Goal: Task Accomplishment & Management: Manage account settings

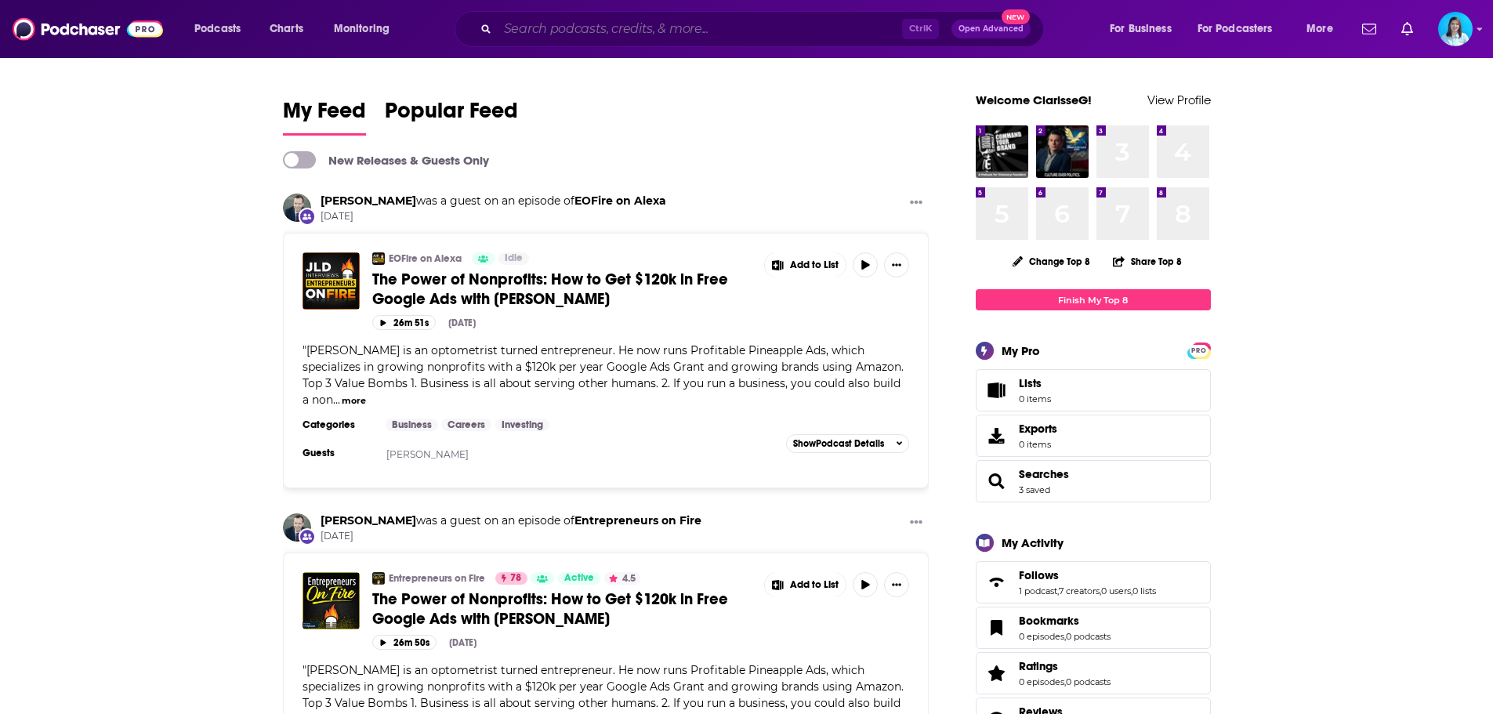
click at [690, 34] on input "Search podcasts, credits, & more..." at bounding box center [700, 28] width 404 height 25
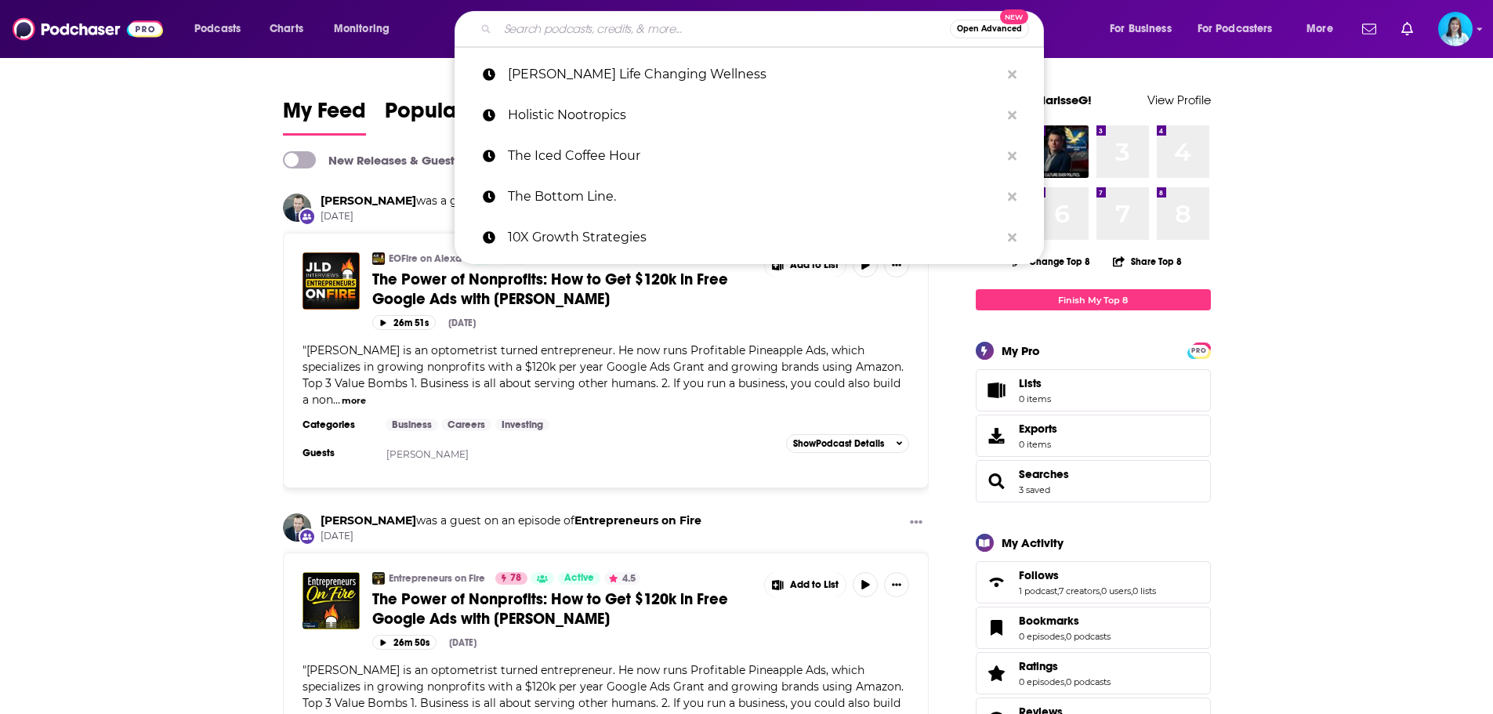
paste input "The Vet’Ed Podcast"
type input "The Vet’Ed Podcast"
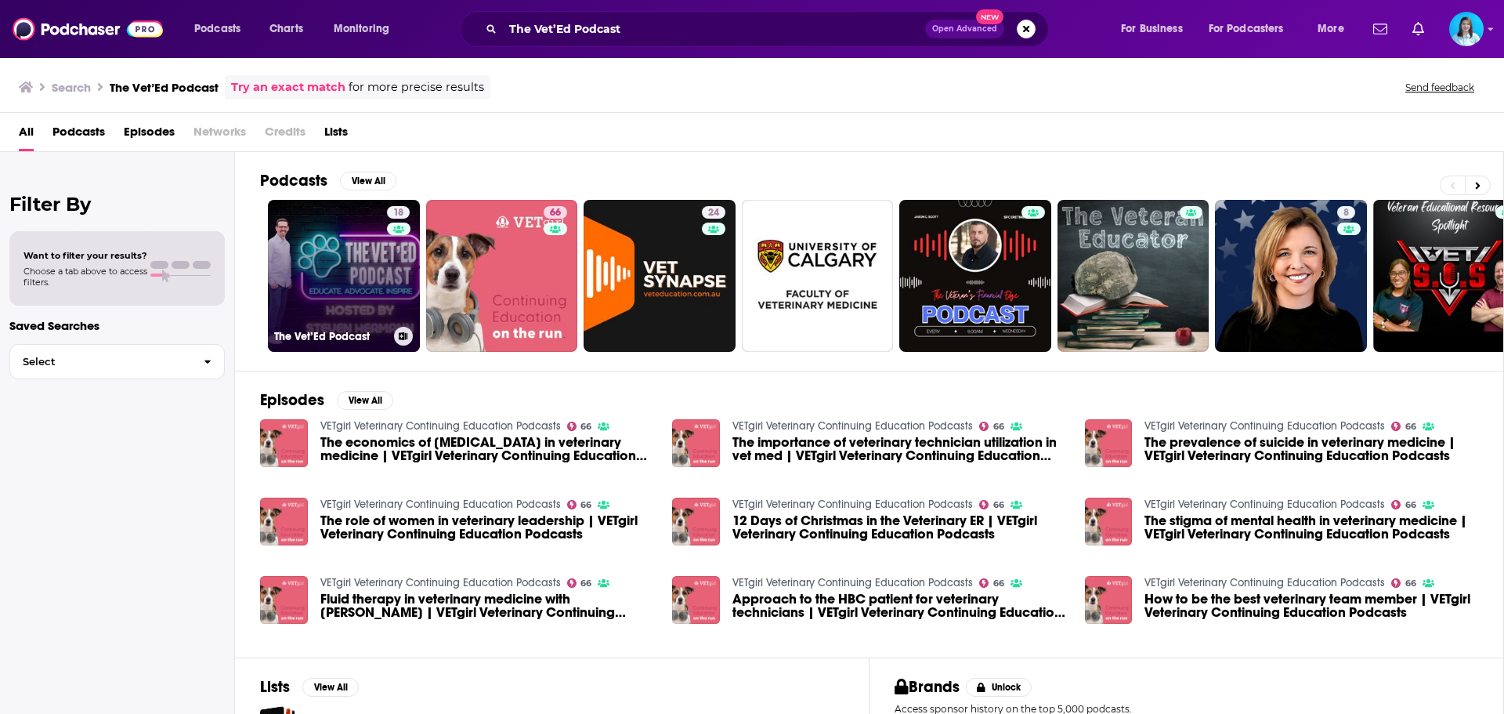
click at [334, 335] on h3 "The Vet’Ed Podcast" at bounding box center [331, 336] width 114 height 13
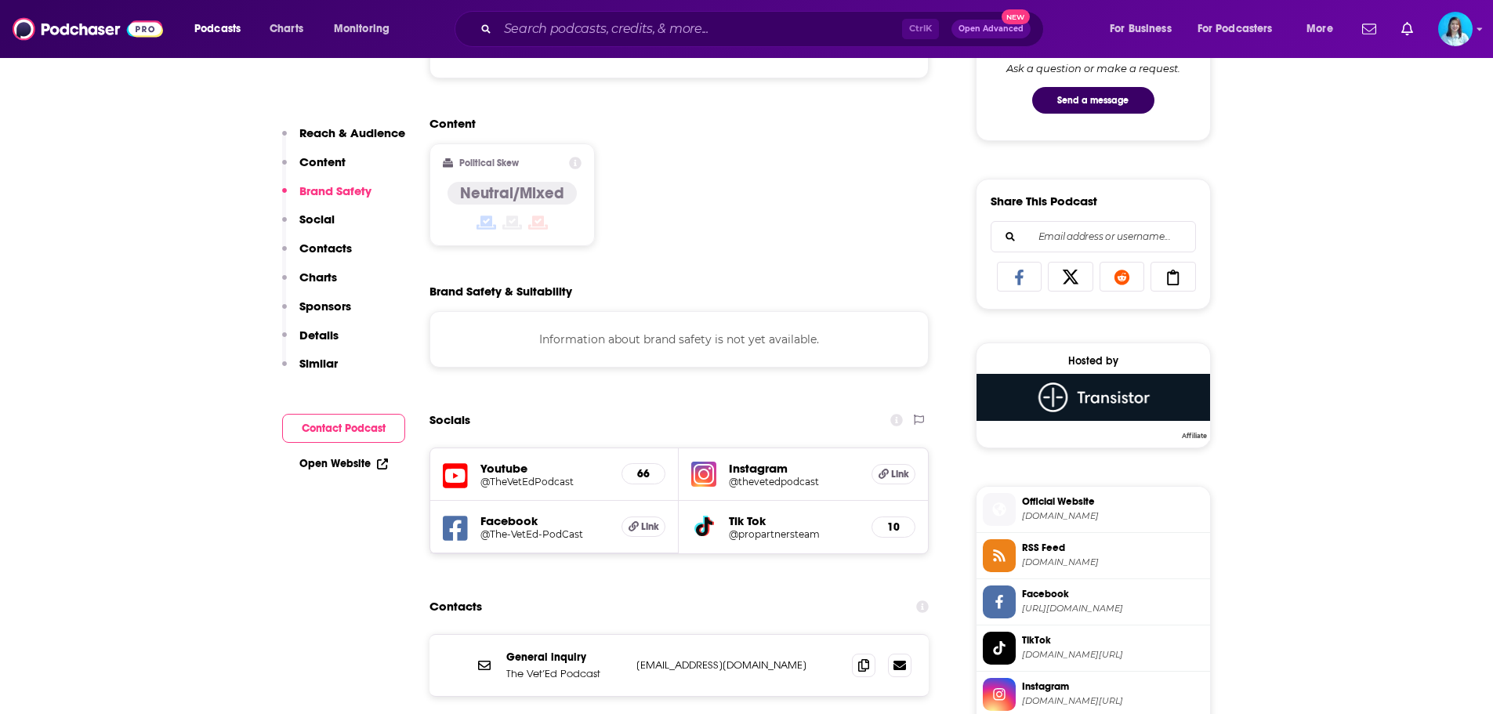
scroll to position [1175, 0]
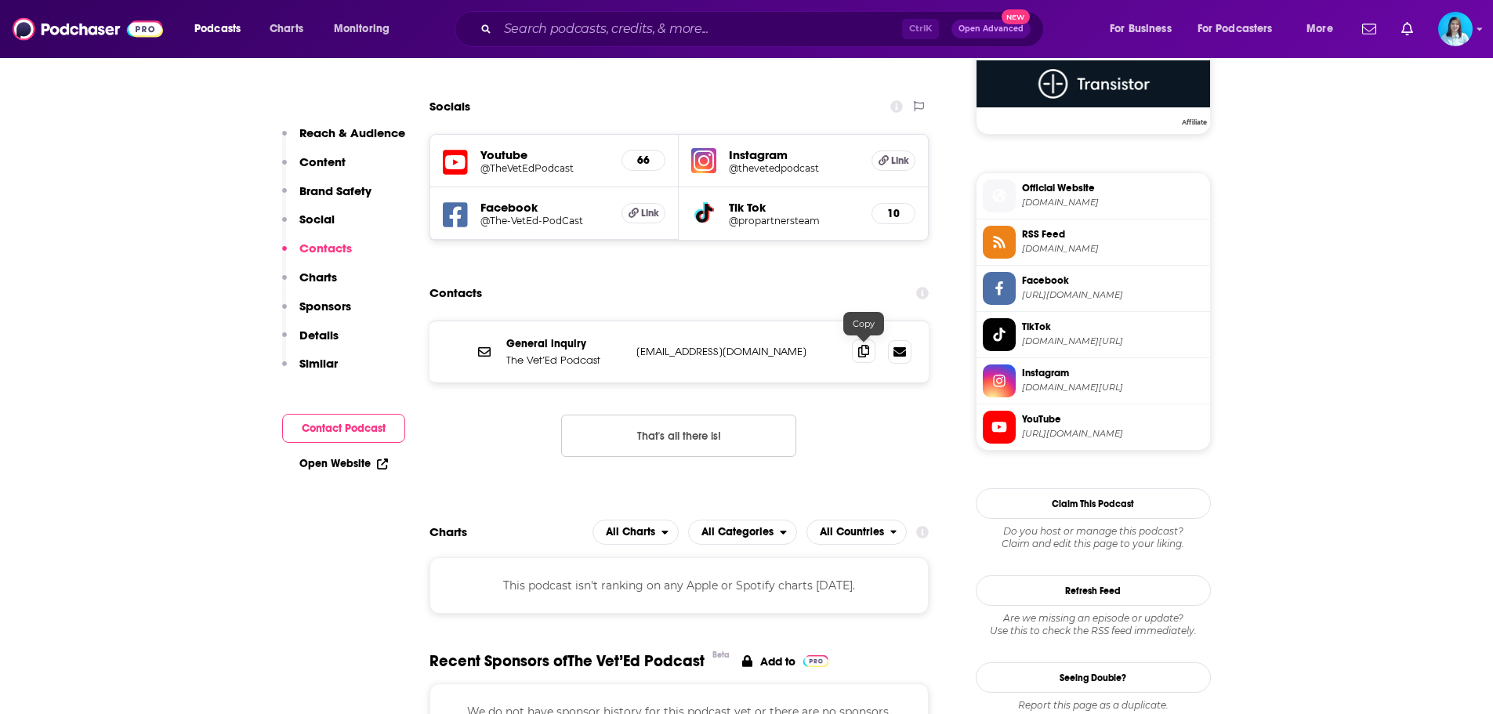
click at [867, 349] on icon at bounding box center [863, 351] width 11 height 13
click at [1403, 29] on icon "Show notifications dropdown" at bounding box center [1407, 29] width 12 height 14
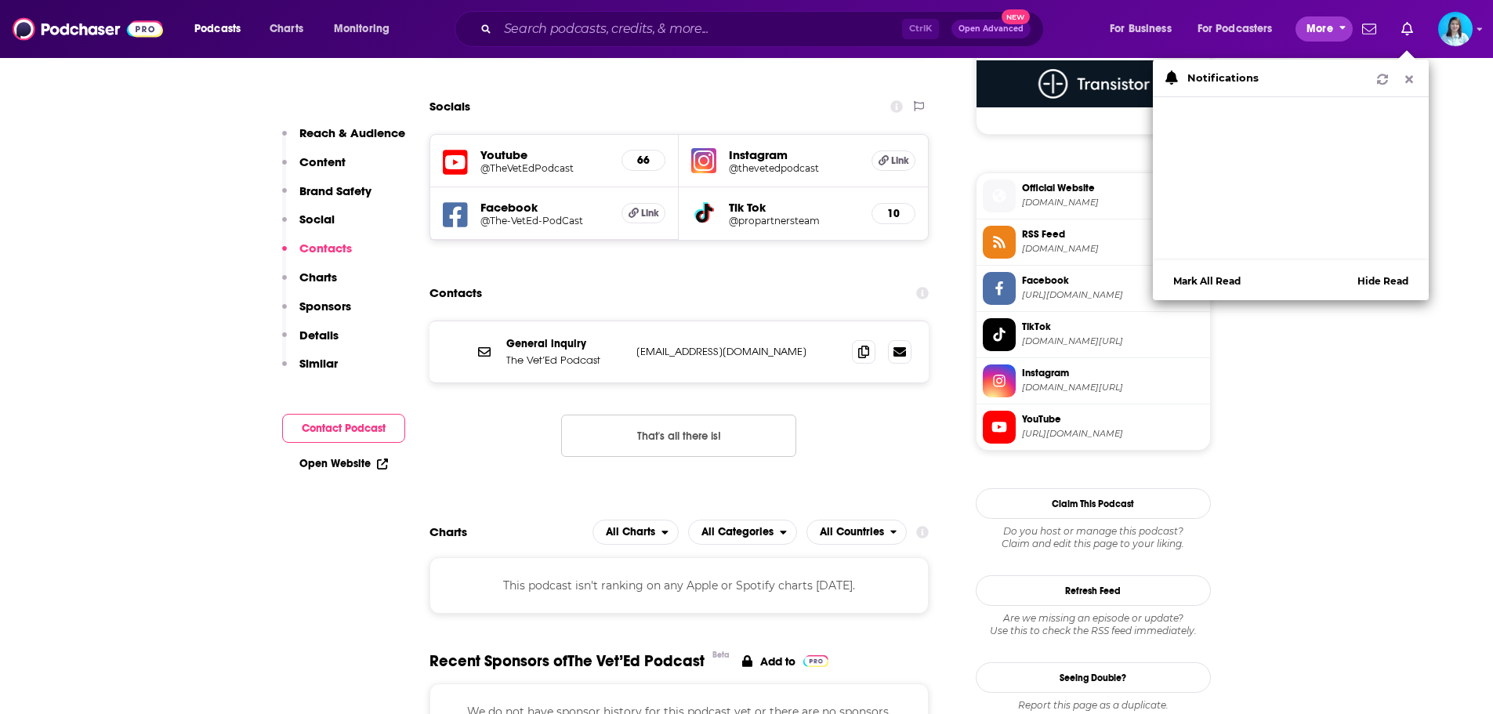
click at [1336, 27] on button "More" at bounding box center [1323, 28] width 57 height 25
click at [1172, 27] on button "For Business" at bounding box center [1145, 28] width 92 height 25
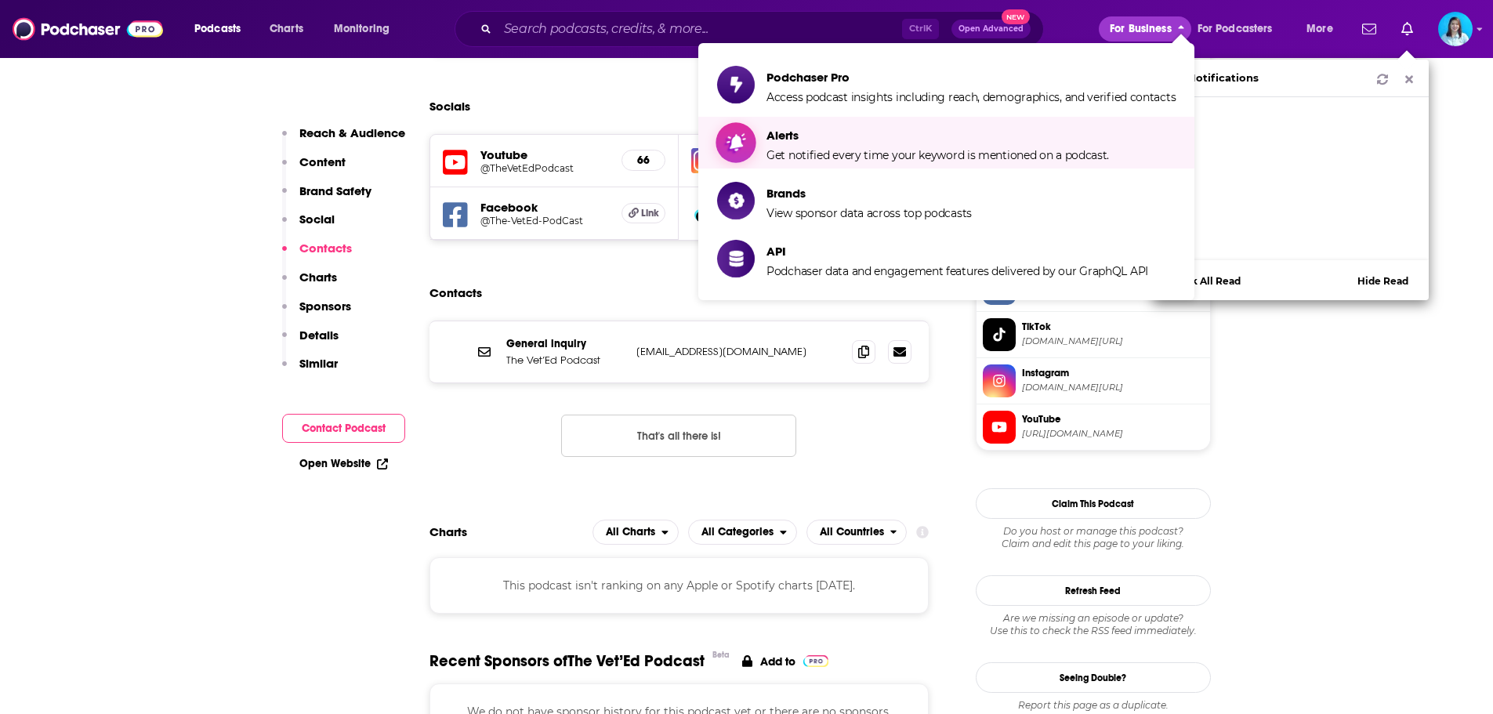
click at [817, 151] on span "Get notified every time your keyword is mentioned on a podcast." at bounding box center [937, 155] width 342 height 14
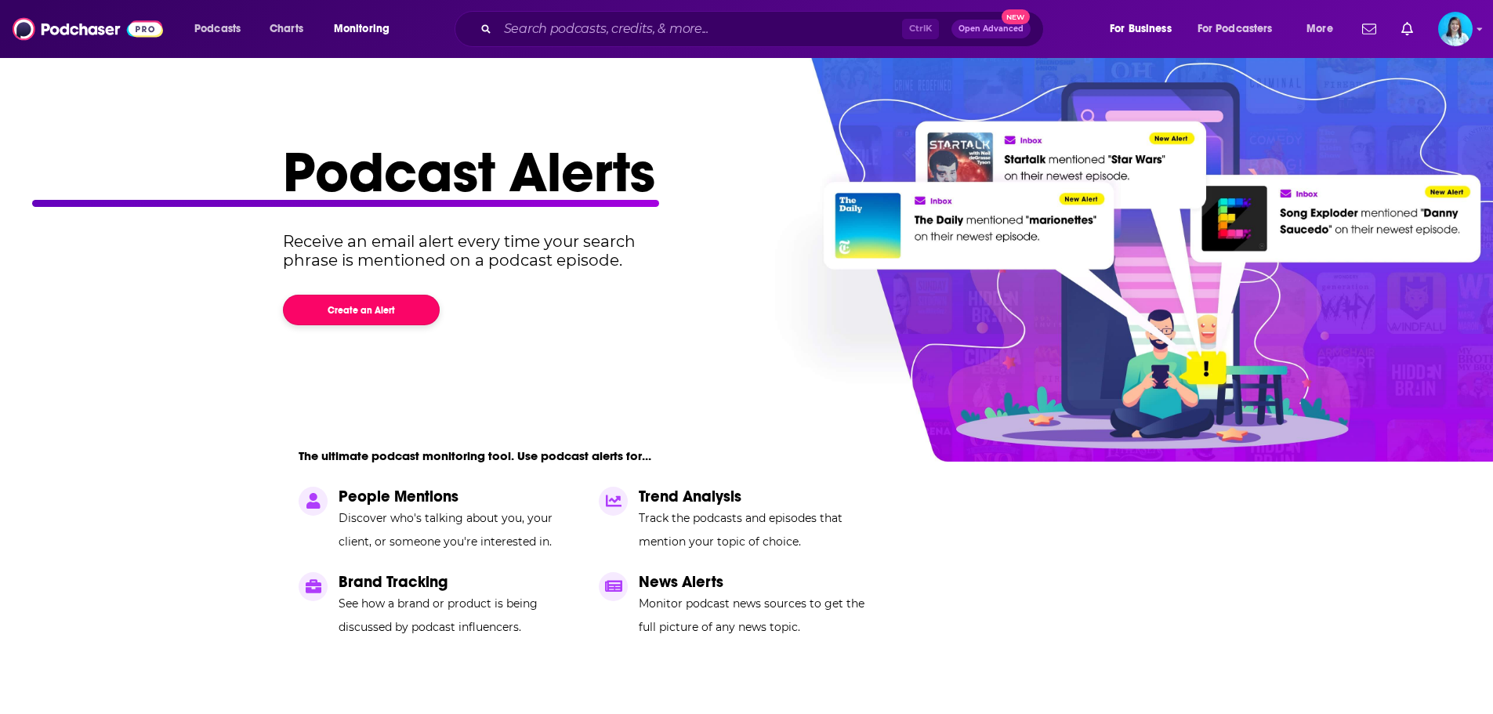
click at [343, 299] on button "Create an Alert" at bounding box center [361, 310] width 157 height 31
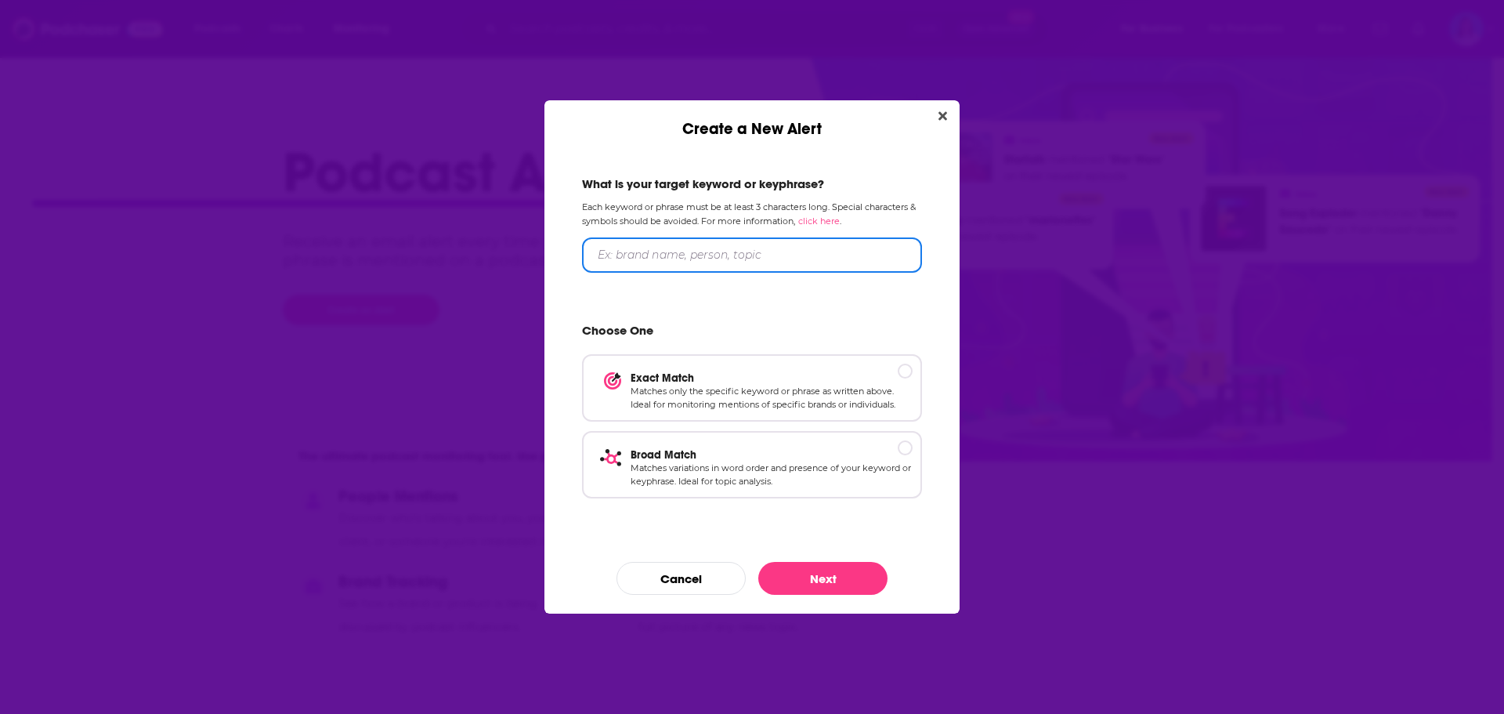
click at [726, 257] on input "Create a New Alert" at bounding box center [752, 254] width 340 height 35
type input "[PERSON_NAME]"
click at [908, 367] on div "Create a New Alert" at bounding box center [905, 370] width 15 height 15
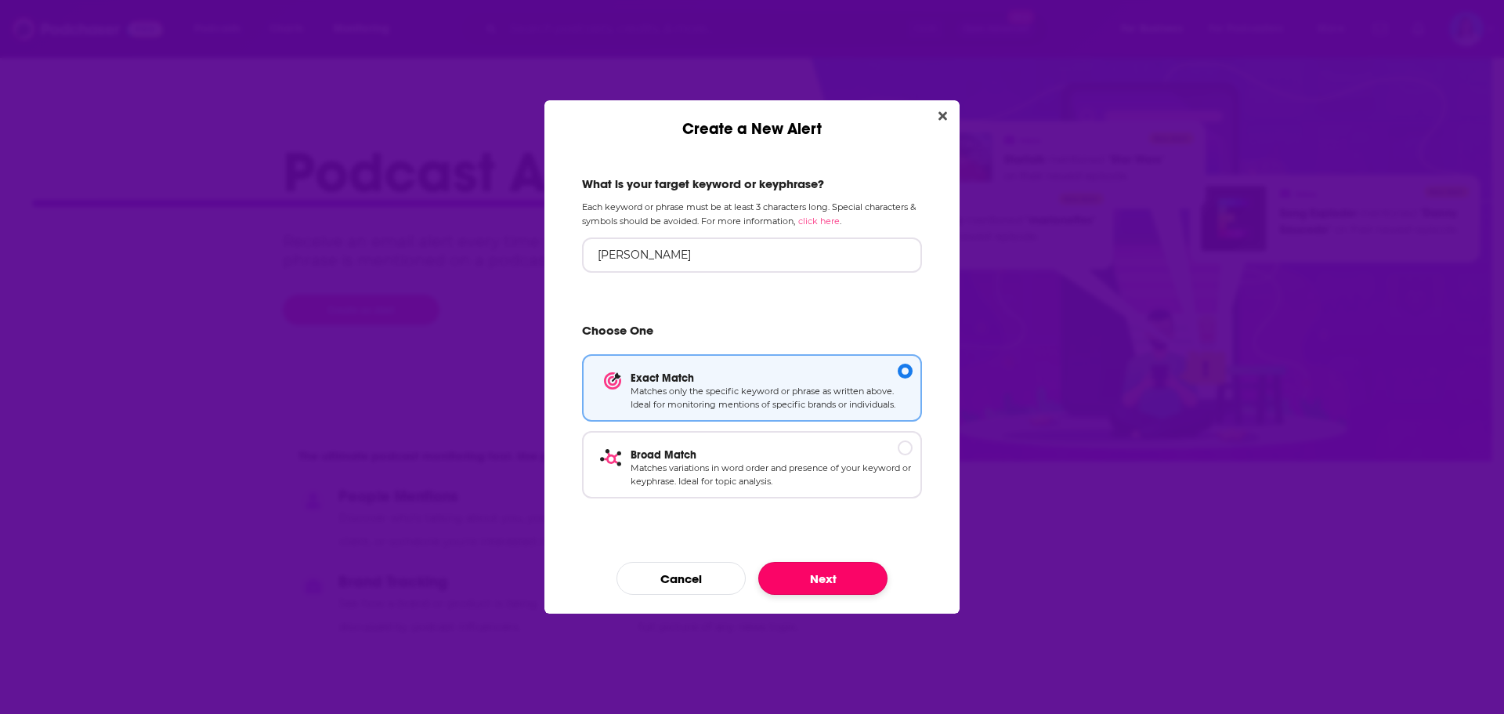
click at [813, 581] on button "Next" at bounding box center [822, 578] width 129 height 33
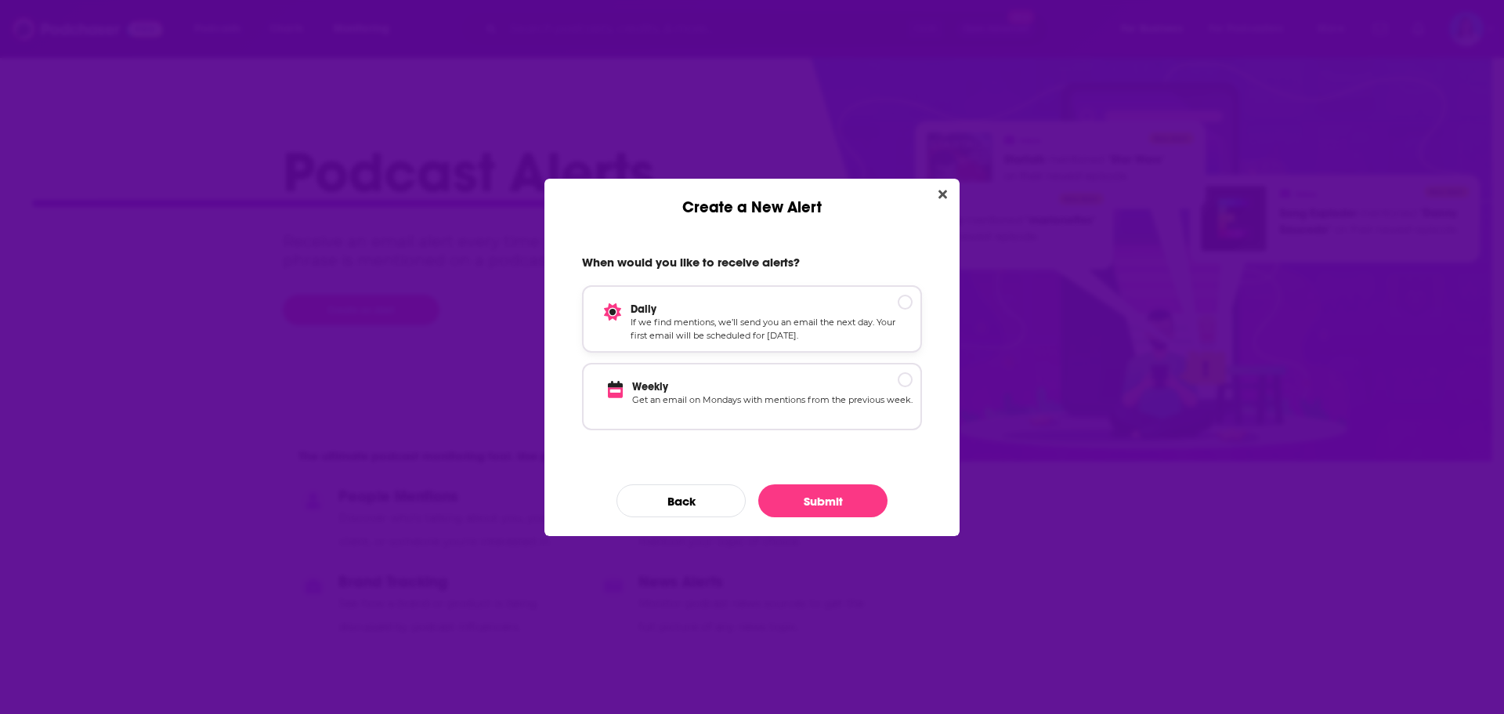
click at [904, 304] on p "Daily" at bounding box center [772, 308] width 282 height 13
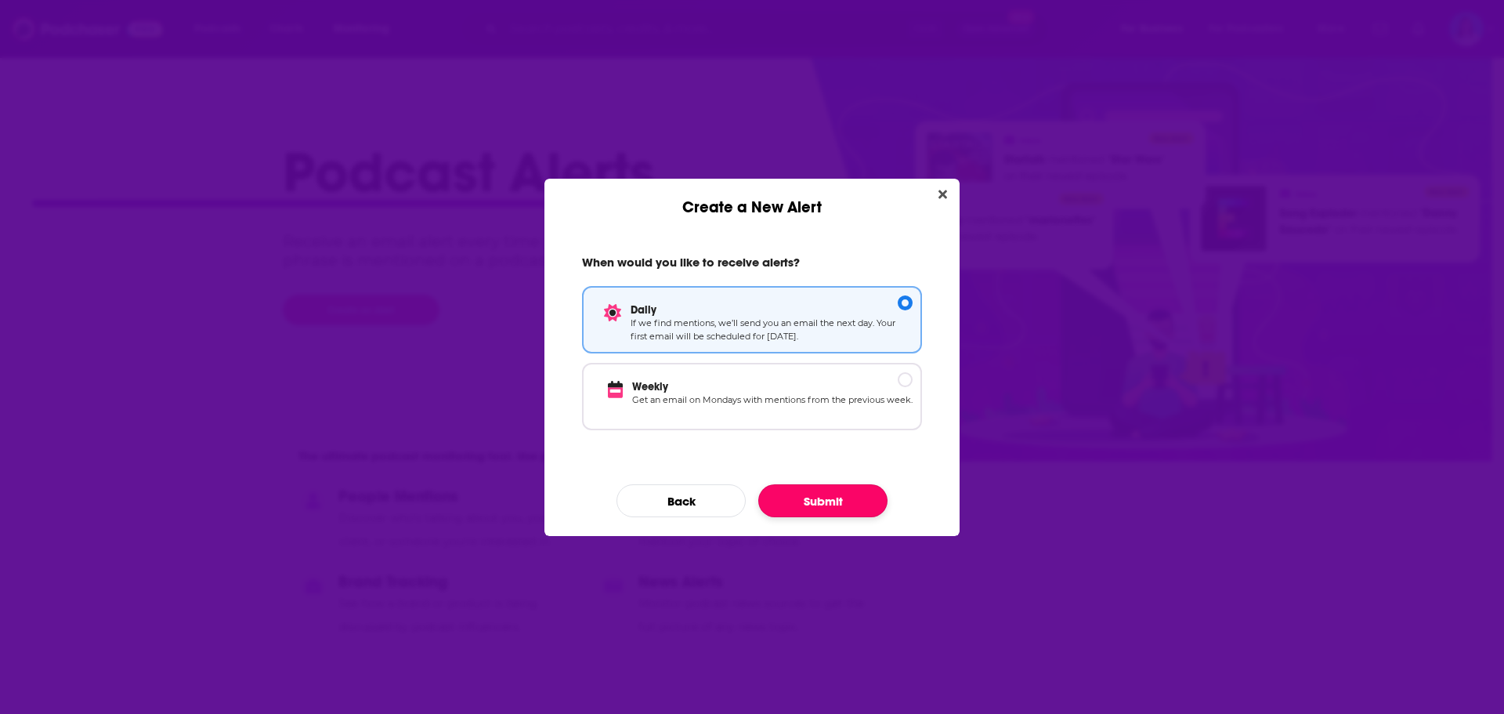
click at [827, 498] on button "Submit" at bounding box center [822, 500] width 129 height 33
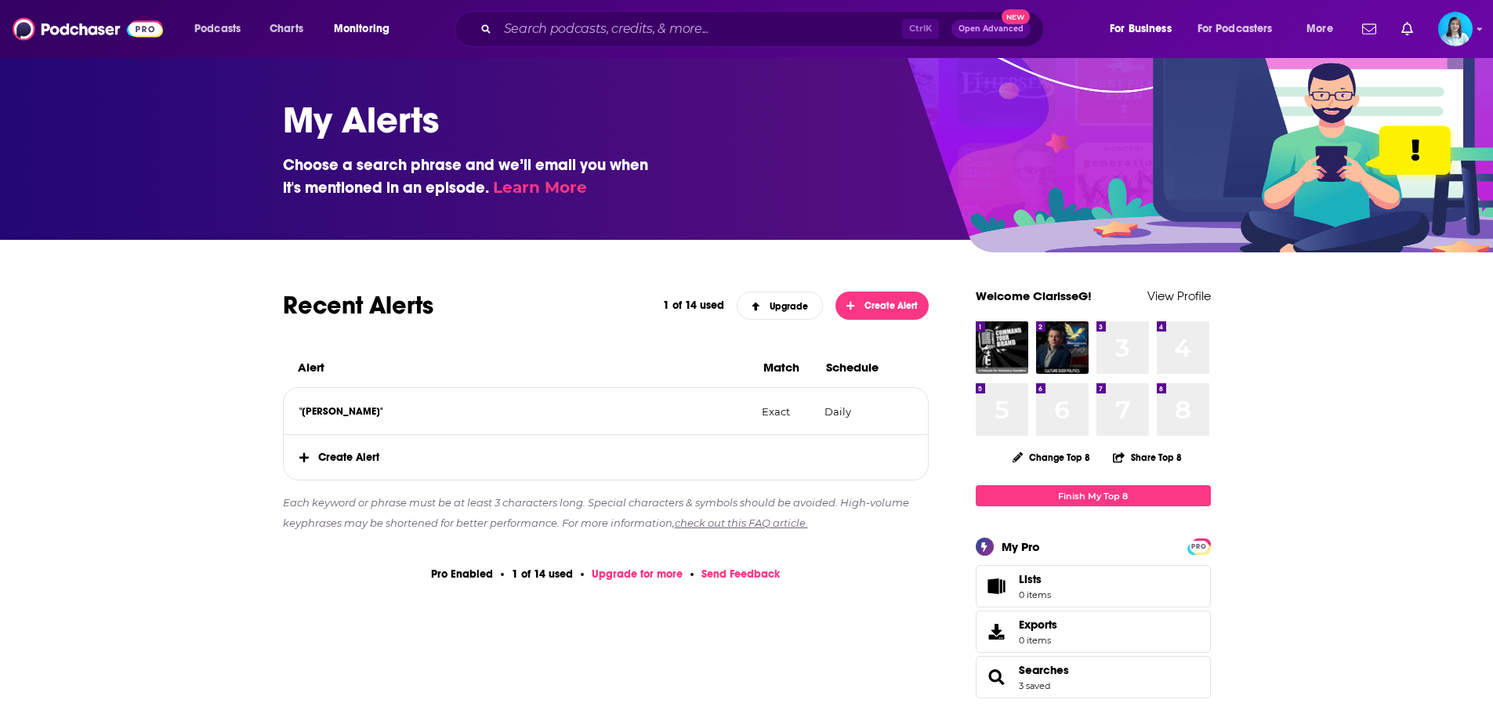
click at [338, 450] on span "Create Alert" at bounding box center [606, 457] width 645 height 45
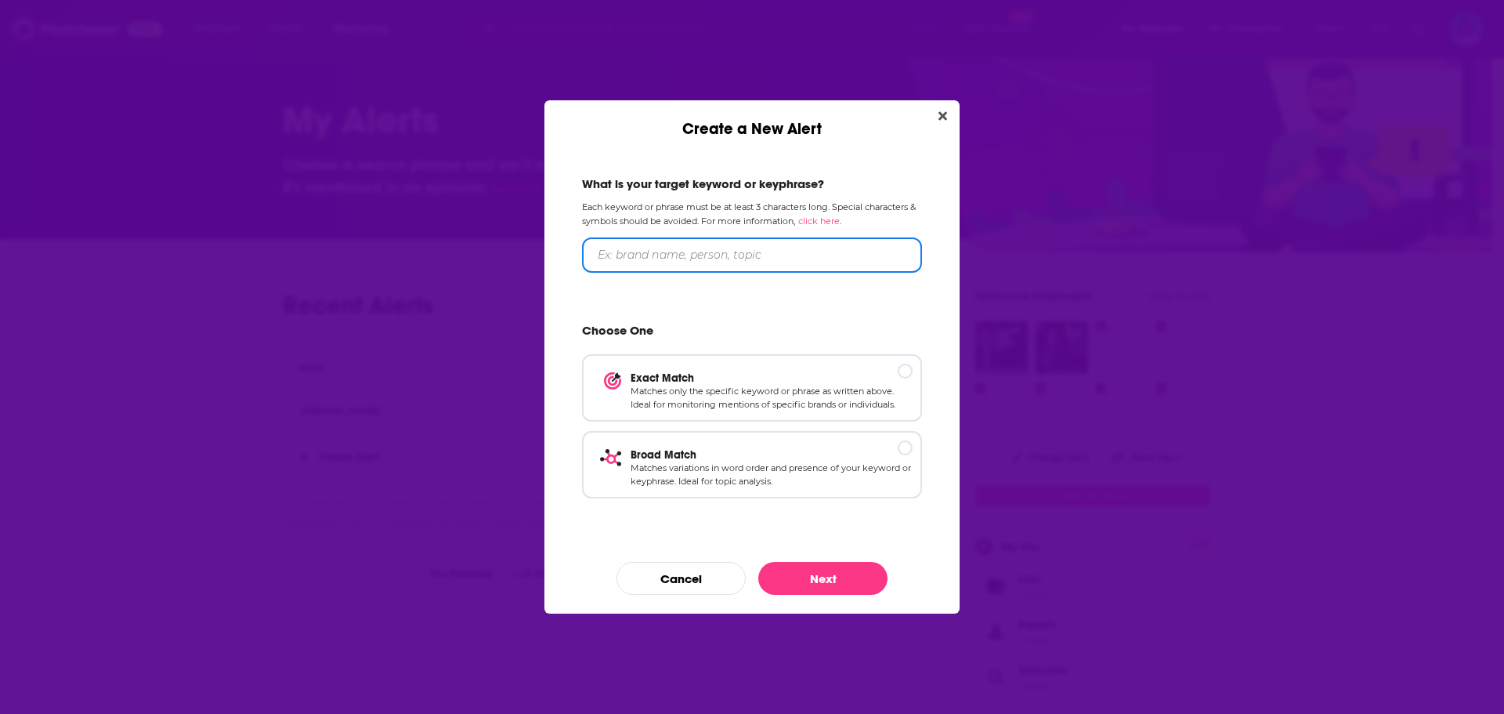
click at [740, 245] on input "Create a New Alert" at bounding box center [752, 254] width 340 height 35
type input "J"
type input "[PERSON_NAME]"
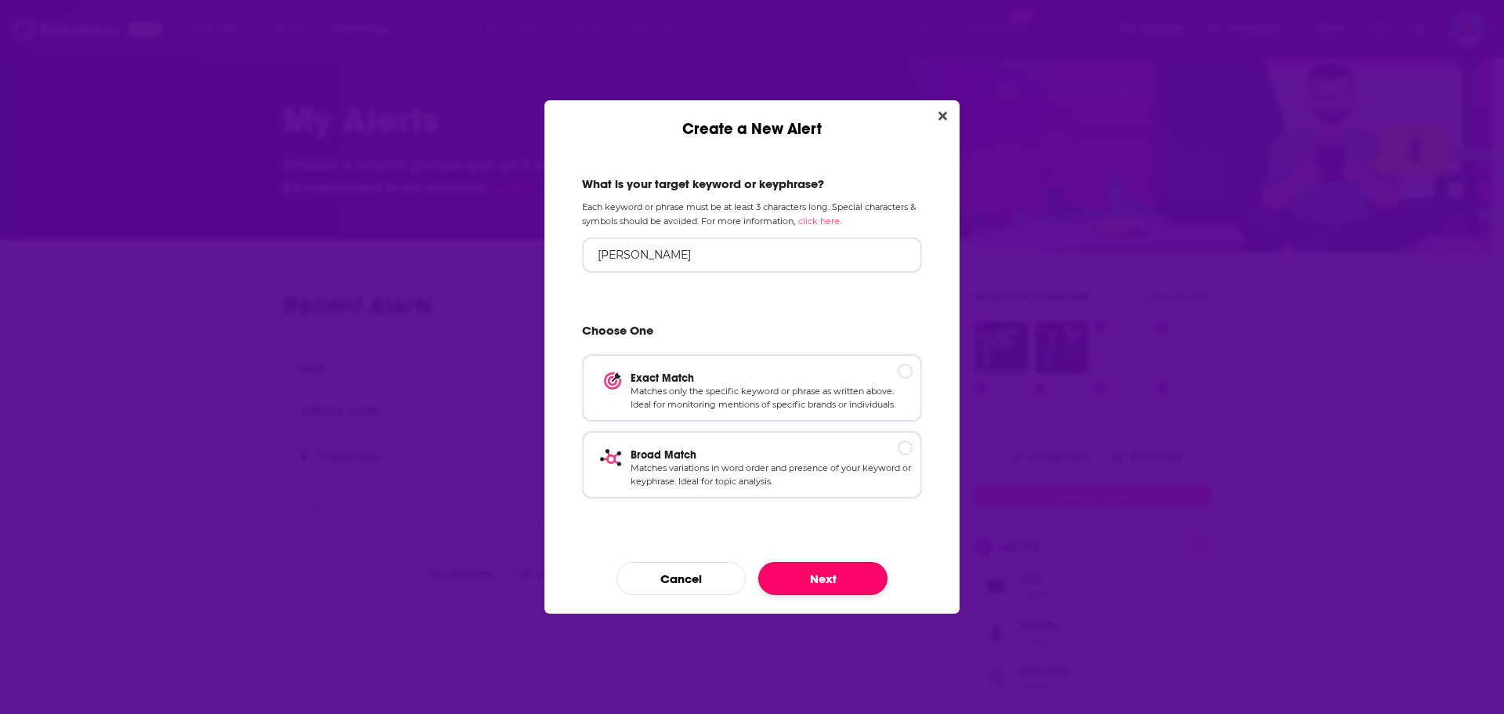
click at [827, 575] on button "Next" at bounding box center [822, 578] width 129 height 33
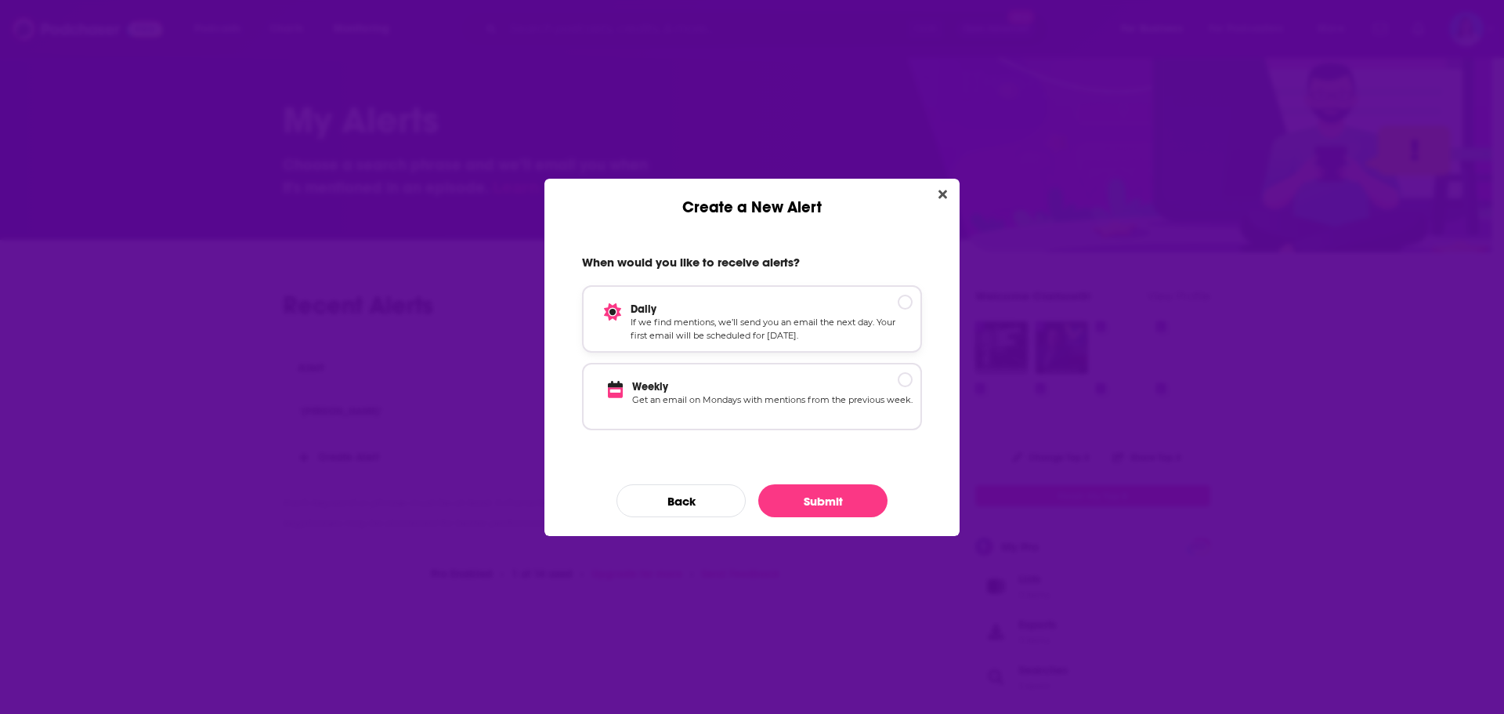
click at [723, 328] on p "If we find mentions, we’ll send you an email the next day. Your first email wil…" at bounding box center [772, 329] width 282 height 27
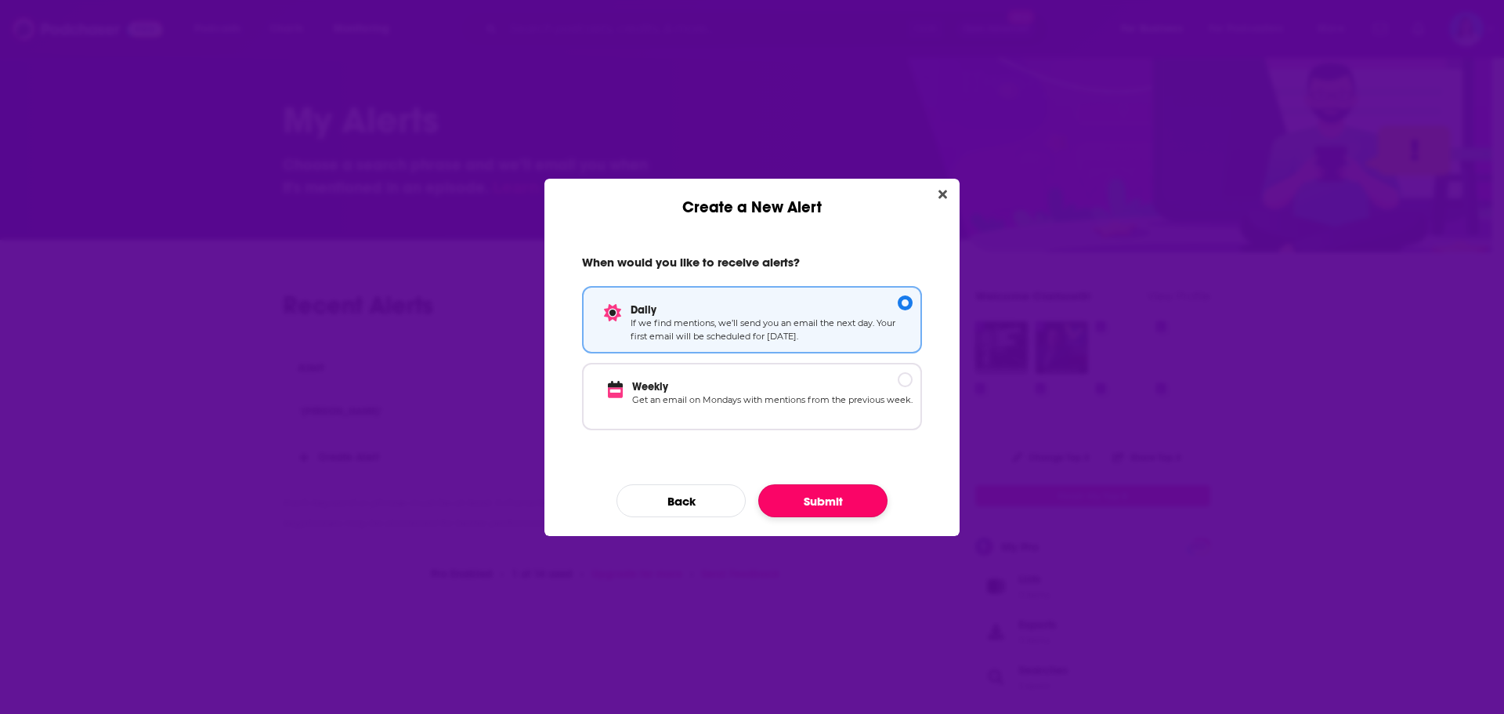
click at [798, 505] on button "Submit" at bounding box center [822, 500] width 129 height 33
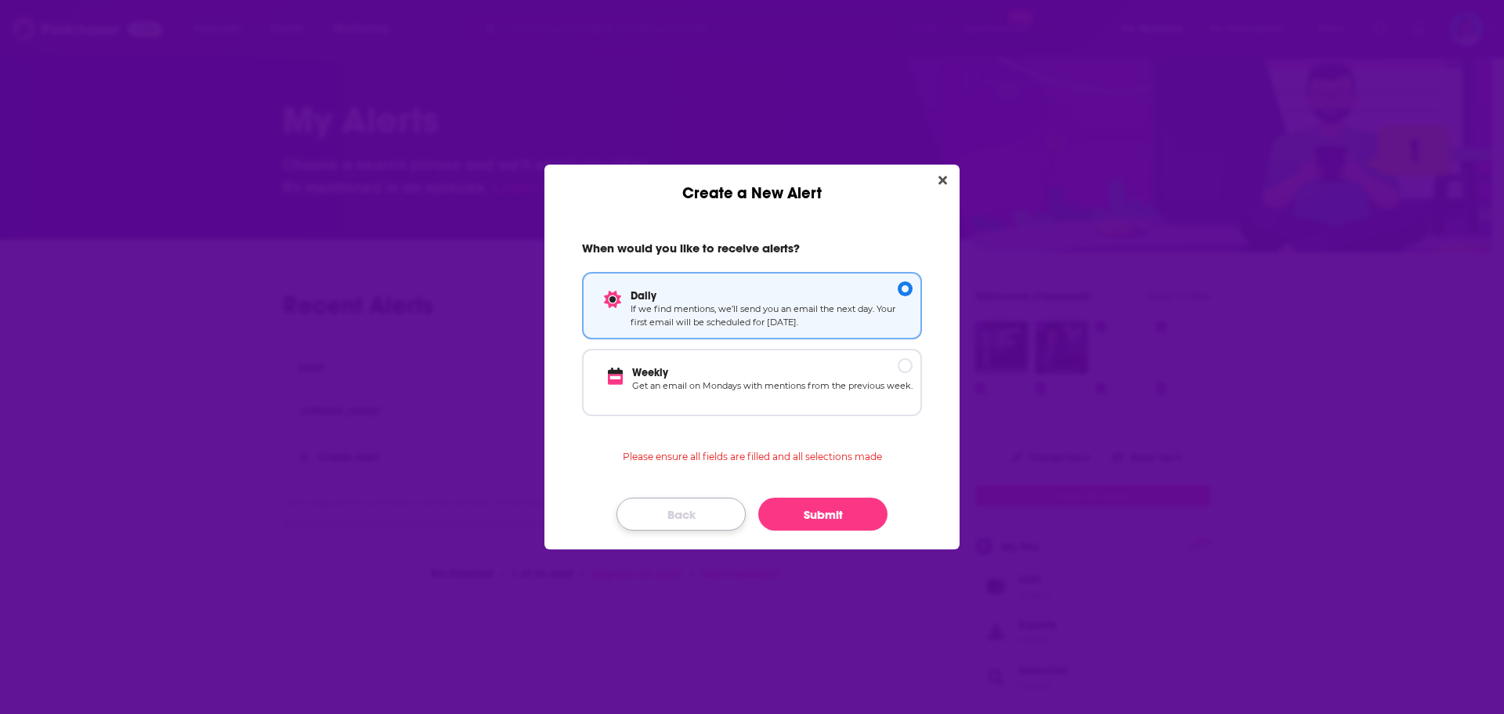
click at [700, 514] on button "Back" at bounding box center [681, 514] width 129 height 33
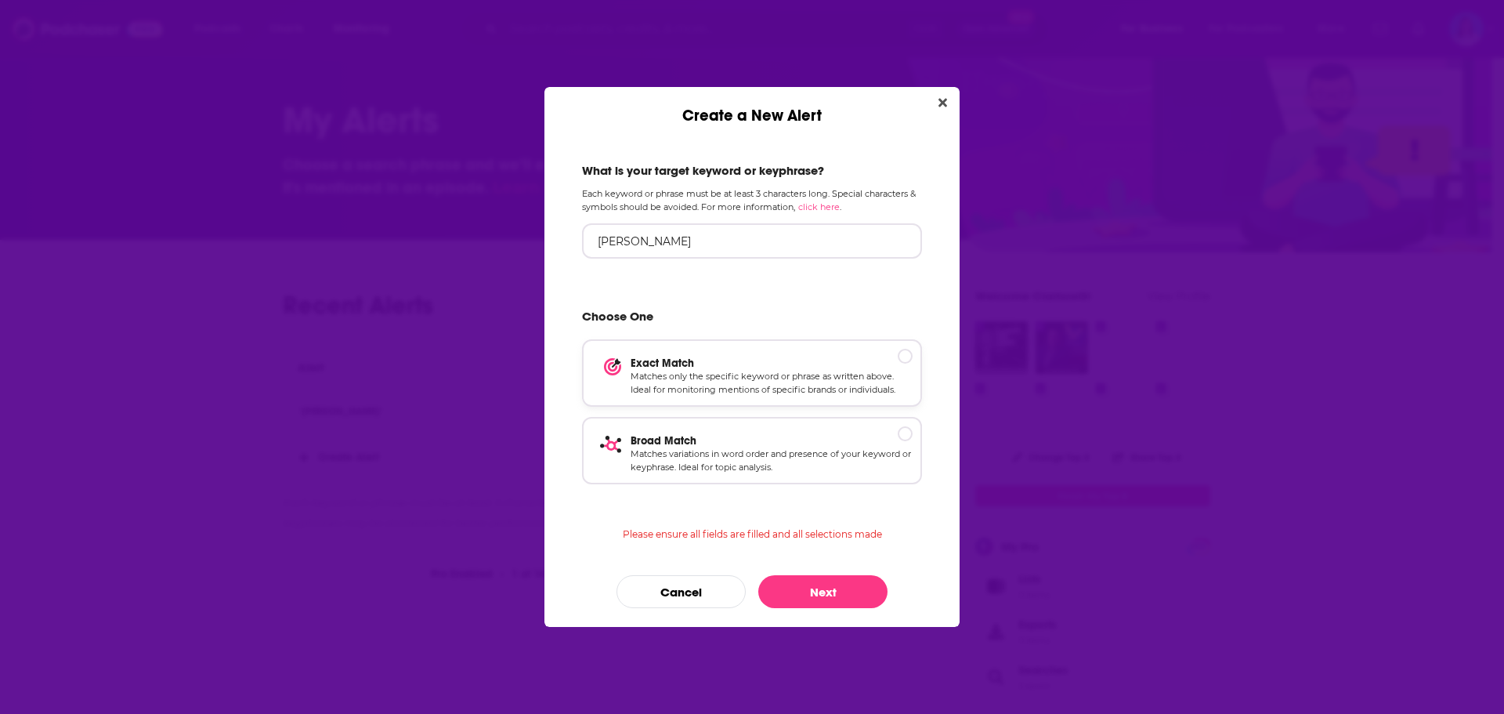
click at [903, 362] on p "Exact Match" at bounding box center [772, 363] width 282 height 13
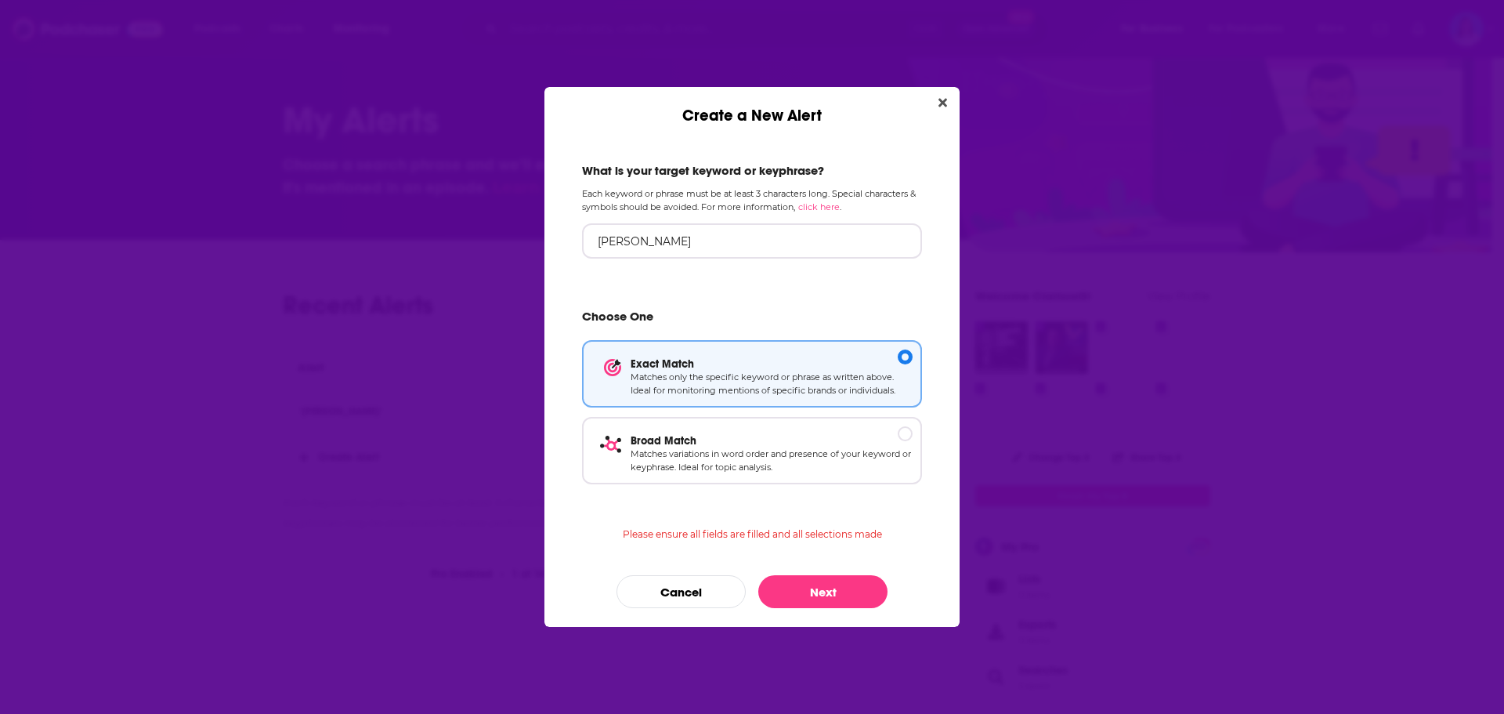
click at [821, 573] on div "What is your target keyword or keyphrase? Each keyword or phrase must be at lea…" at bounding box center [752, 375] width 415 height 501
click at [816, 591] on button "Next" at bounding box center [822, 591] width 129 height 33
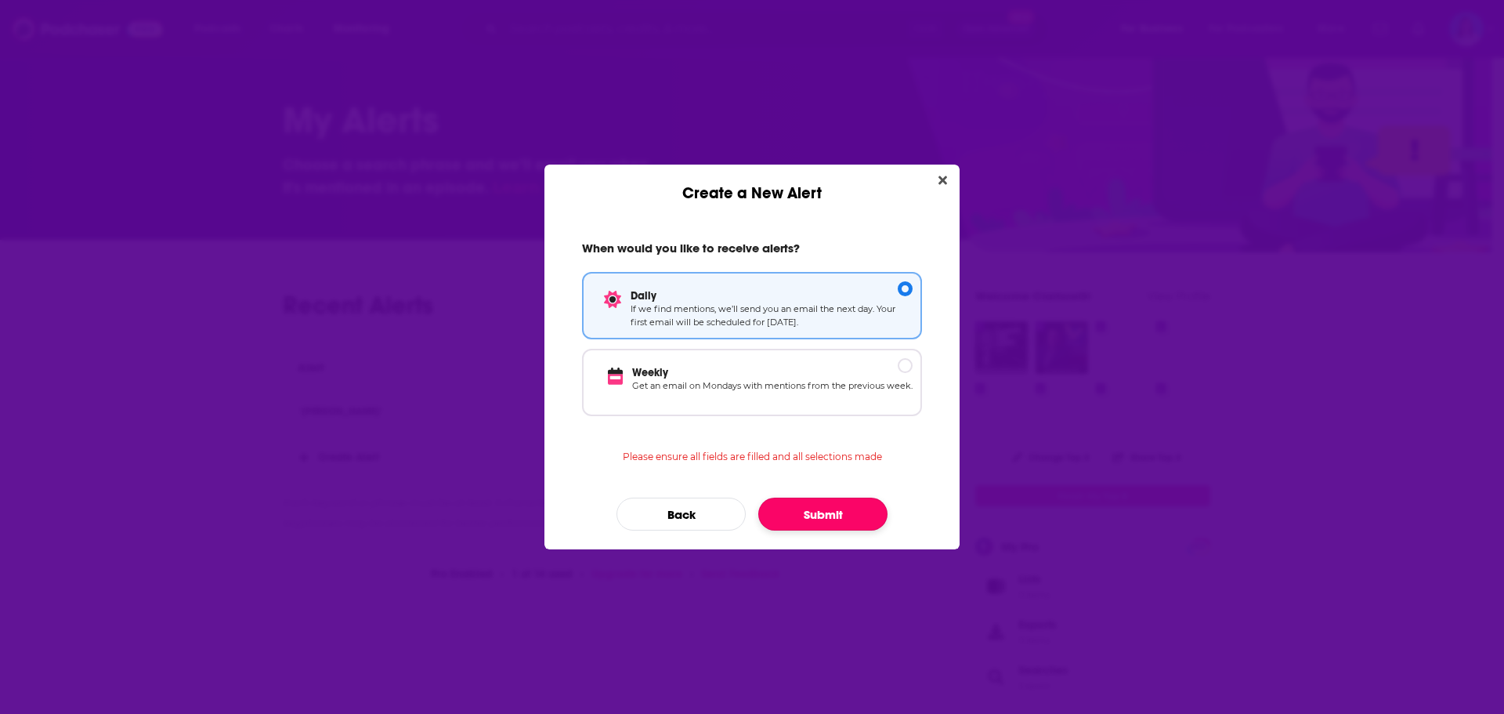
click at [816, 507] on button "Submit" at bounding box center [822, 514] width 129 height 33
click at [827, 516] on button "Submit" at bounding box center [822, 514] width 129 height 33
click at [802, 516] on button "Submit" at bounding box center [822, 514] width 129 height 33
click at [903, 288] on p "Daily" at bounding box center [772, 294] width 282 height 13
click at [831, 518] on button "Submit" at bounding box center [822, 514] width 129 height 33
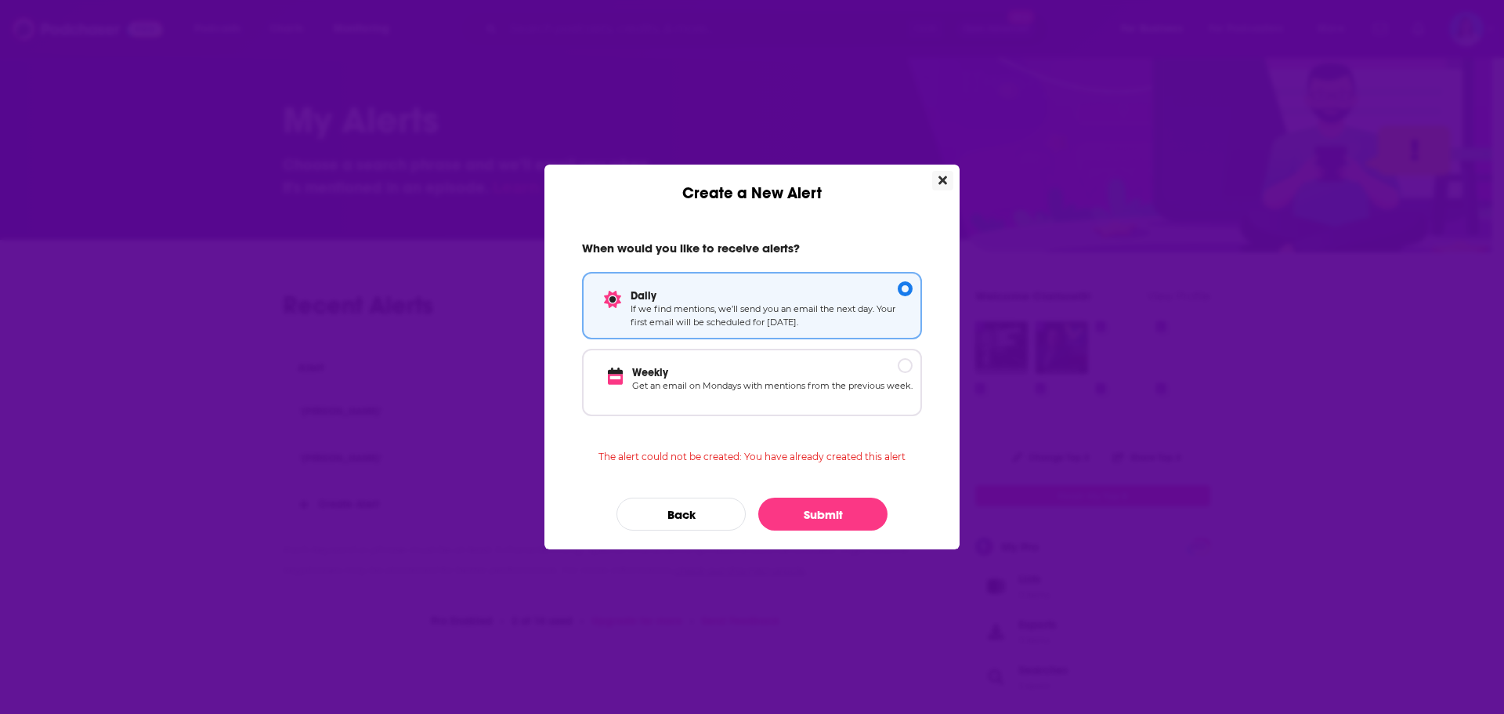
click at [942, 180] on icon "Close" at bounding box center [943, 180] width 9 height 9
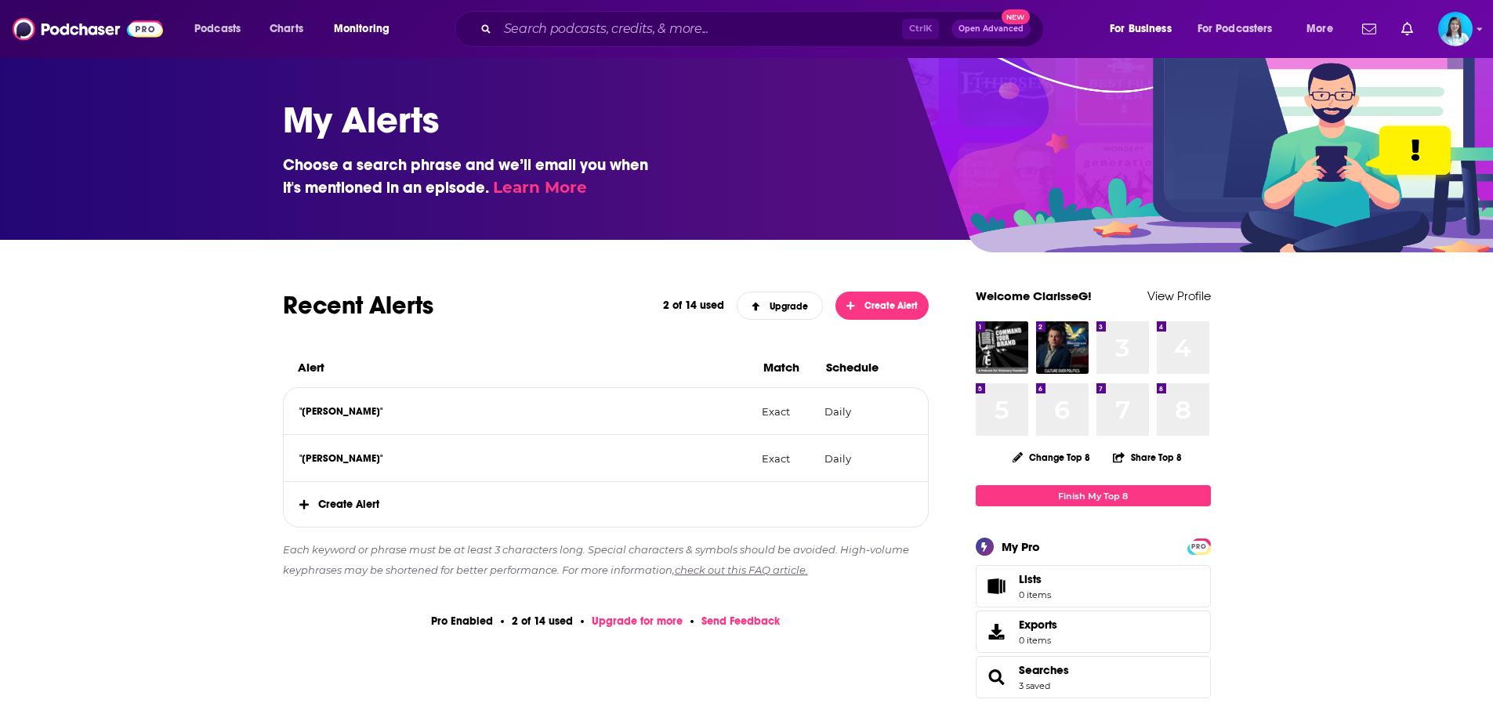
click at [368, 500] on span "Create Alert" at bounding box center [606, 504] width 645 height 45
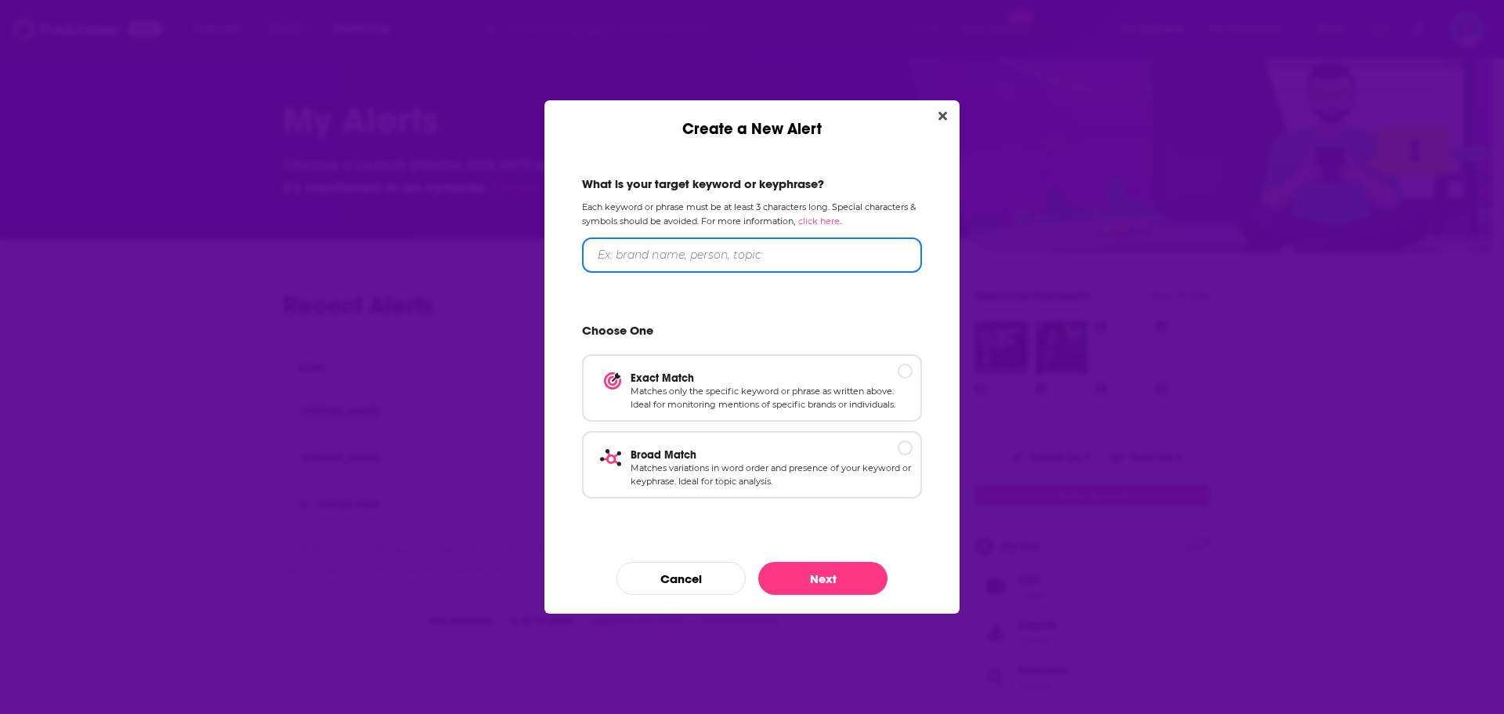
click at [740, 244] on input "Create a New Alert" at bounding box center [752, 254] width 340 height 35
type input "[PERSON_NAME] [PERSON_NAME]"
click at [908, 373] on p "Exact Match" at bounding box center [772, 377] width 282 height 13
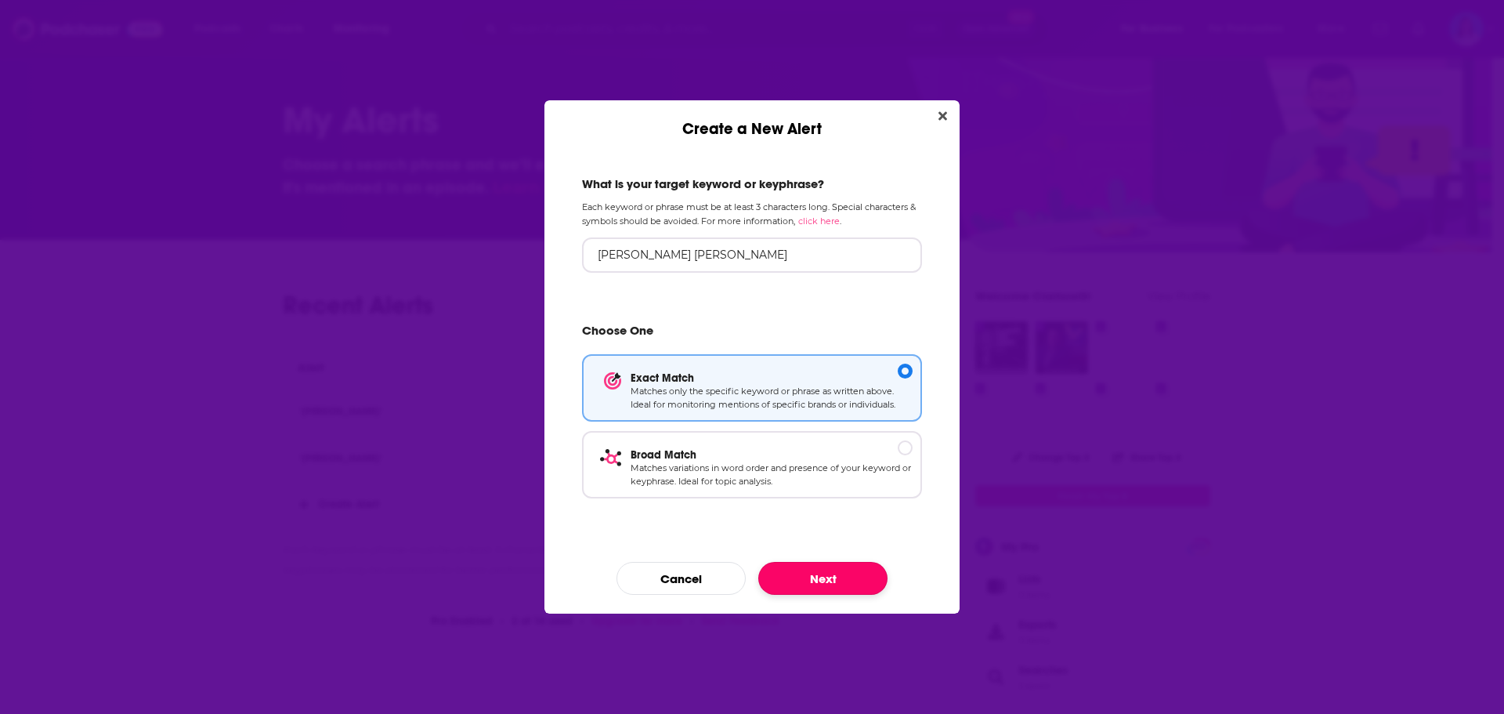
click at [835, 582] on button "Next" at bounding box center [822, 578] width 129 height 33
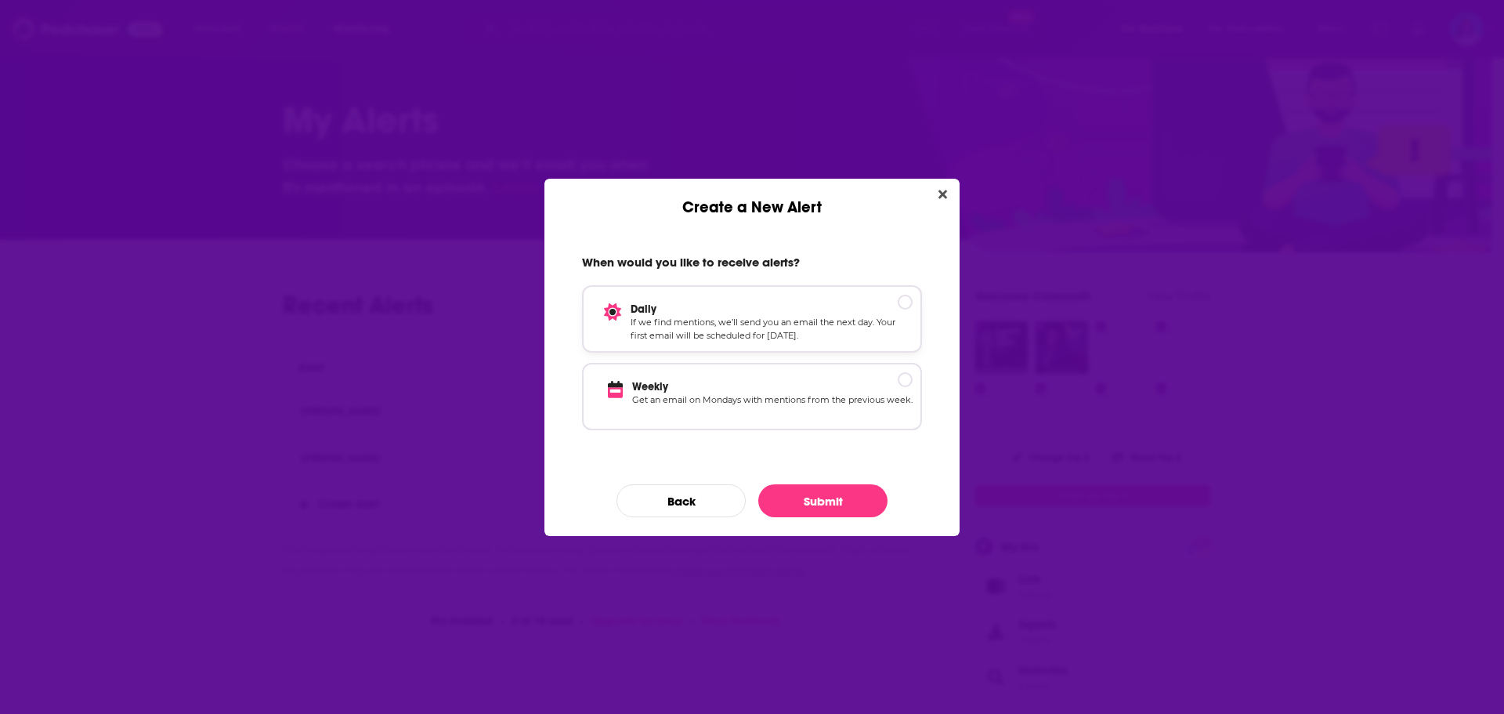
click at [907, 306] on p "Daily" at bounding box center [772, 308] width 282 height 13
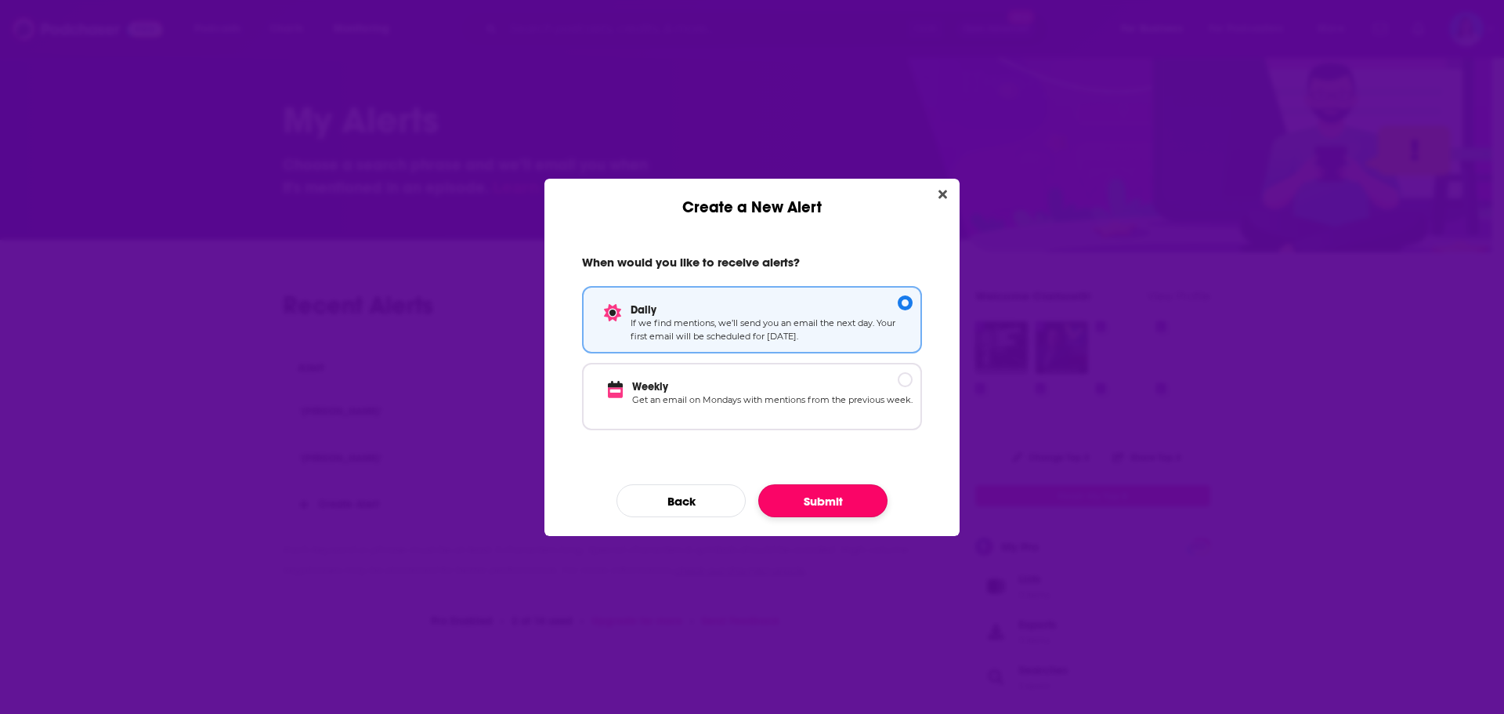
click at [843, 500] on button "Submit" at bounding box center [822, 500] width 129 height 33
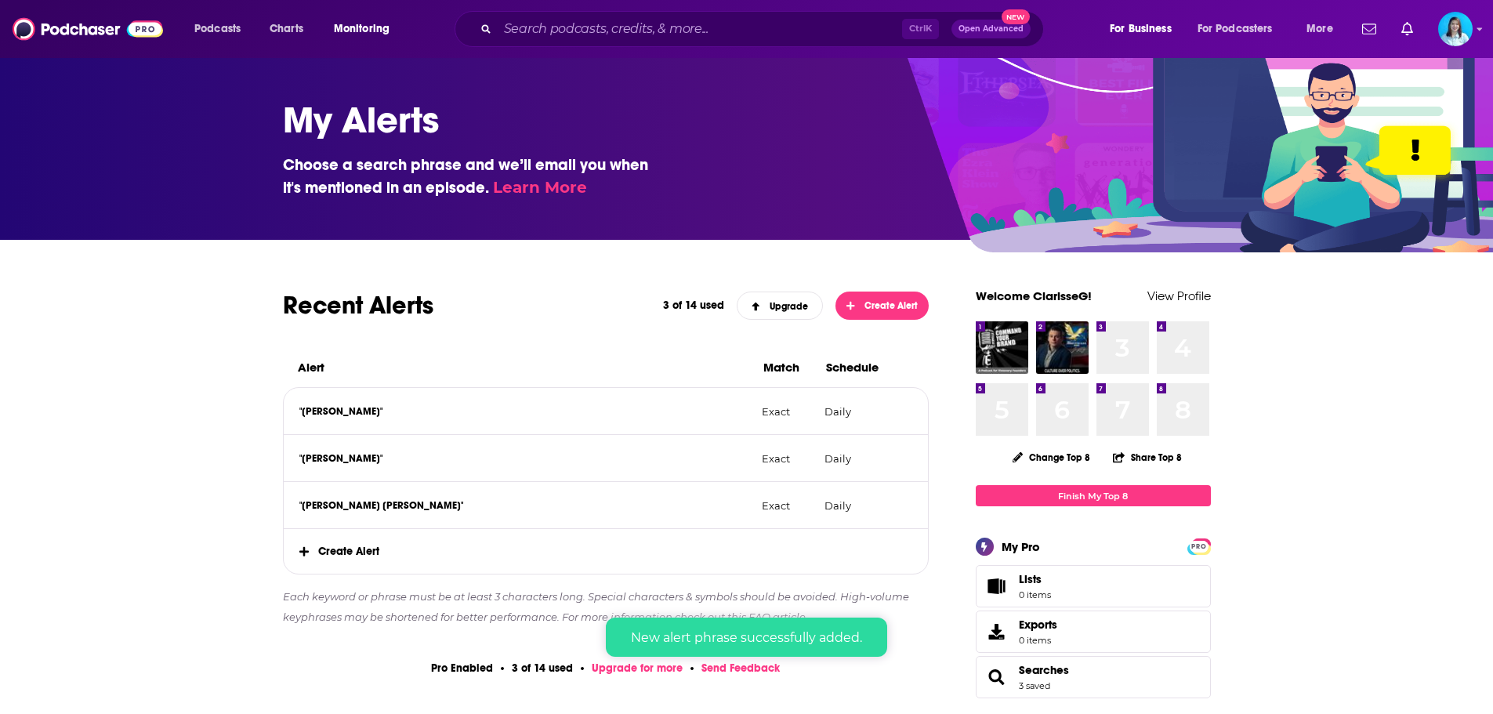
click at [328, 551] on span "Create Alert" at bounding box center [606, 551] width 645 height 45
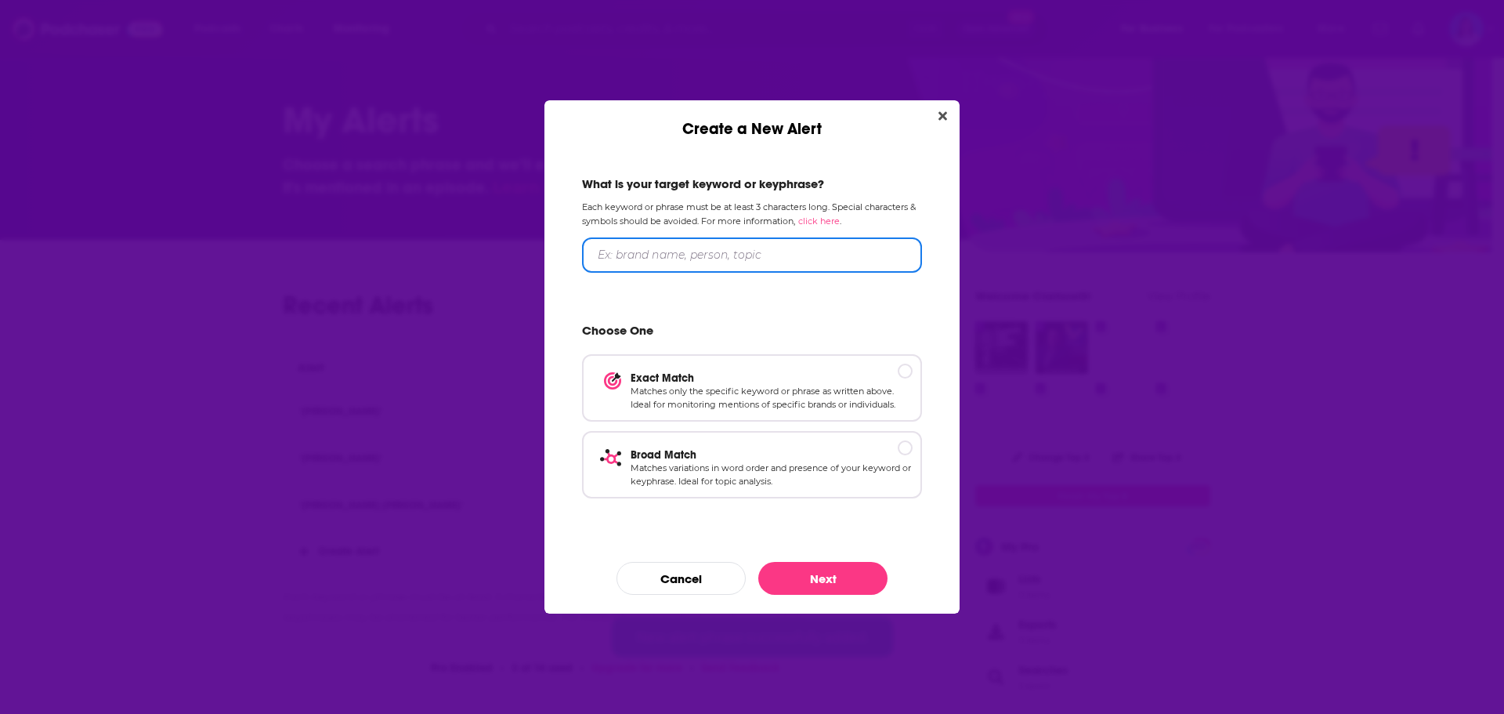
click at [682, 255] on input "Create a New Alert" at bounding box center [752, 254] width 340 height 35
click at [626, 252] on input "[PERSON_NAME]" at bounding box center [752, 254] width 340 height 35
type input "[PERSON_NAME]"
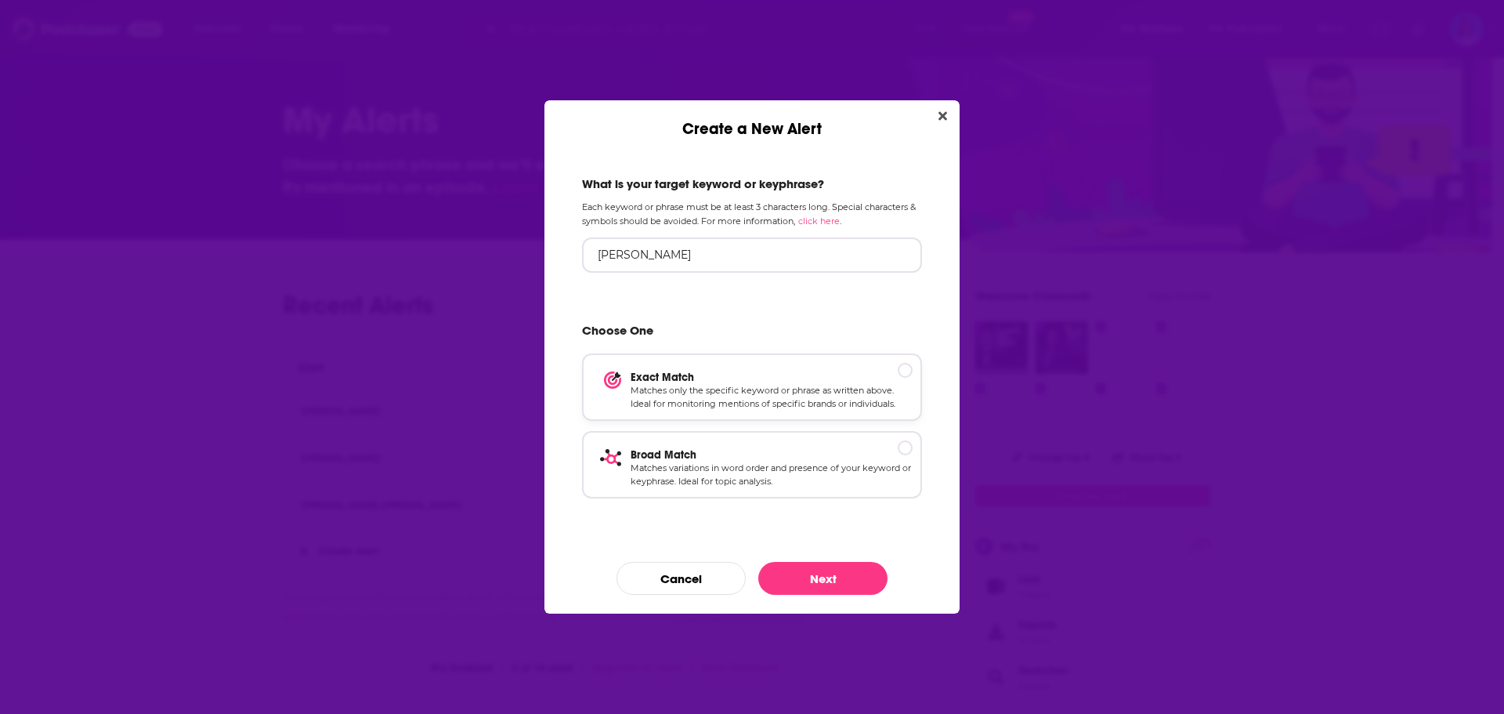
click at [904, 373] on p "Exact Match" at bounding box center [772, 377] width 282 height 13
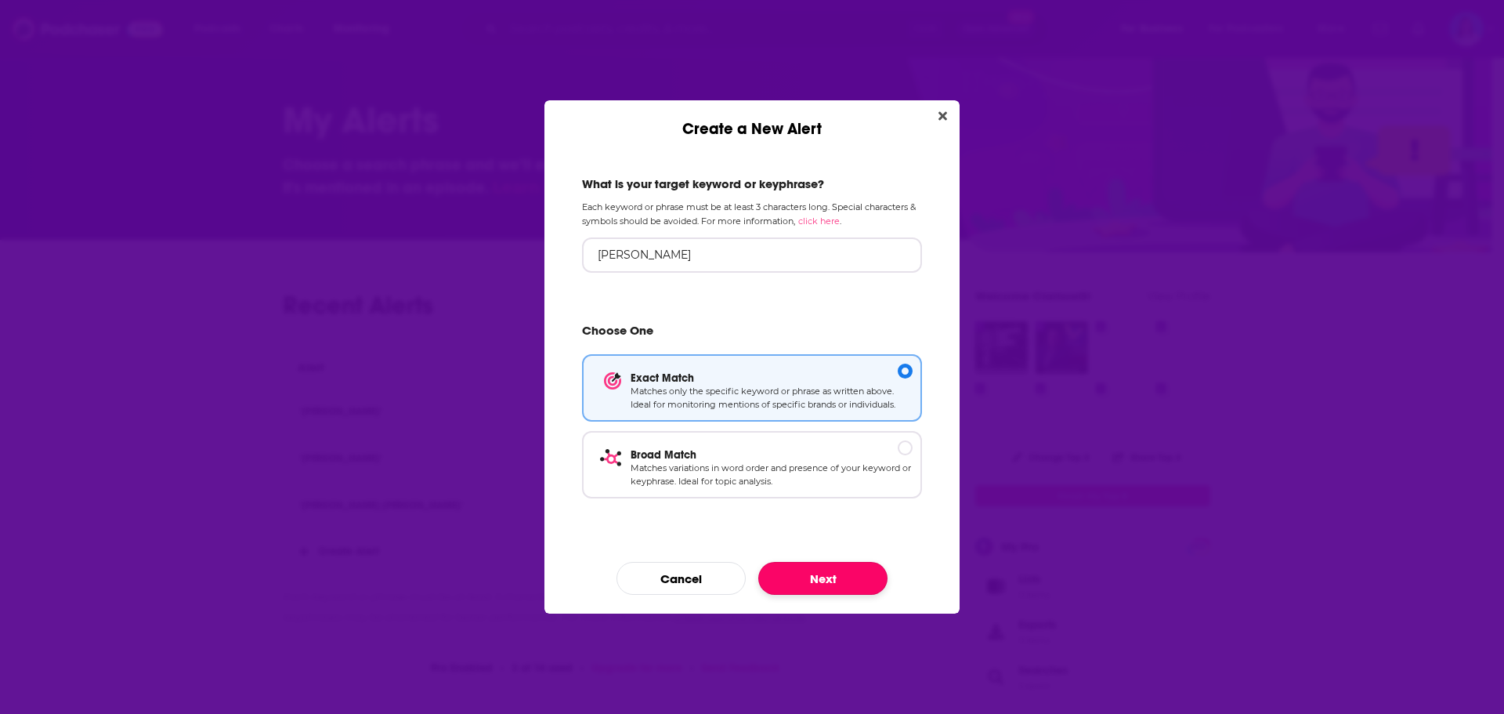
click at [805, 570] on button "Next" at bounding box center [822, 578] width 129 height 33
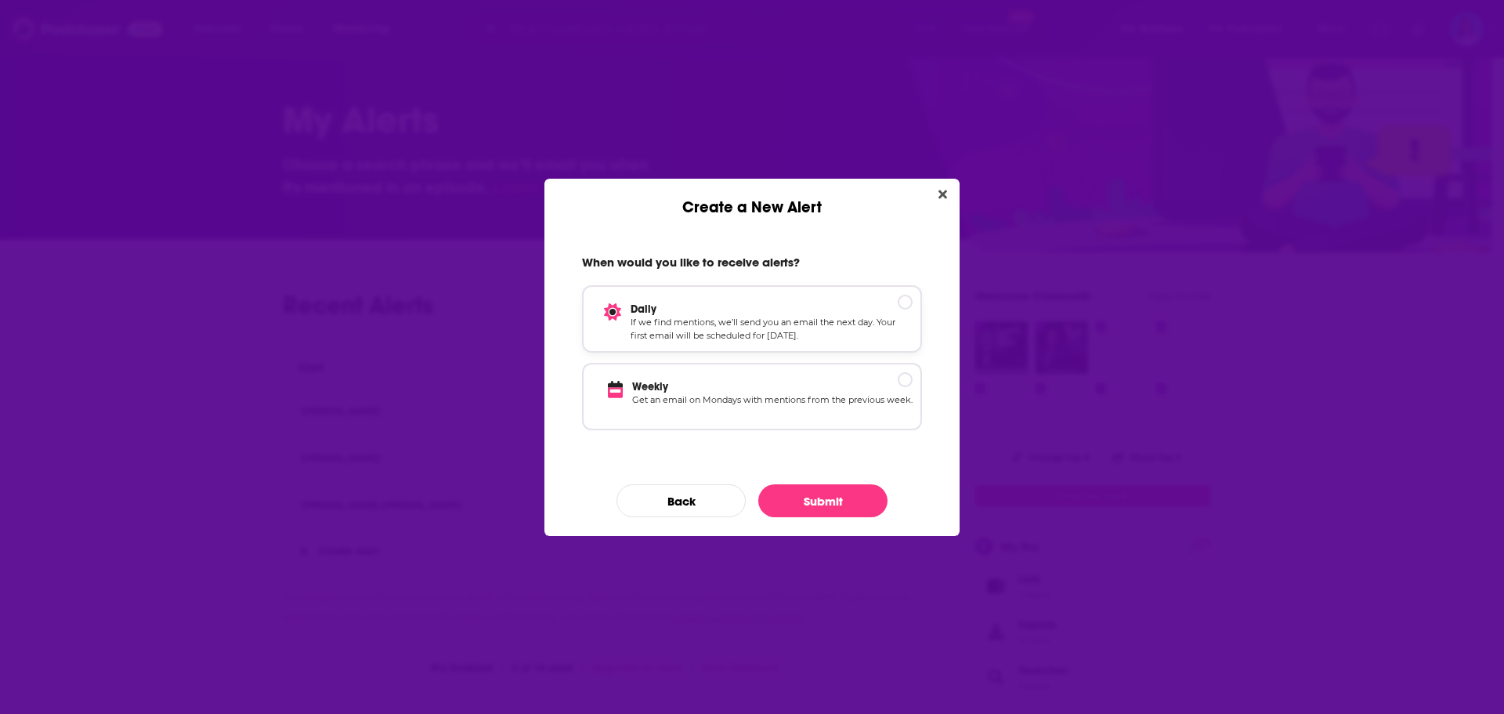
click at [909, 299] on div "Create a New Alert" at bounding box center [905, 302] width 15 height 15
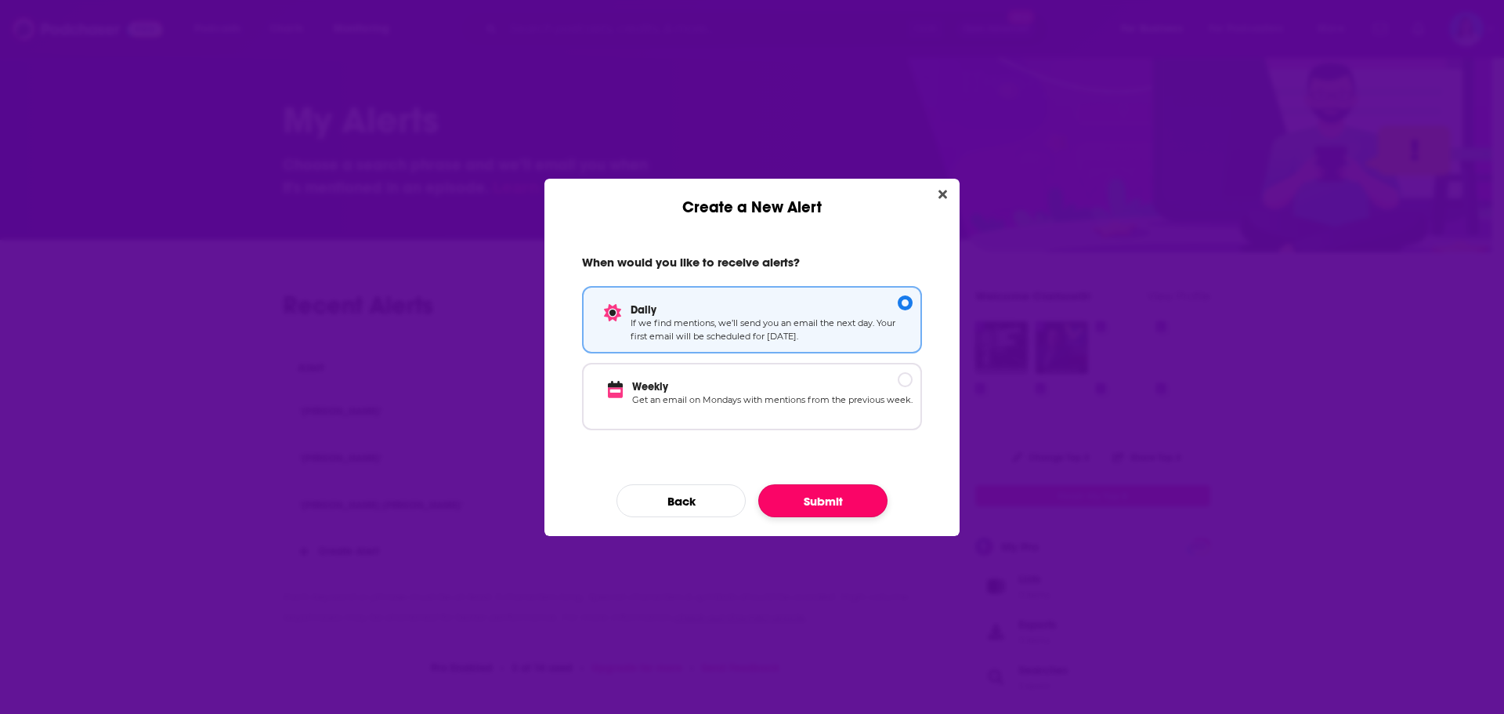
click at [822, 509] on button "Submit" at bounding box center [822, 500] width 129 height 33
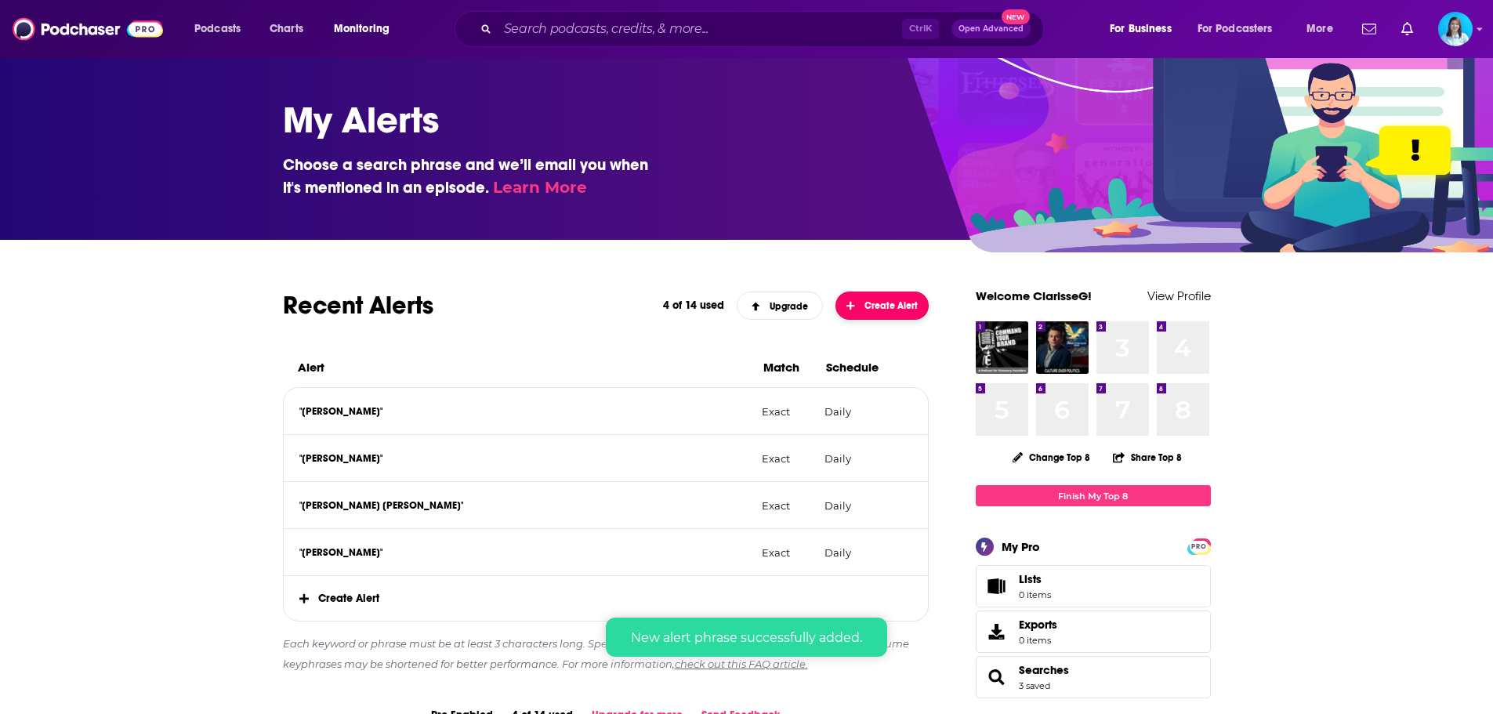
click at [876, 293] on button "Create Alert" at bounding box center [882, 305] width 94 height 28
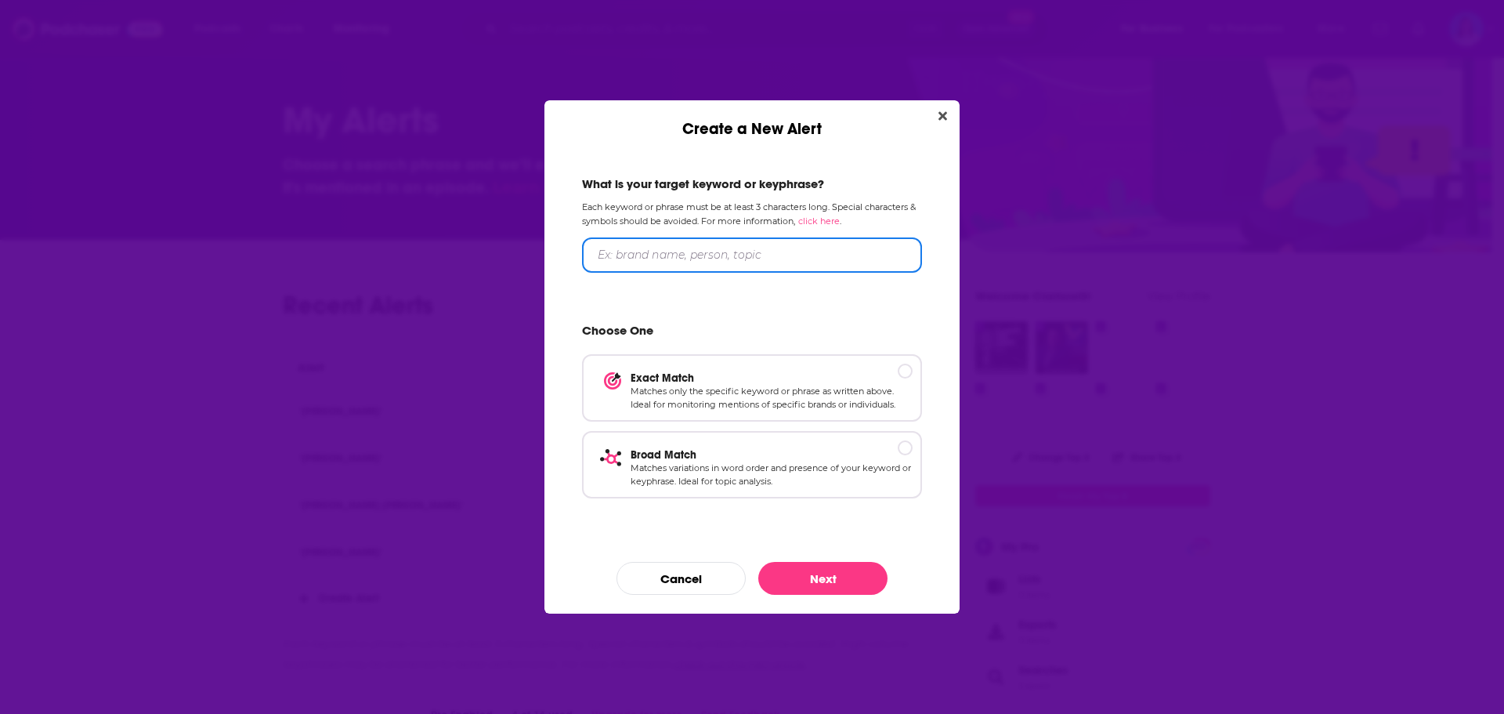
click at [717, 255] on input "Create a New Alert" at bounding box center [752, 254] width 340 height 35
type input "[PERSON_NAME]"
click at [905, 374] on p "Exact Match" at bounding box center [772, 377] width 282 height 13
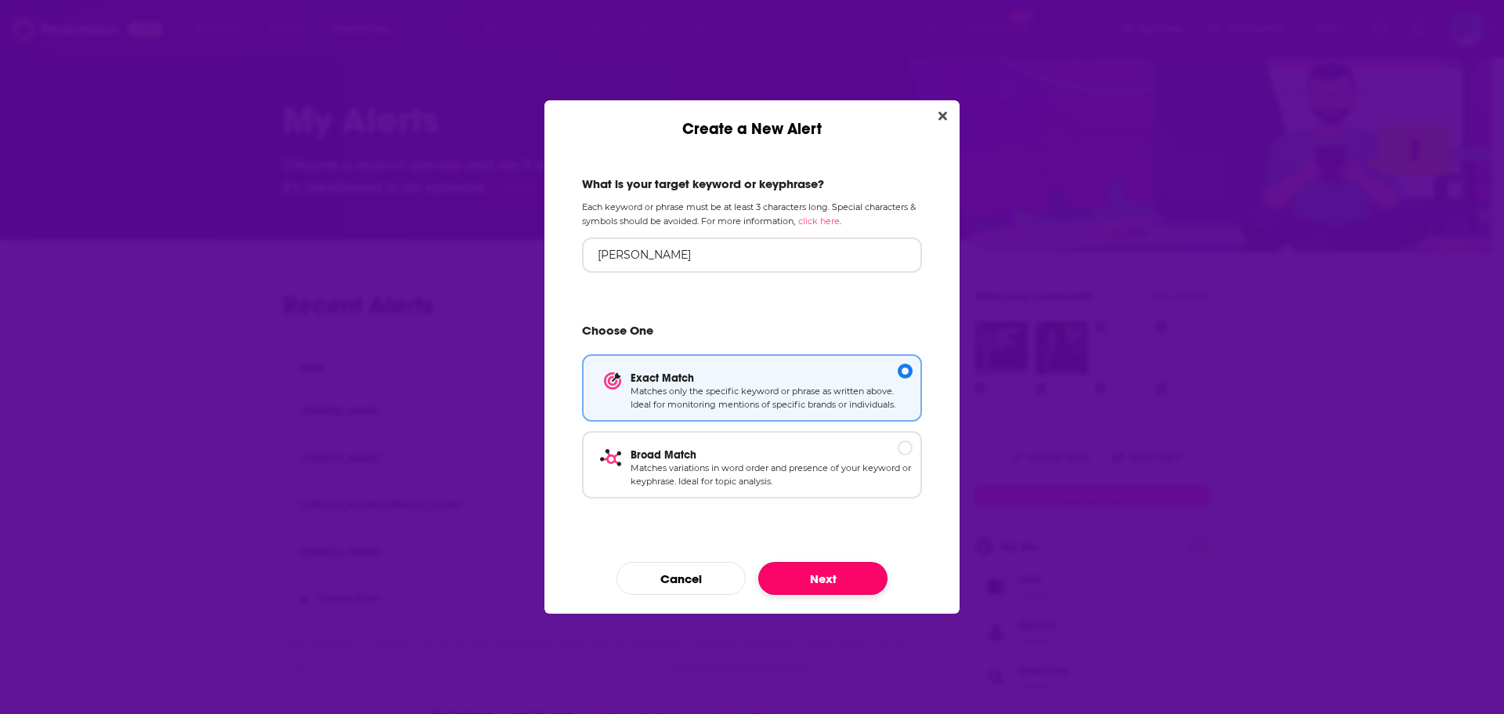
click at [823, 584] on button "Next" at bounding box center [822, 578] width 129 height 33
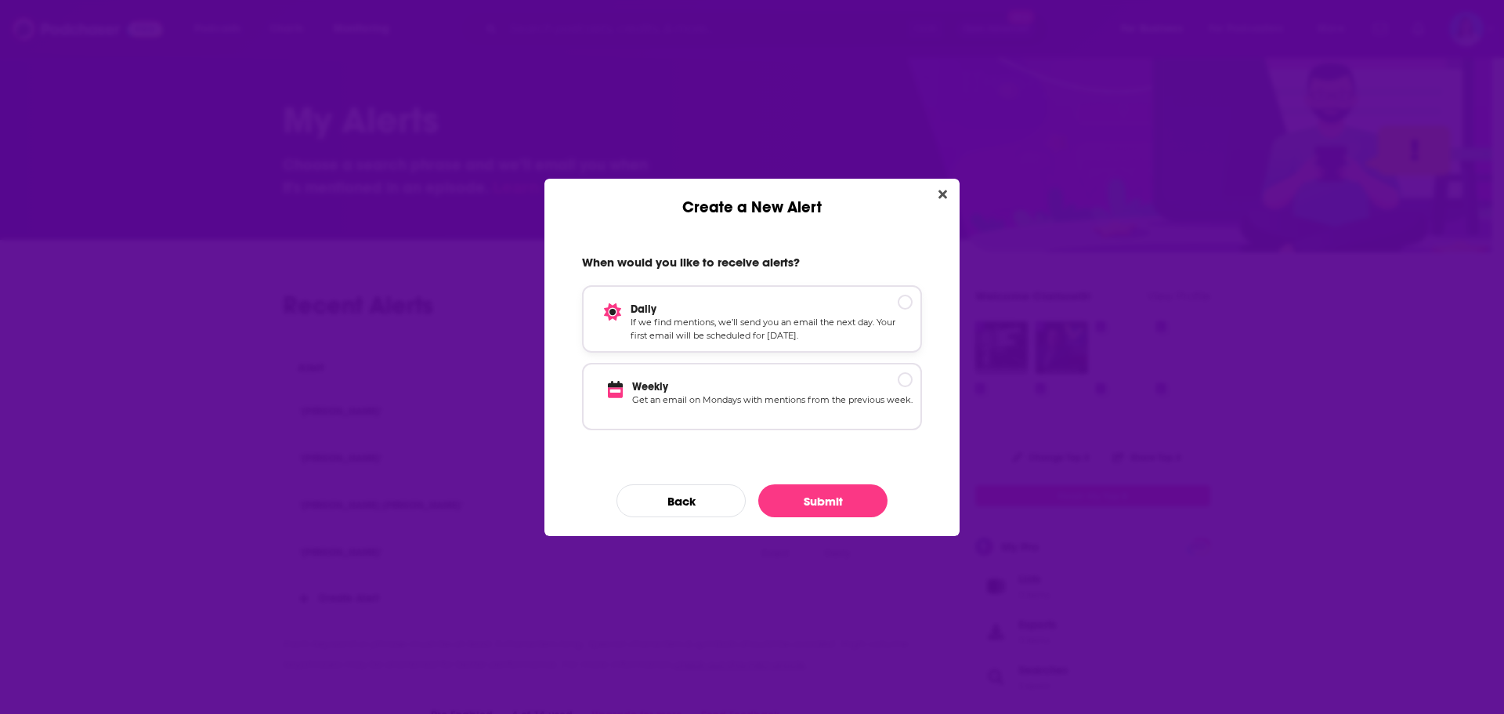
click at [910, 305] on p "Daily" at bounding box center [772, 308] width 282 height 13
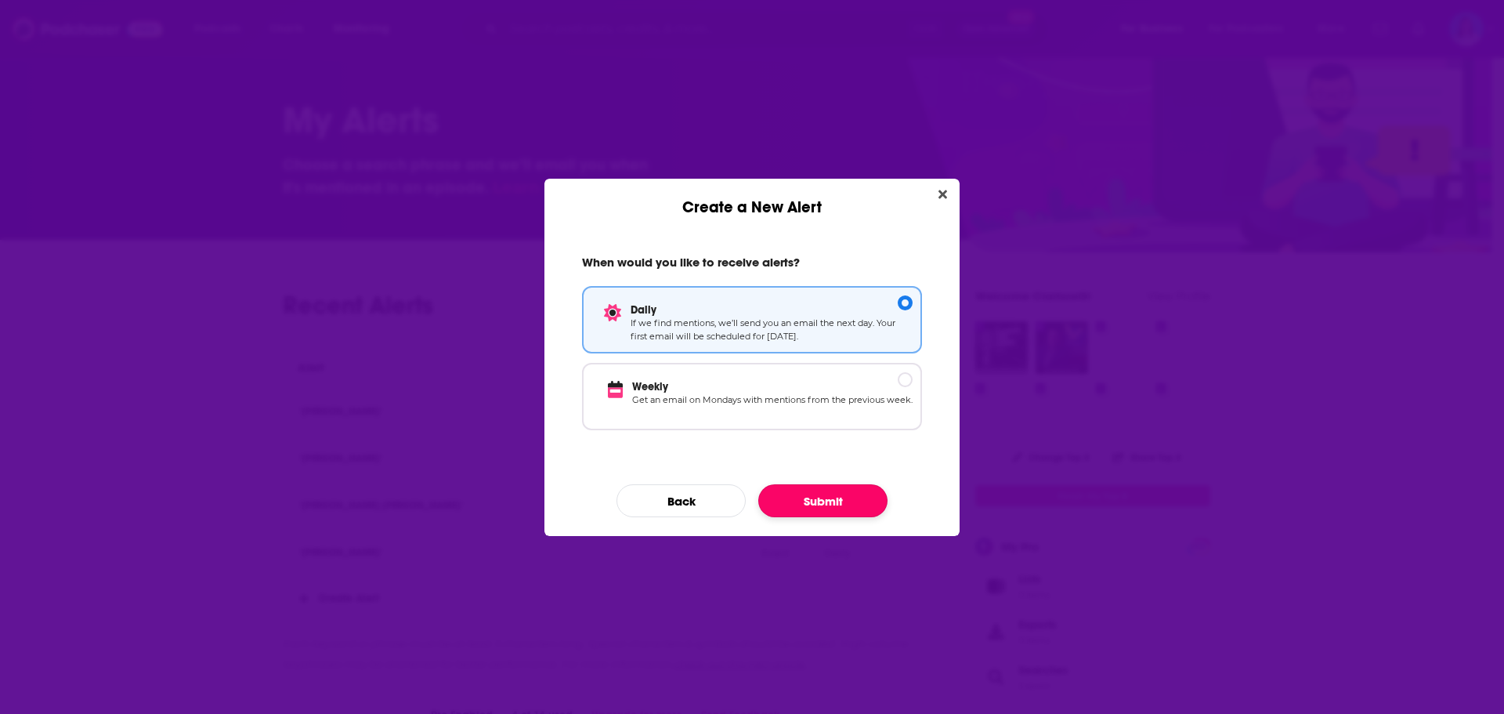
click at [827, 502] on button "Submit" at bounding box center [822, 500] width 129 height 33
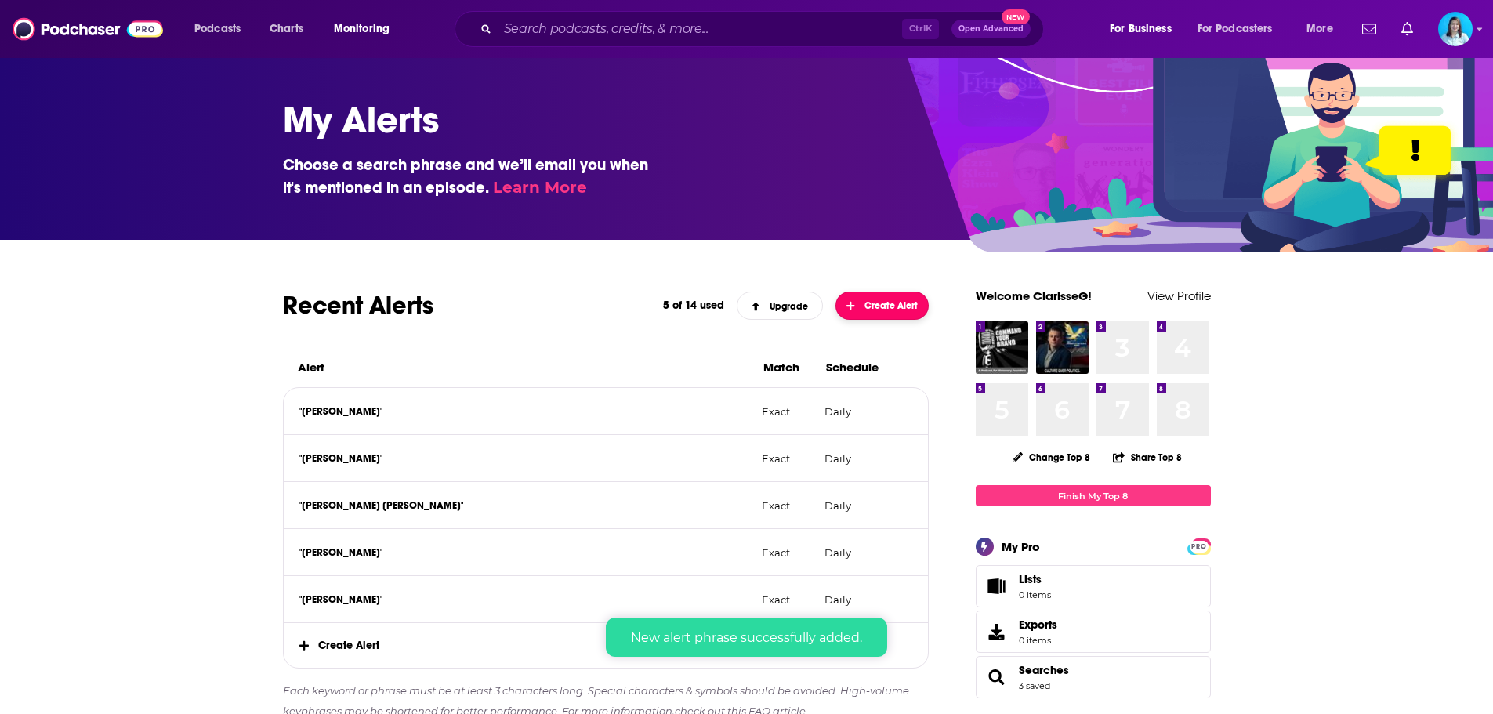
click at [891, 293] on button "Create Alert" at bounding box center [882, 305] width 94 height 28
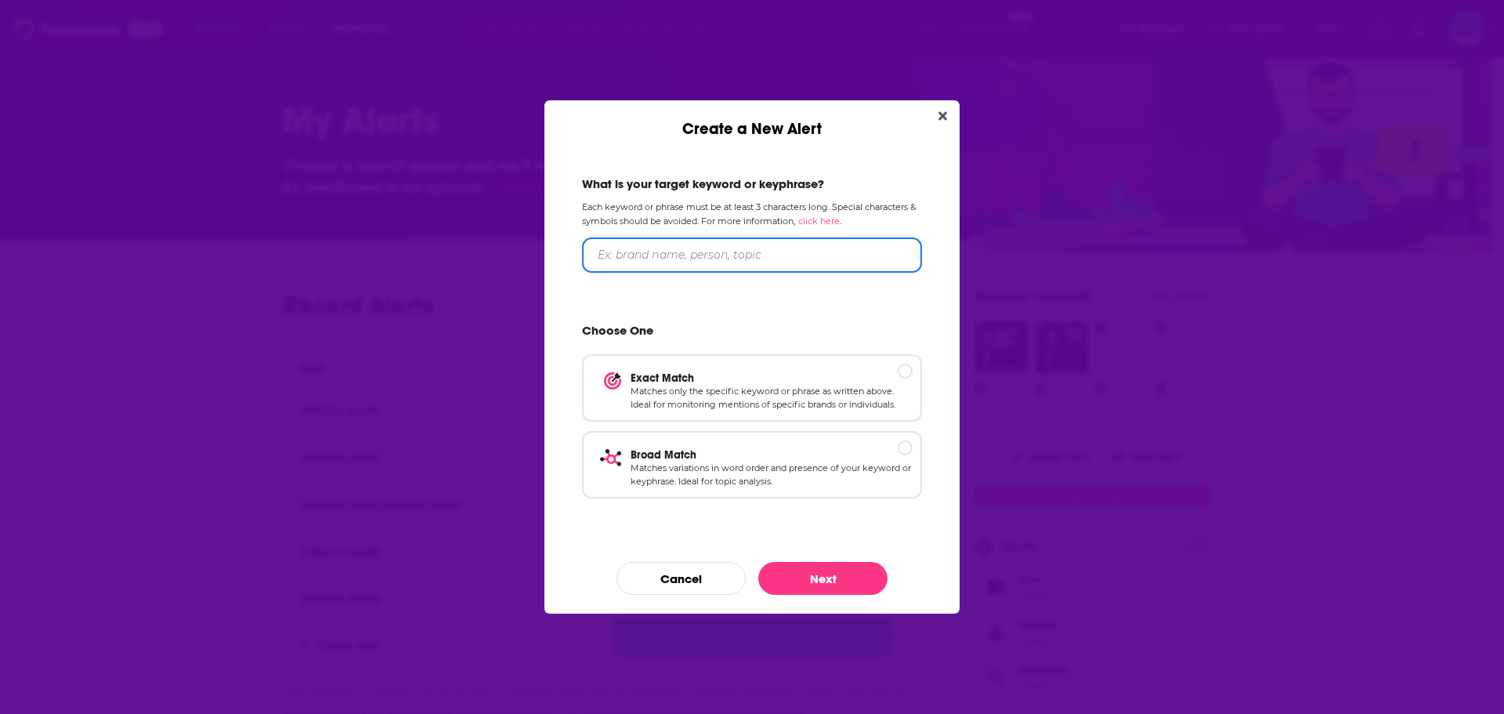
click at [791, 265] on input "Create a New Alert" at bounding box center [752, 254] width 340 height 35
type input "[PERSON_NAME]"
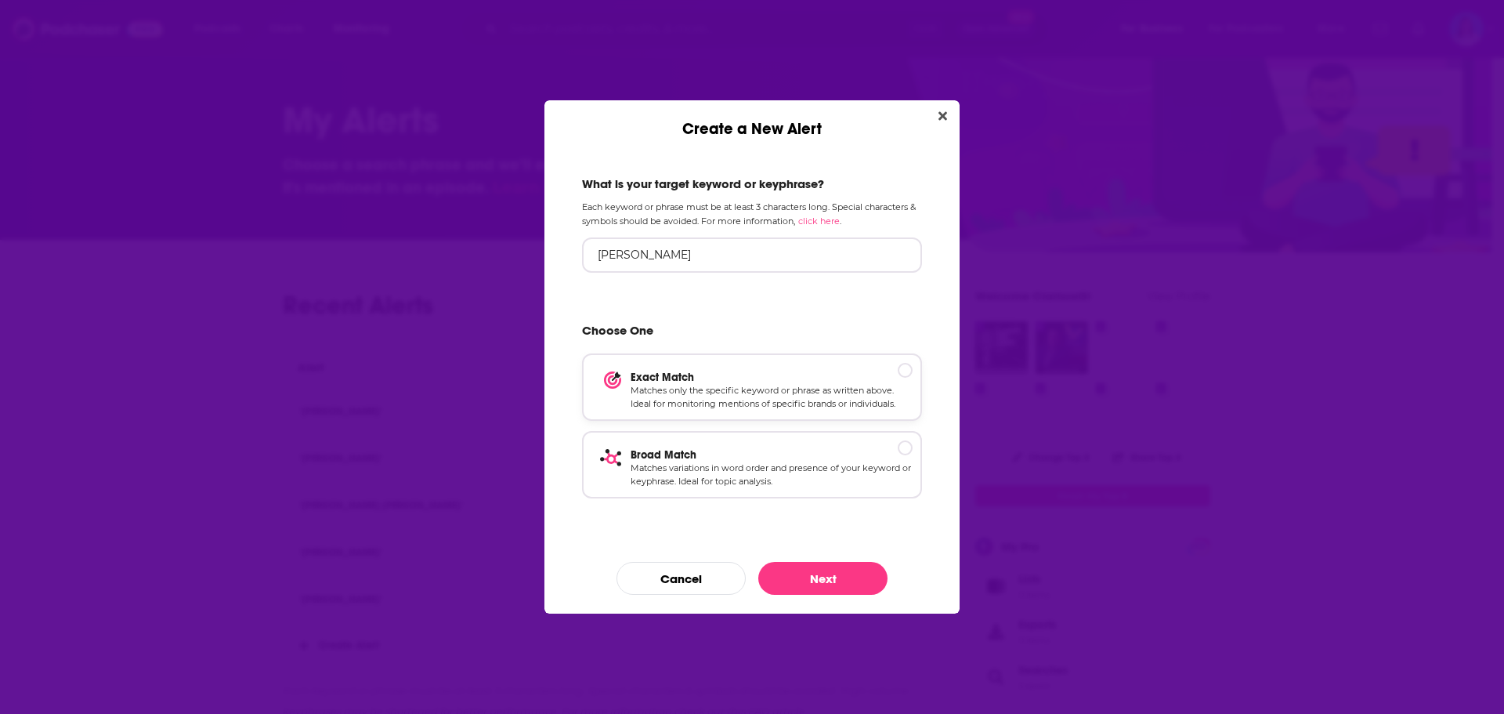
click at [906, 376] on p "Exact Match" at bounding box center [772, 377] width 282 height 13
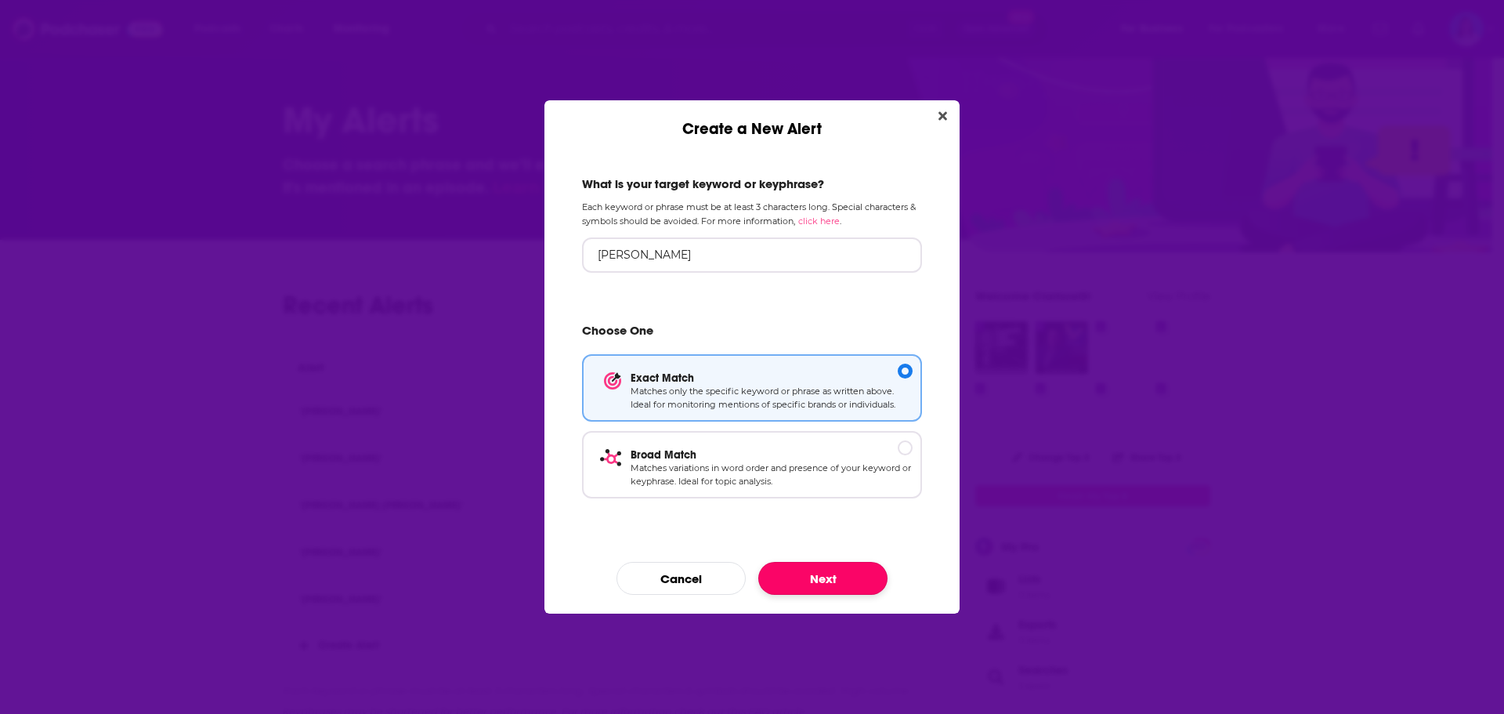
click at [831, 581] on button "Next" at bounding box center [822, 578] width 129 height 33
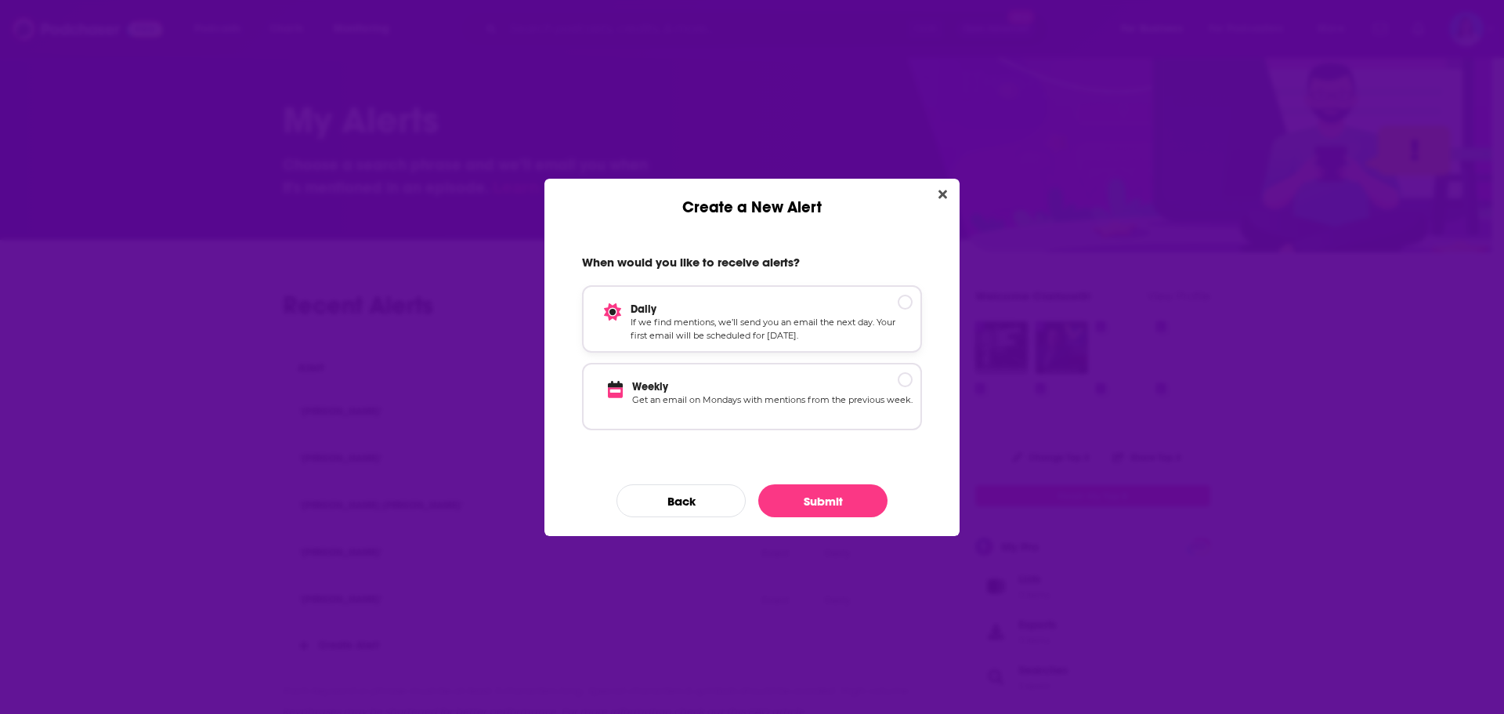
drag, startPoint x: 910, startPoint y: 299, endPoint x: 900, endPoint y: 339, distance: 41.8
click at [910, 301] on div "Create a New Alert" at bounding box center [905, 302] width 15 height 15
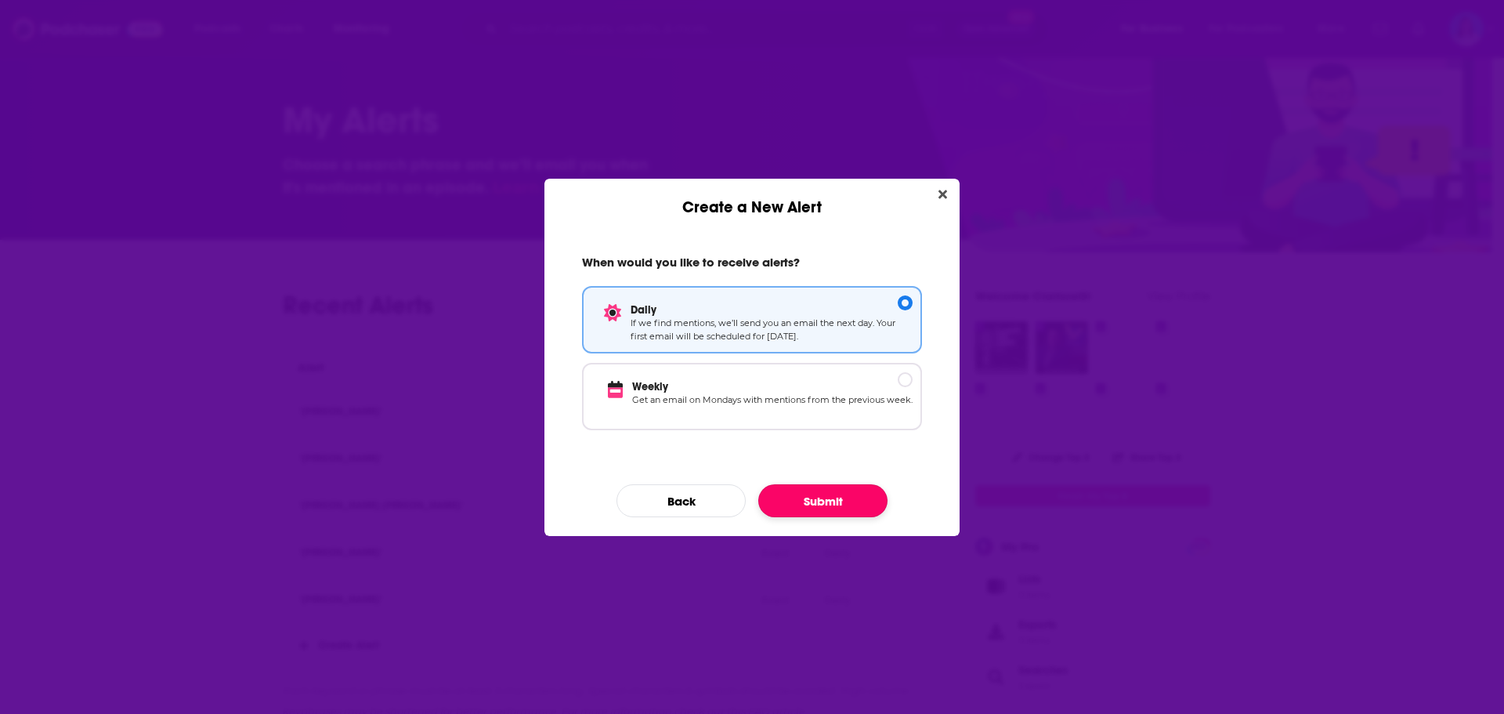
click at [849, 504] on button "Submit" at bounding box center [822, 500] width 129 height 33
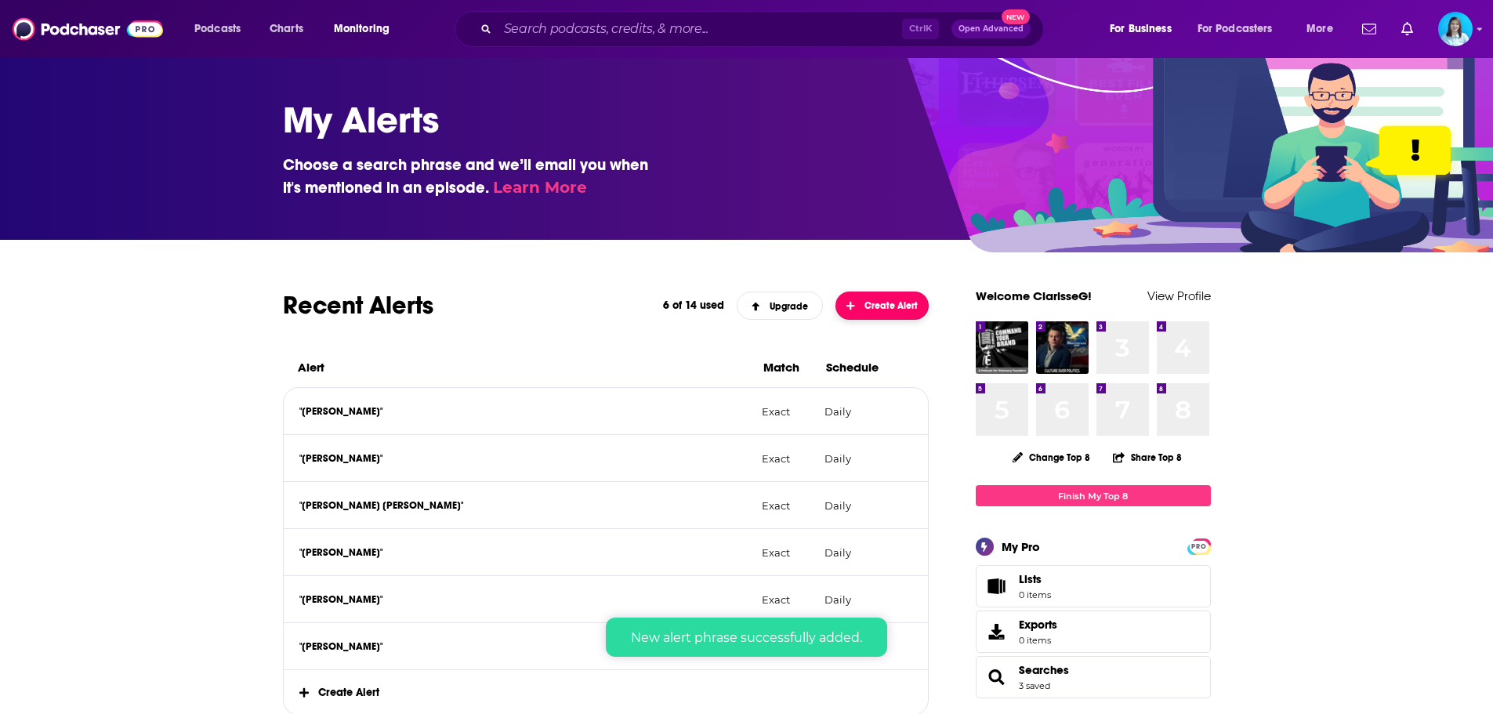
click at [867, 303] on span "Create Alert" at bounding box center [881, 305] width 71 height 11
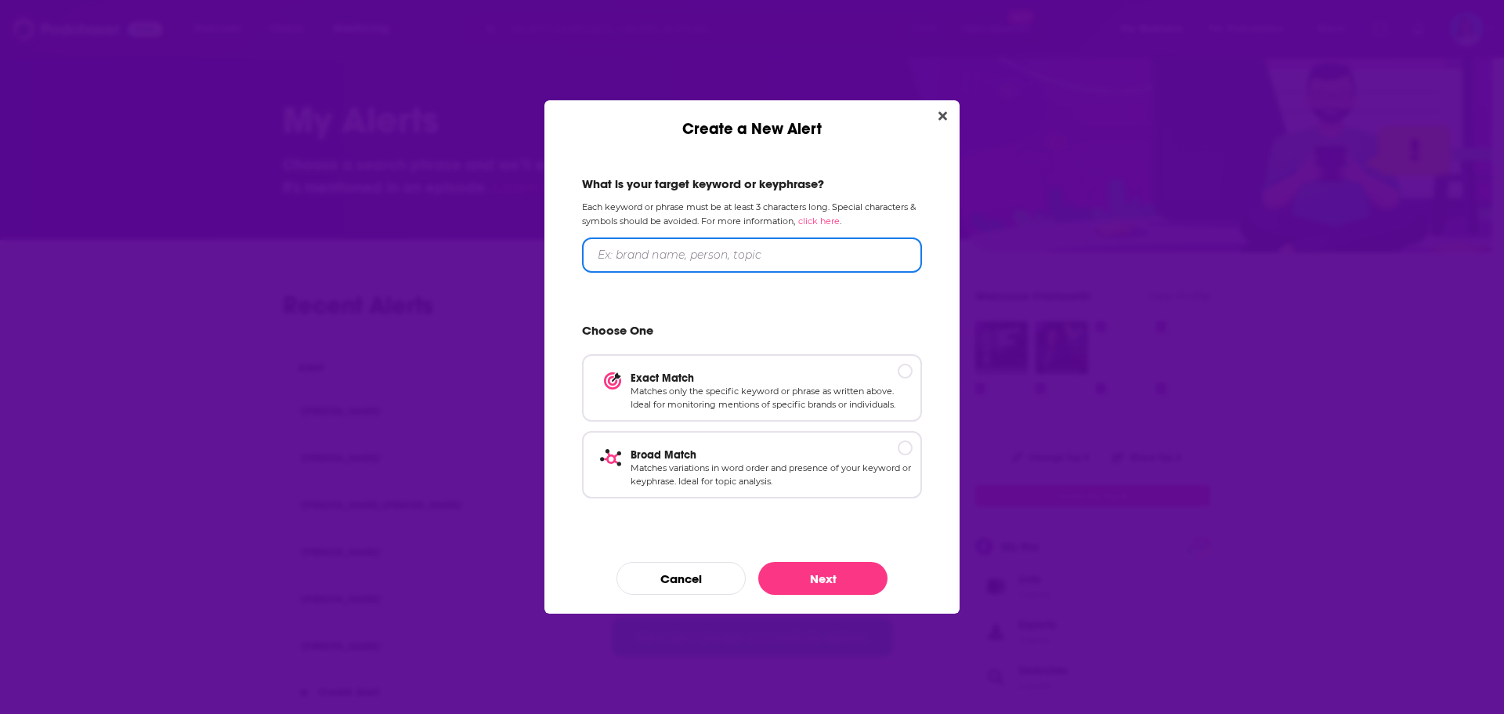
click at [684, 256] on input "Create a New Alert" at bounding box center [752, 254] width 340 height 35
type input "[PERSON_NAME]"
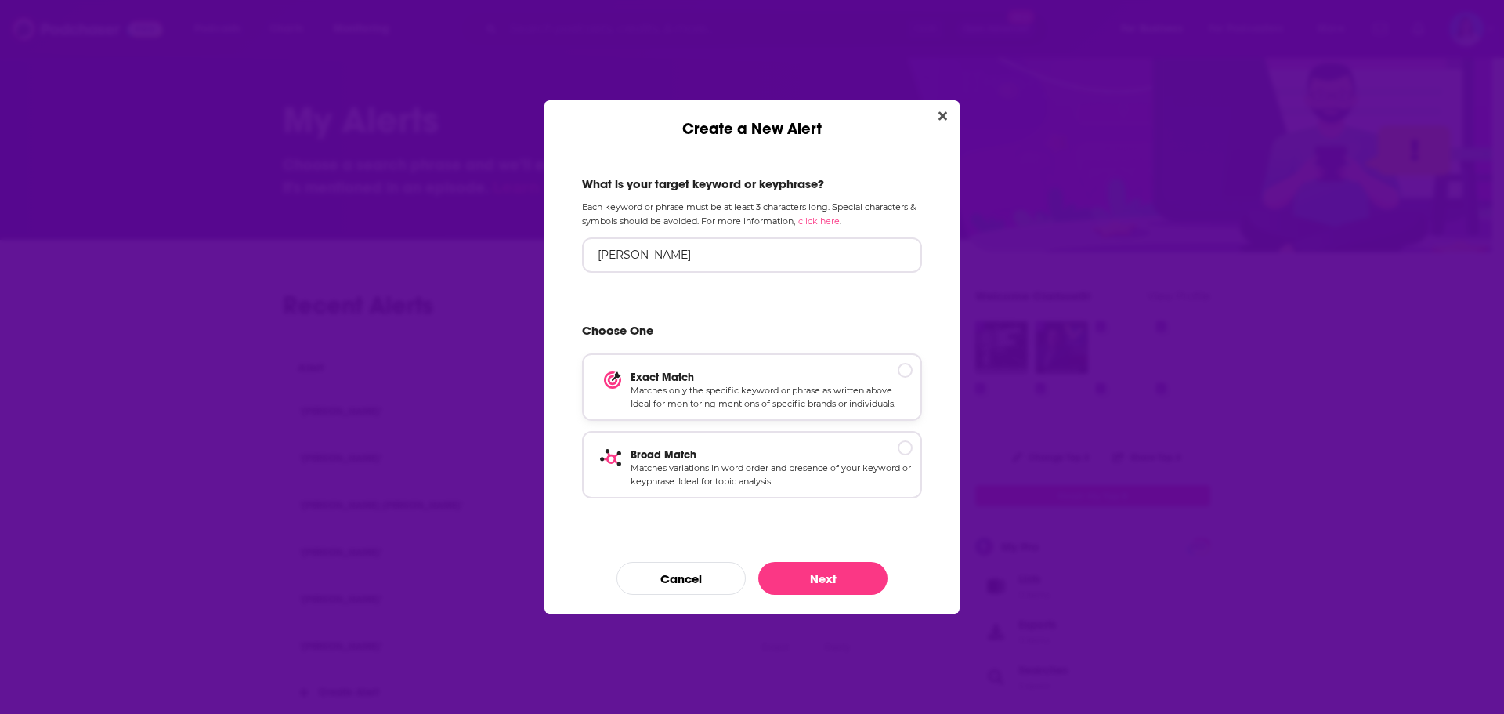
click at [903, 371] on p "Exact Match" at bounding box center [772, 377] width 282 height 13
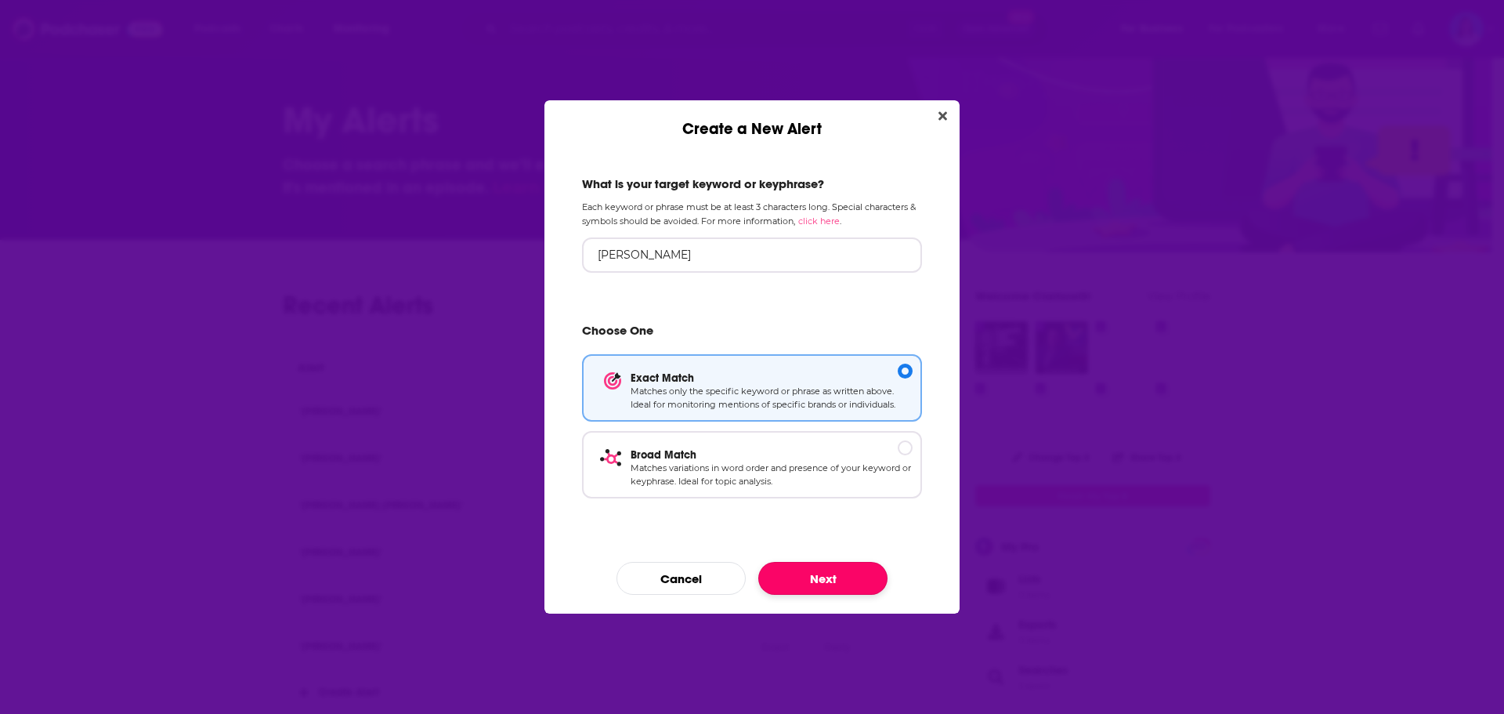
click at [831, 581] on button "Next" at bounding box center [822, 578] width 129 height 33
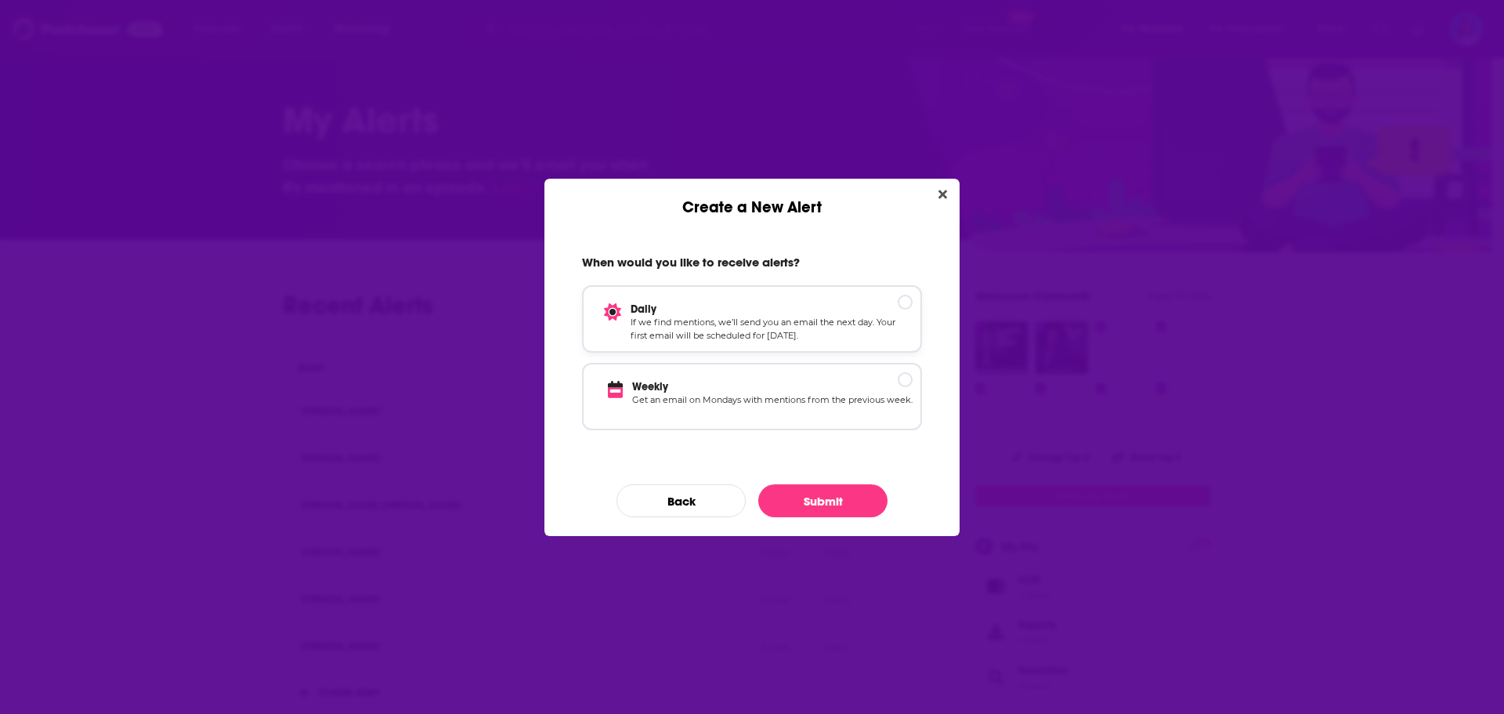
click at [904, 302] on p "Daily" at bounding box center [772, 308] width 282 height 13
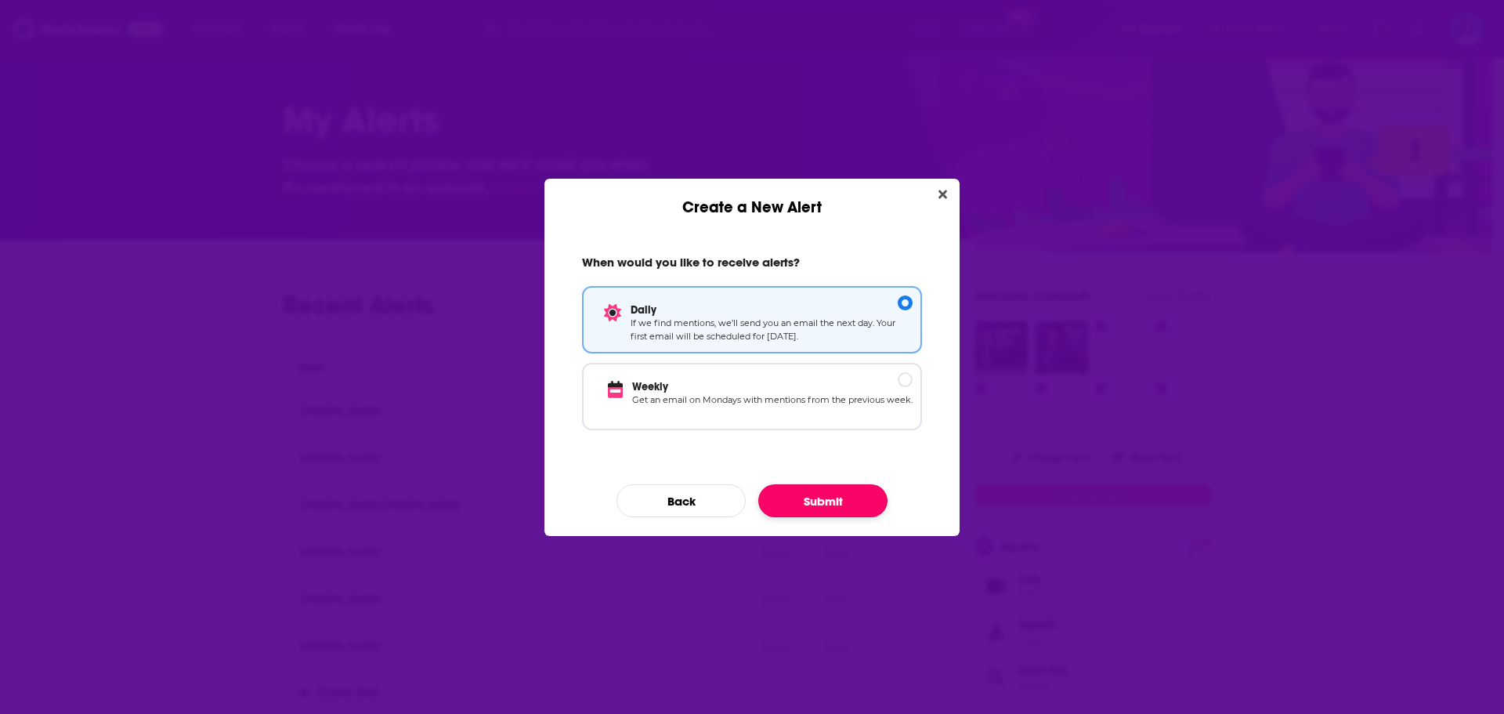
click at [845, 501] on button "Submit" at bounding box center [822, 500] width 129 height 33
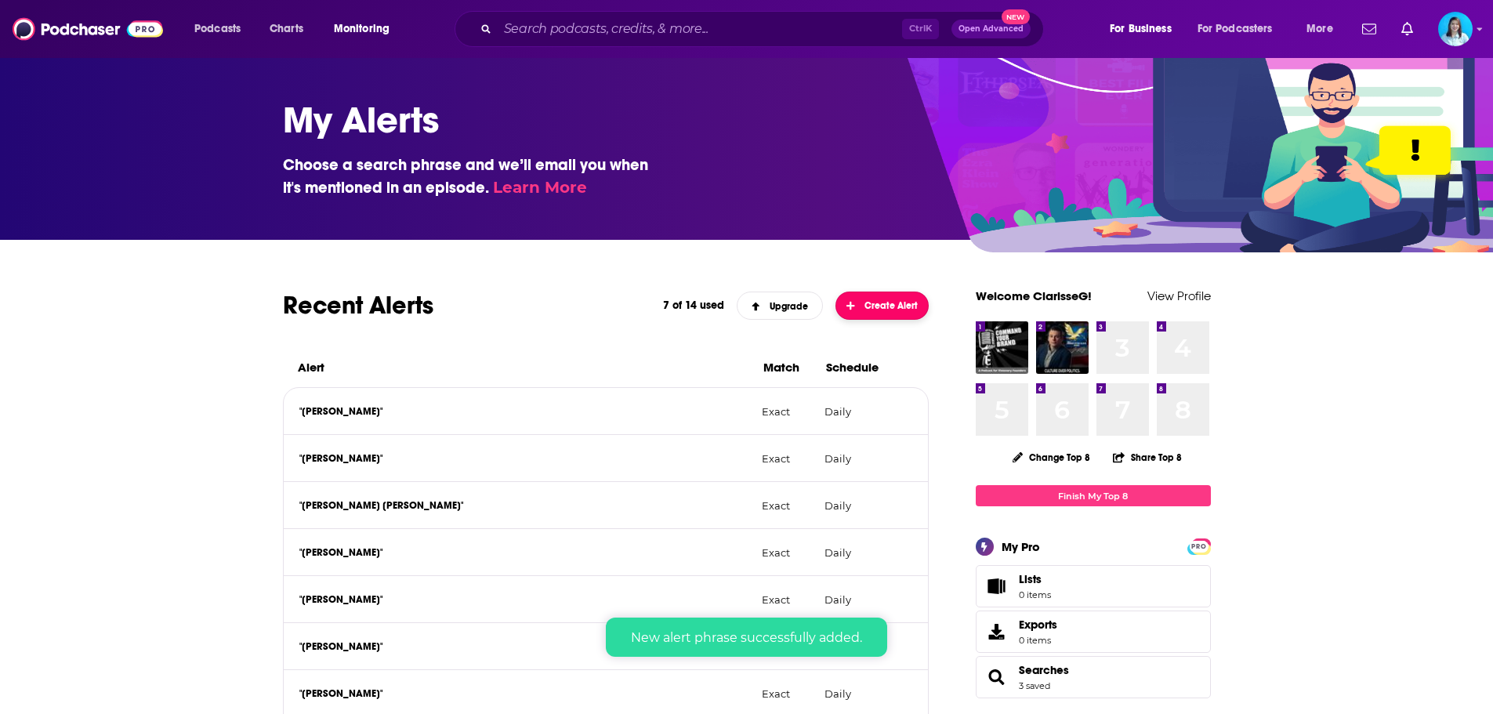
click at [877, 300] on span "Create Alert" at bounding box center [881, 305] width 71 height 11
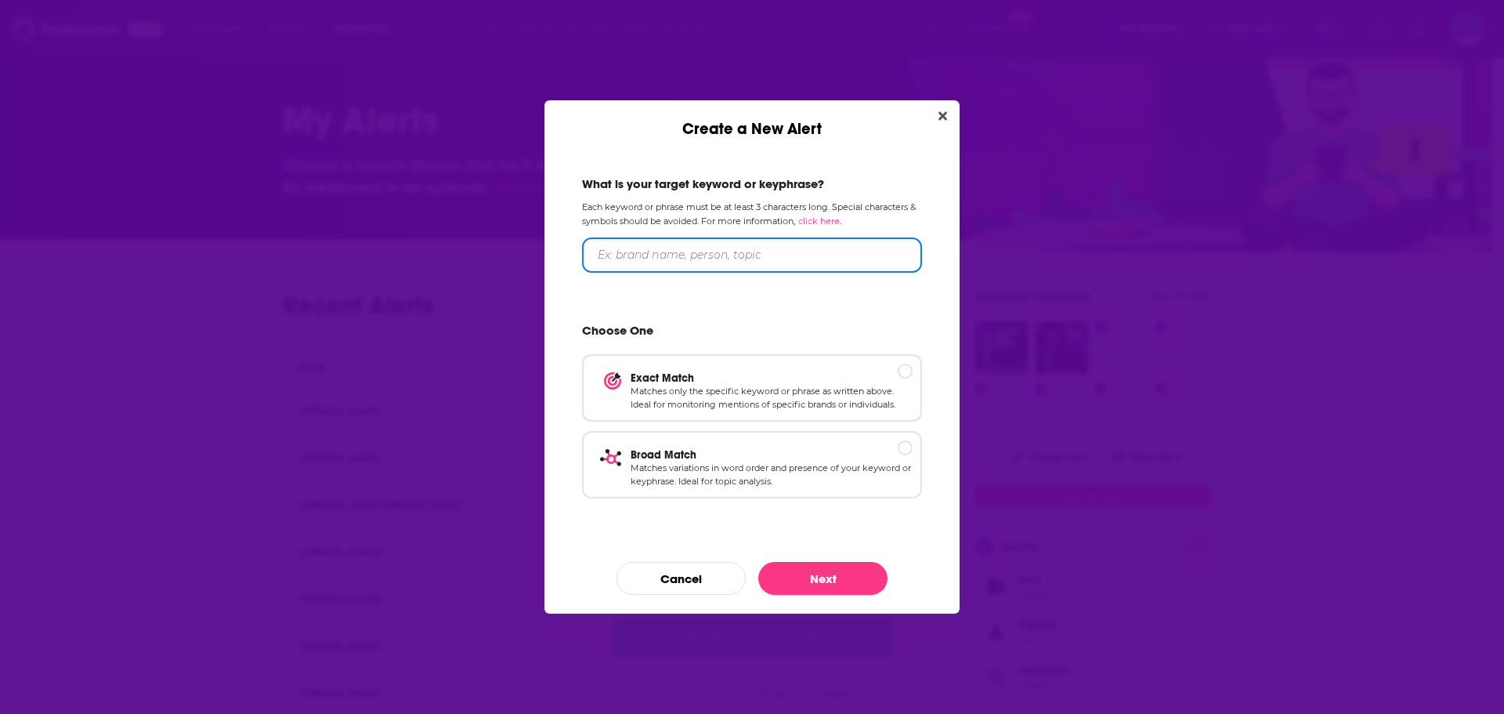
click at [690, 260] on input "Create a New Alert" at bounding box center [752, 254] width 340 height 35
type input "e"
type input "[PERSON_NAME]"
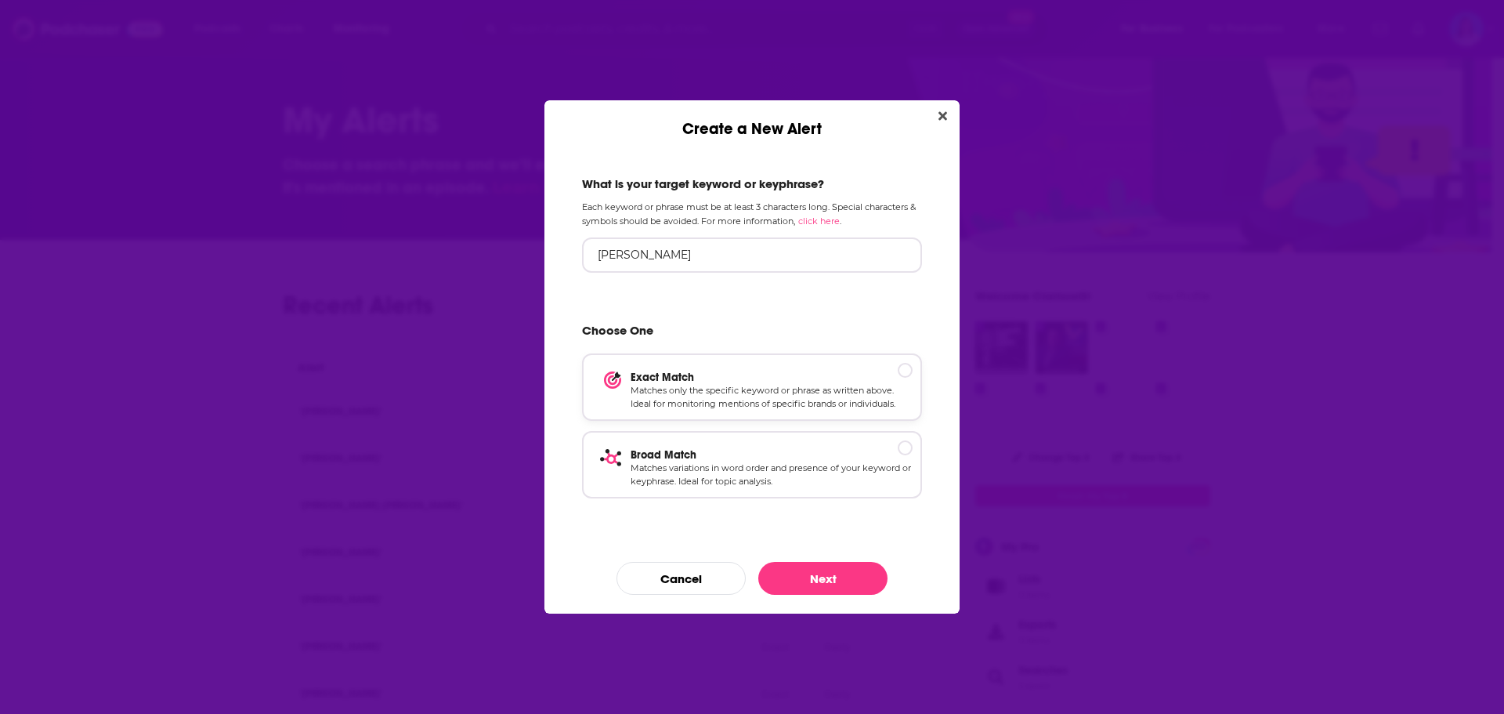
click at [901, 371] on p "Exact Match" at bounding box center [772, 377] width 282 height 13
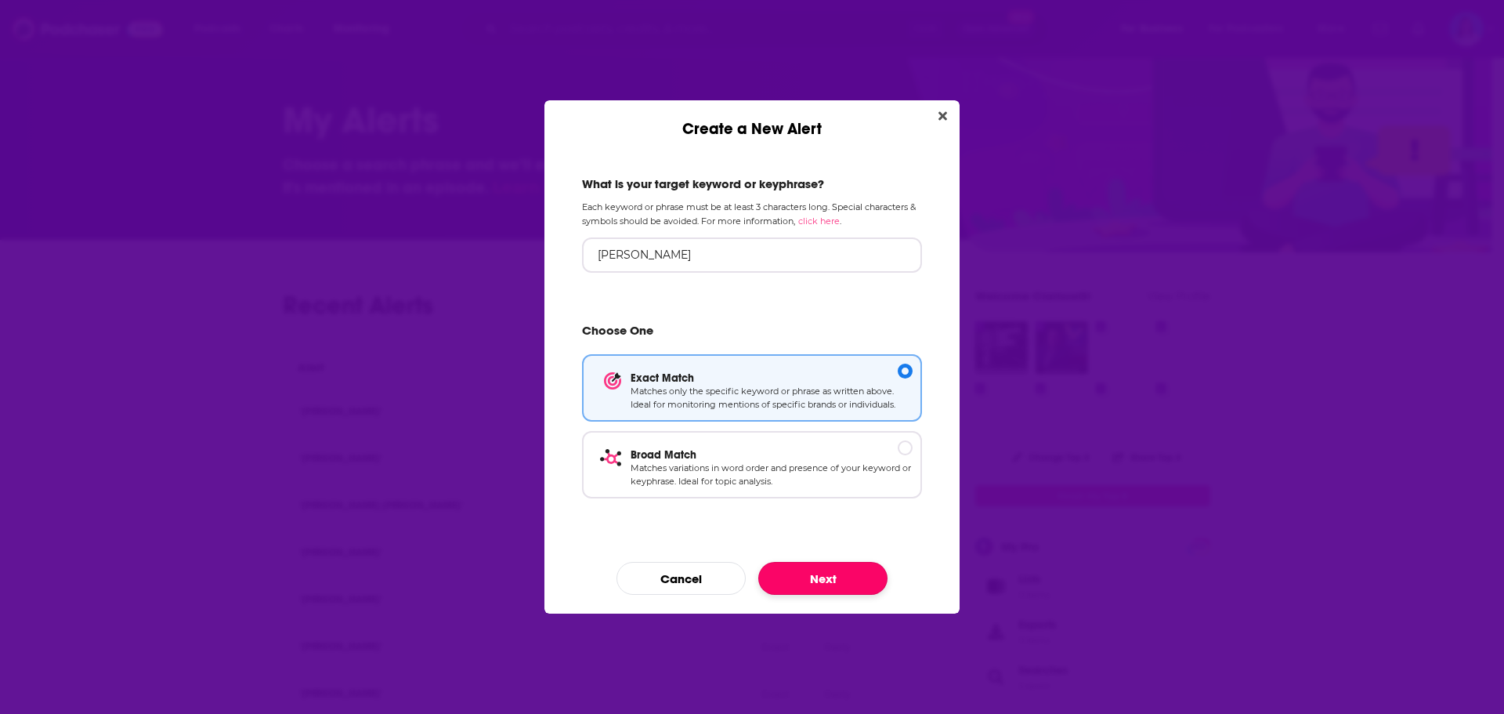
click at [814, 580] on button "Next" at bounding box center [822, 578] width 129 height 33
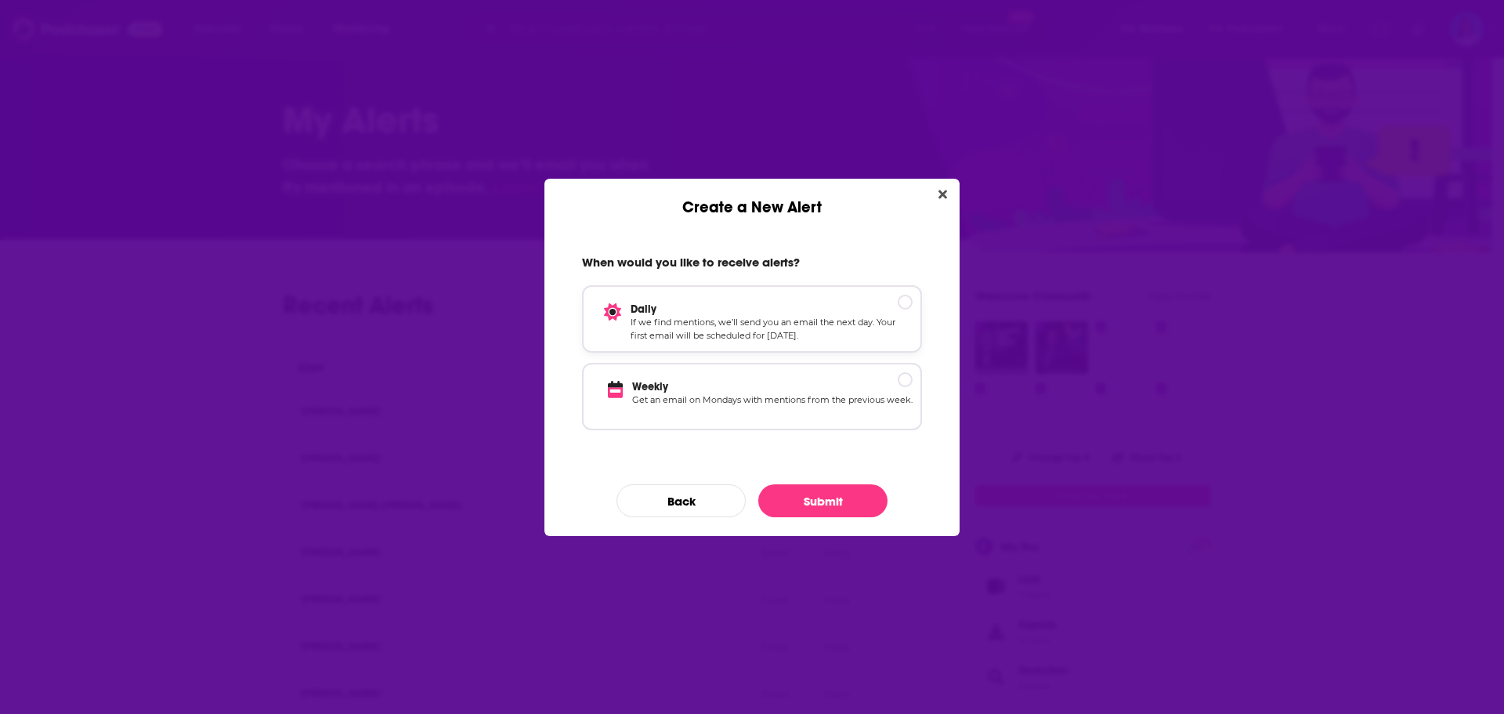
click at [905, 306] on p "Daily" at bounding box center [772, 308] width 282 height 13
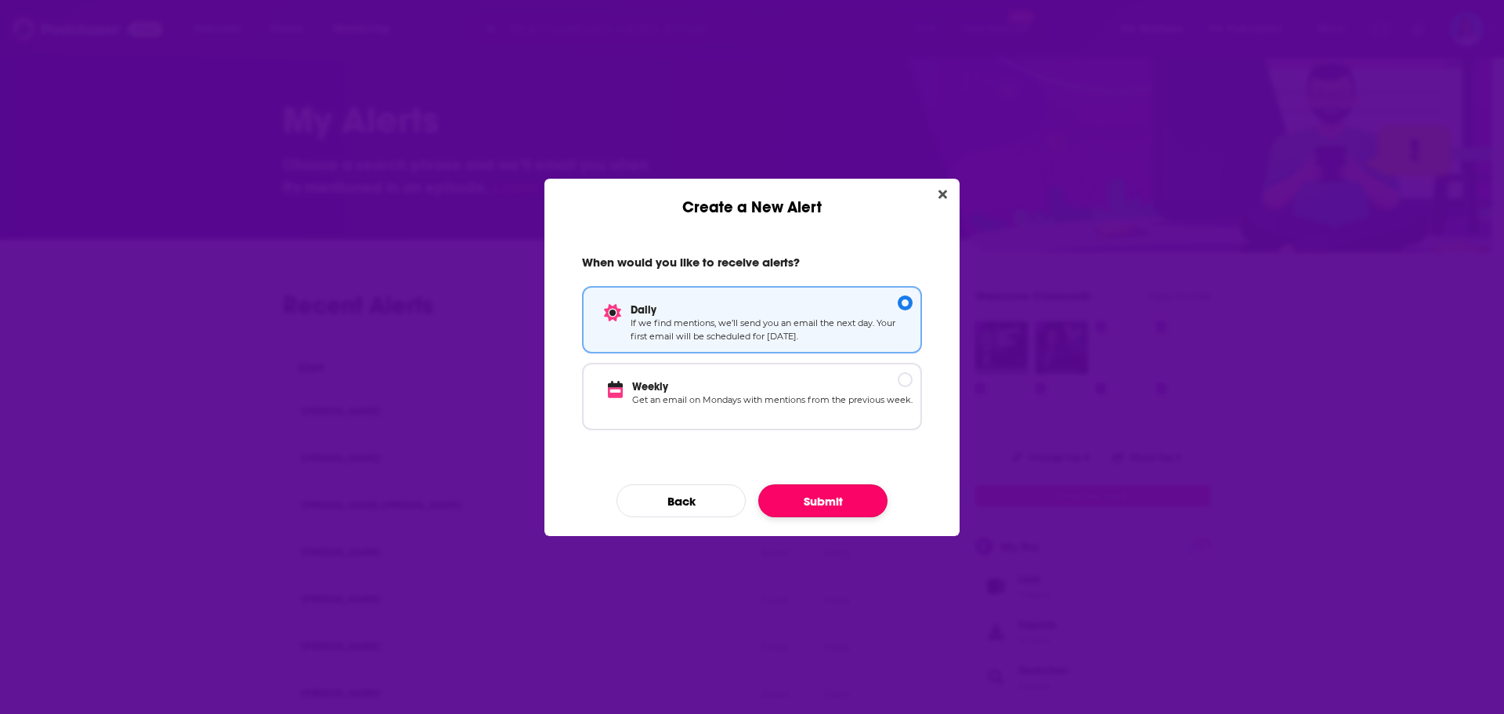
click at [835, 499] on button "Submit" at bounding box center [822, 500] width 129 height 33
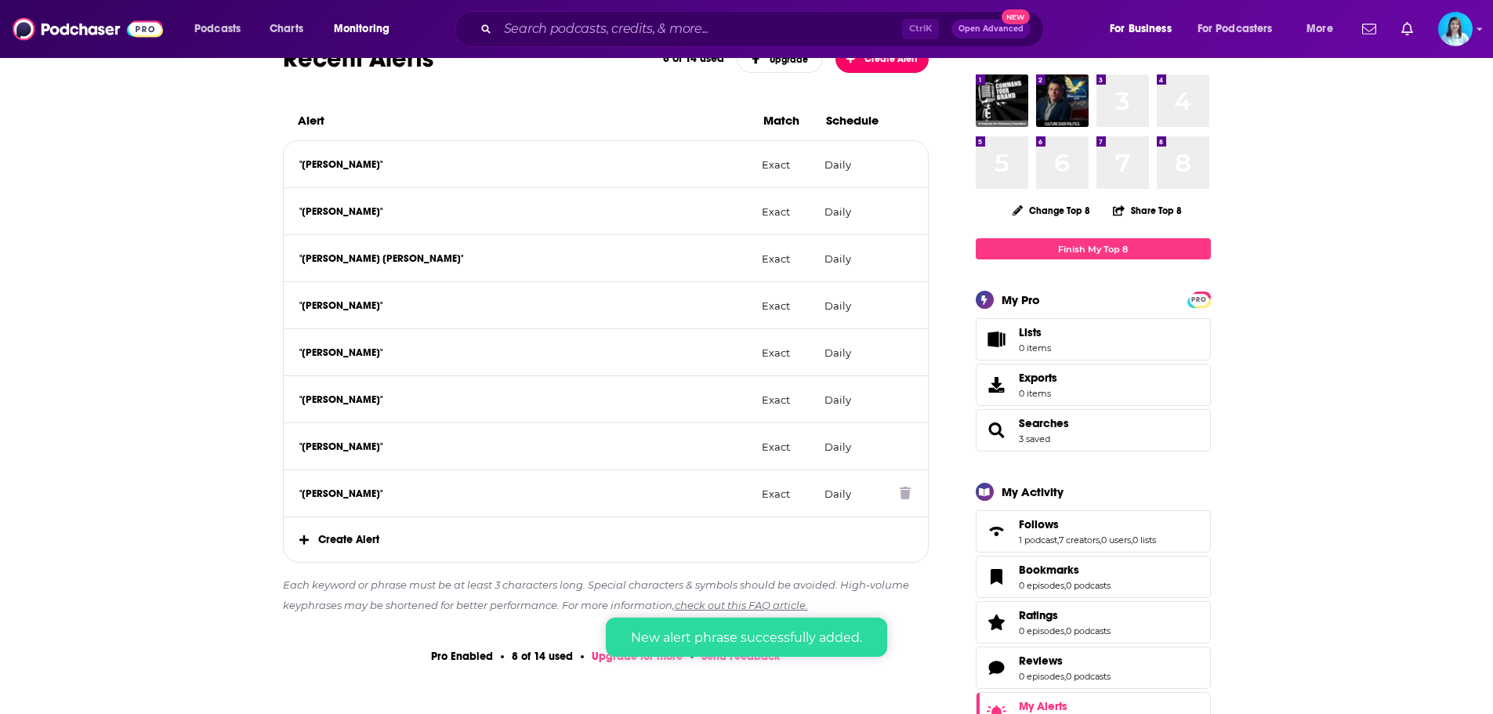
scroll to position [157, 0]
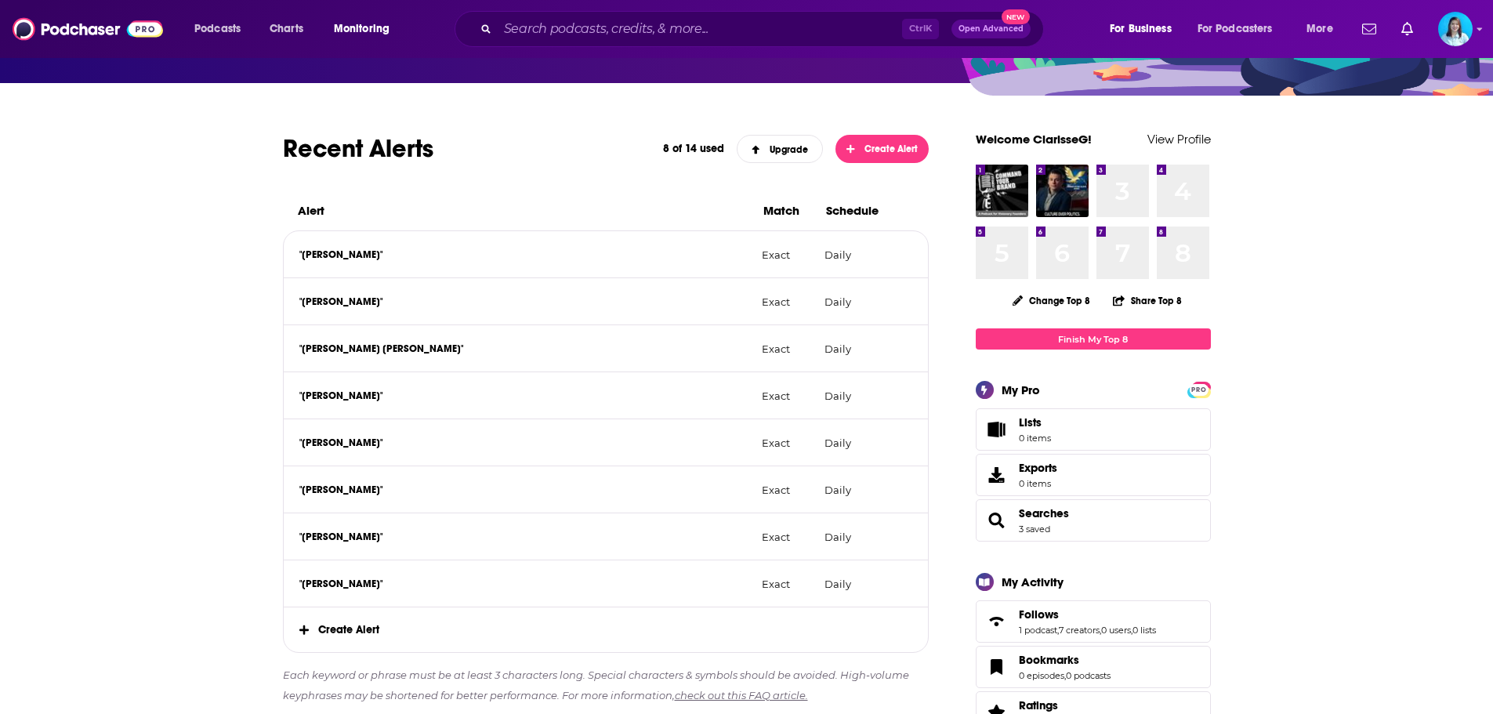
click at [352, 625] on span "Create Alert" at bounding box center [606, 629] width 645 height 45
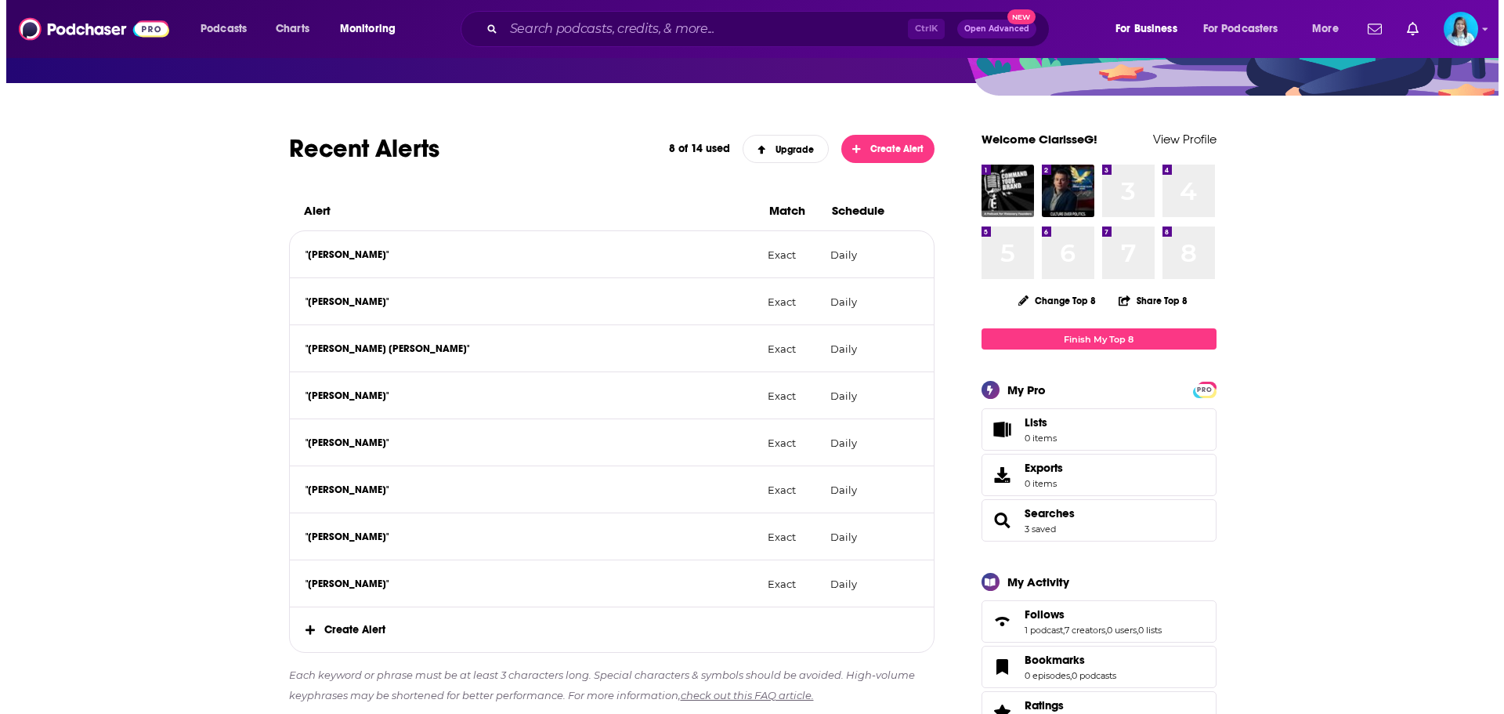
scroll to position [0, 0]
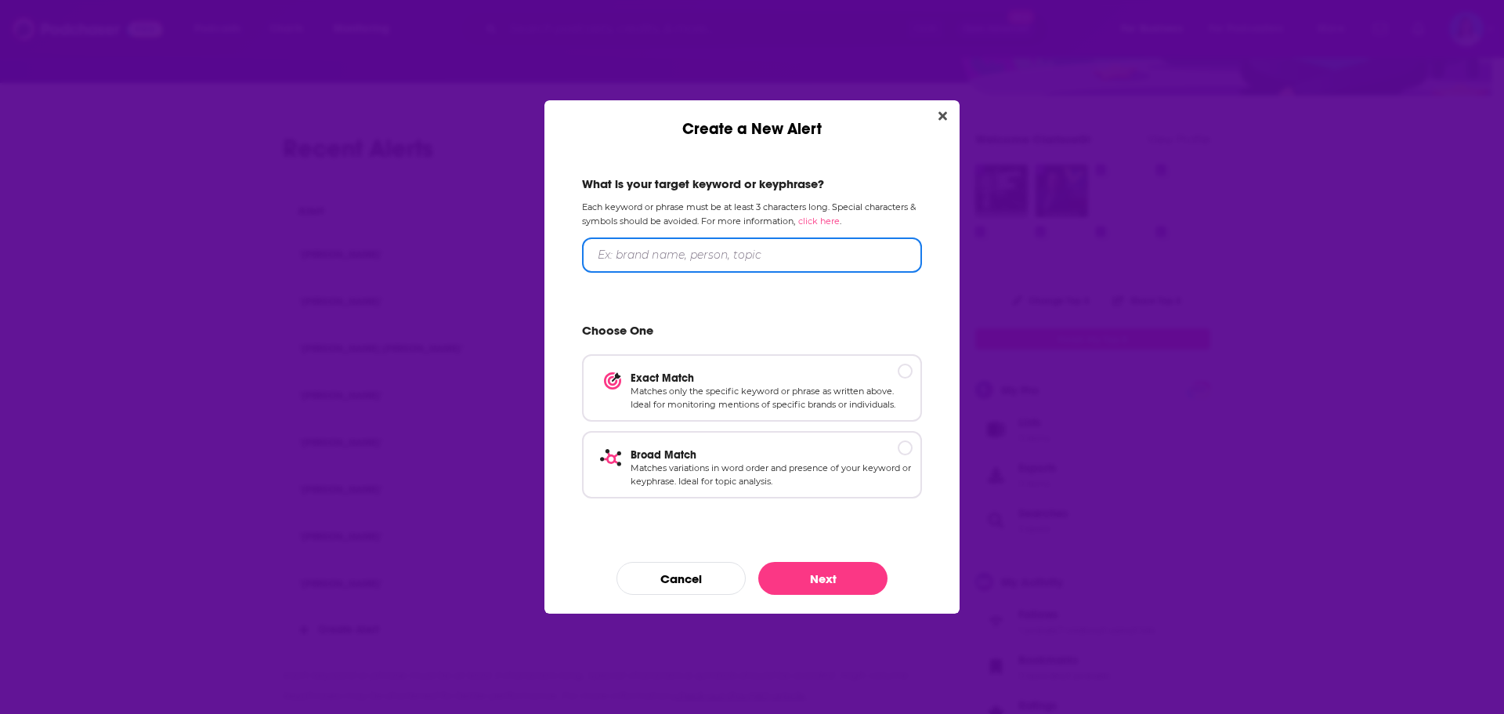
click at [768, 249] on input "Create a New Alert" at bounding box center [752, 254] width 340 height 35
type input "Dr. [PERSON_NAME]"
click at [911, 371] on p "Exact Match" at bounding box center [772, 377] width 282 height 13
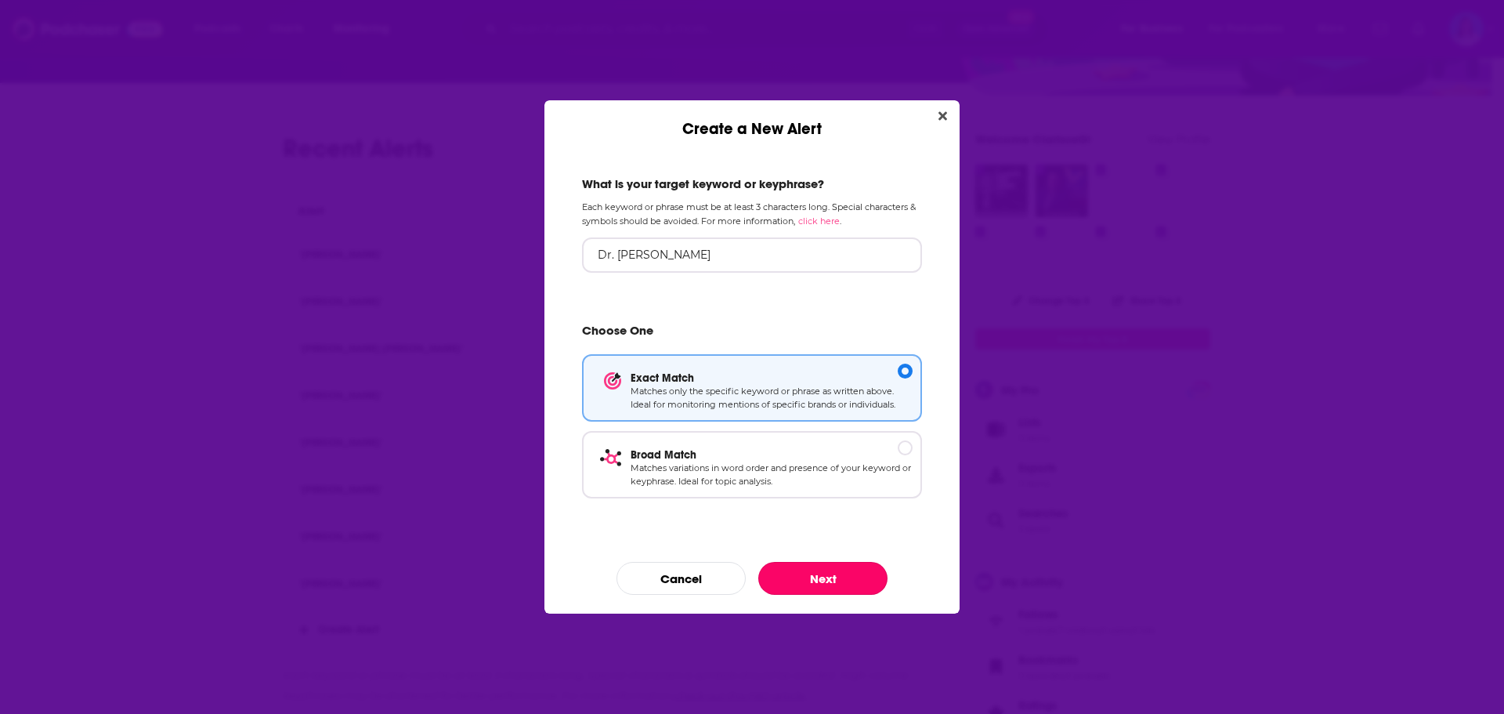
click at [829, 582] on button "Next" at bounding box center [822, 578] width 129 height 33
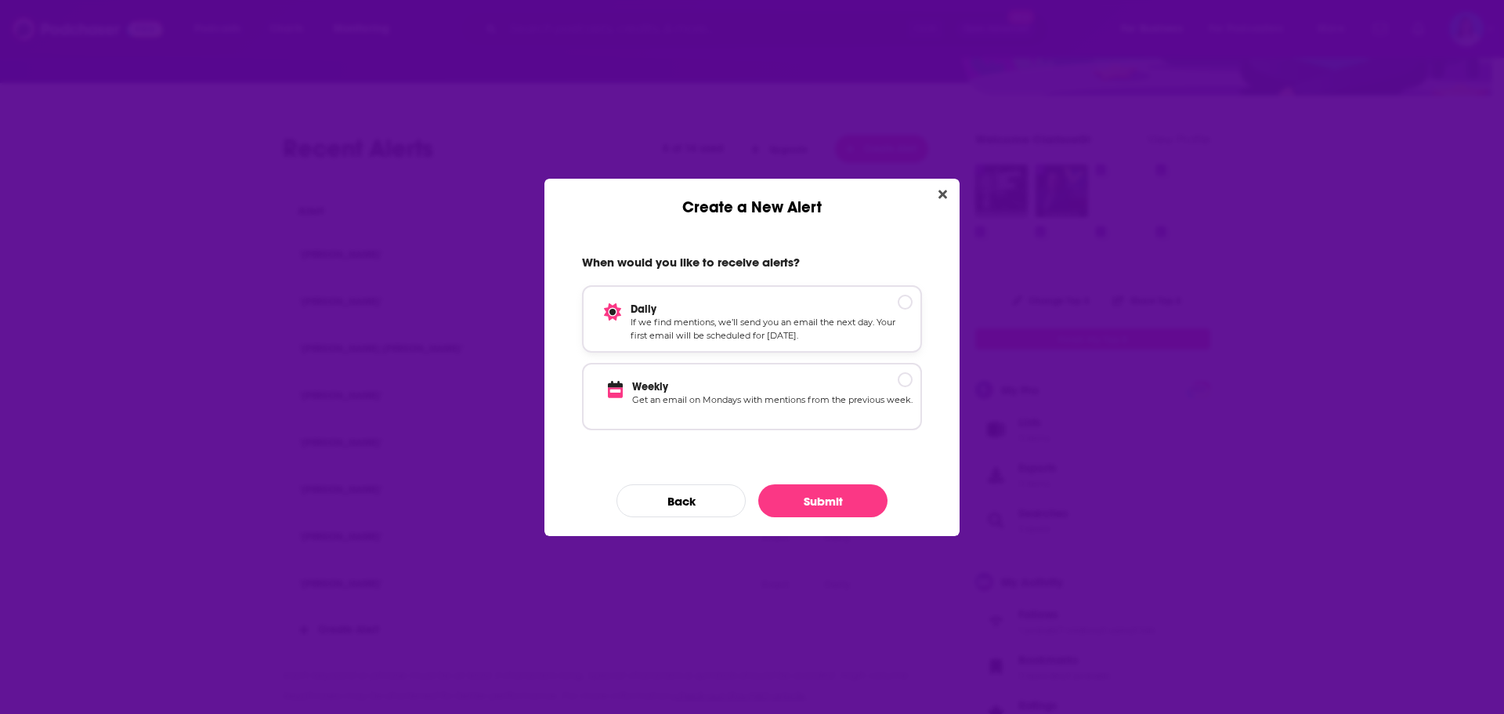
click at [907, 304] on p "Daily" at bounding box center [772, 308] width 282 height 13
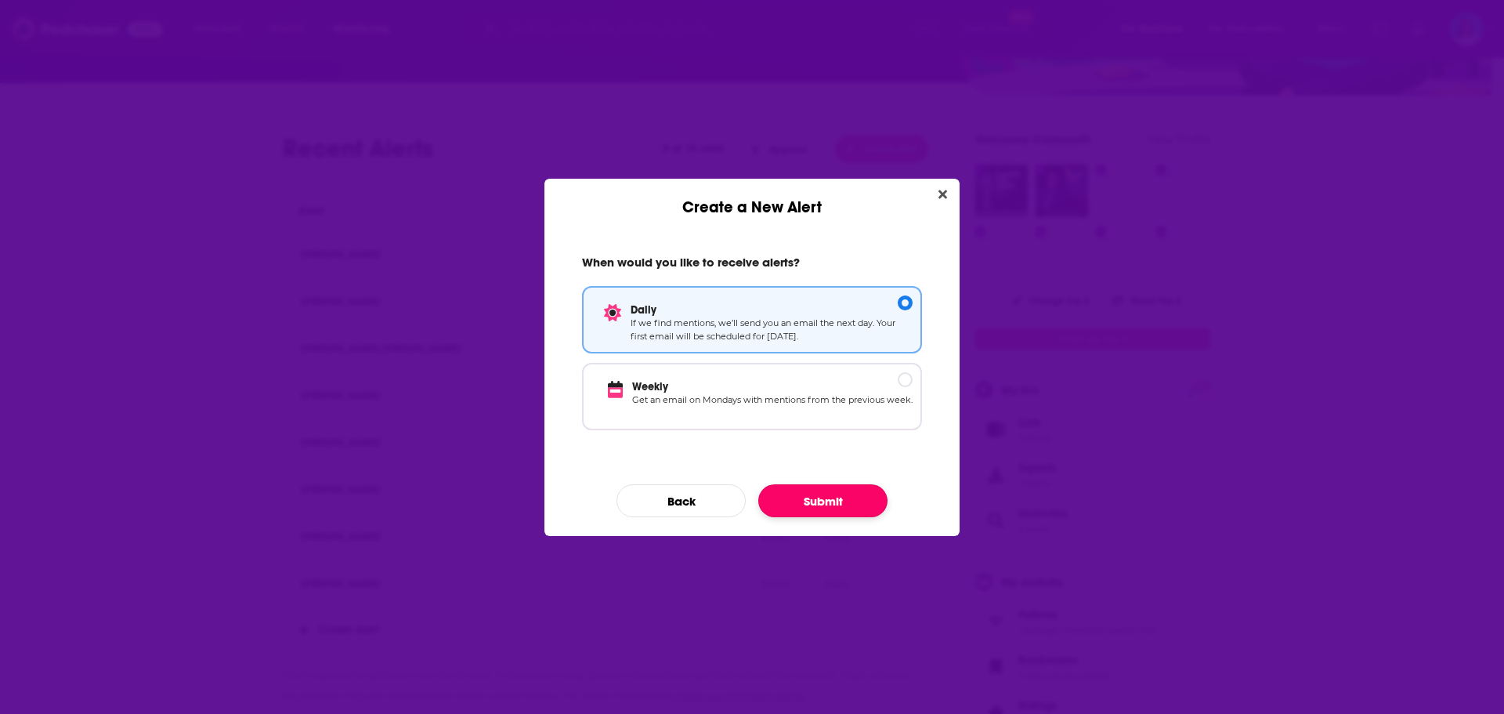
click at [827, 505] on button "Submit" at bounding box center [822, 500] width 129 height 33
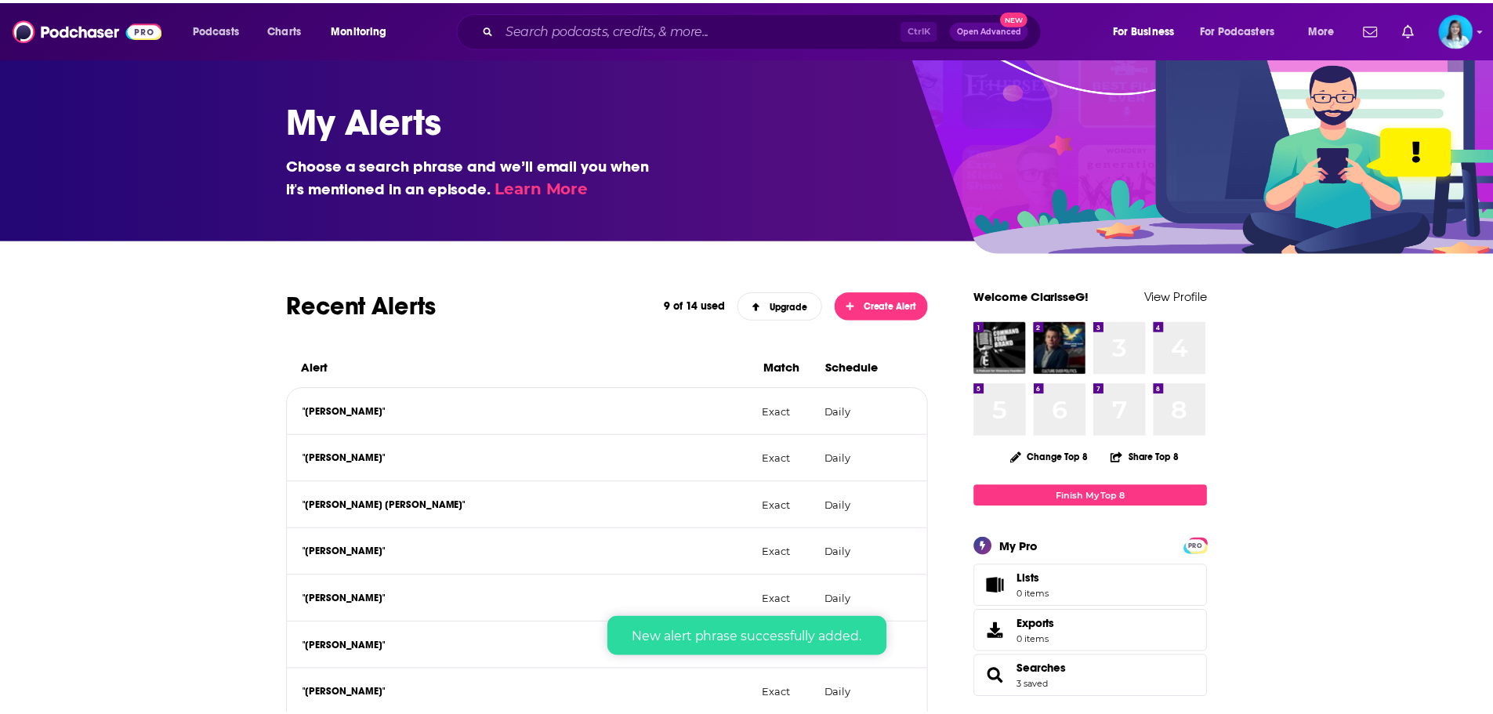
scroll to position [157, 0]
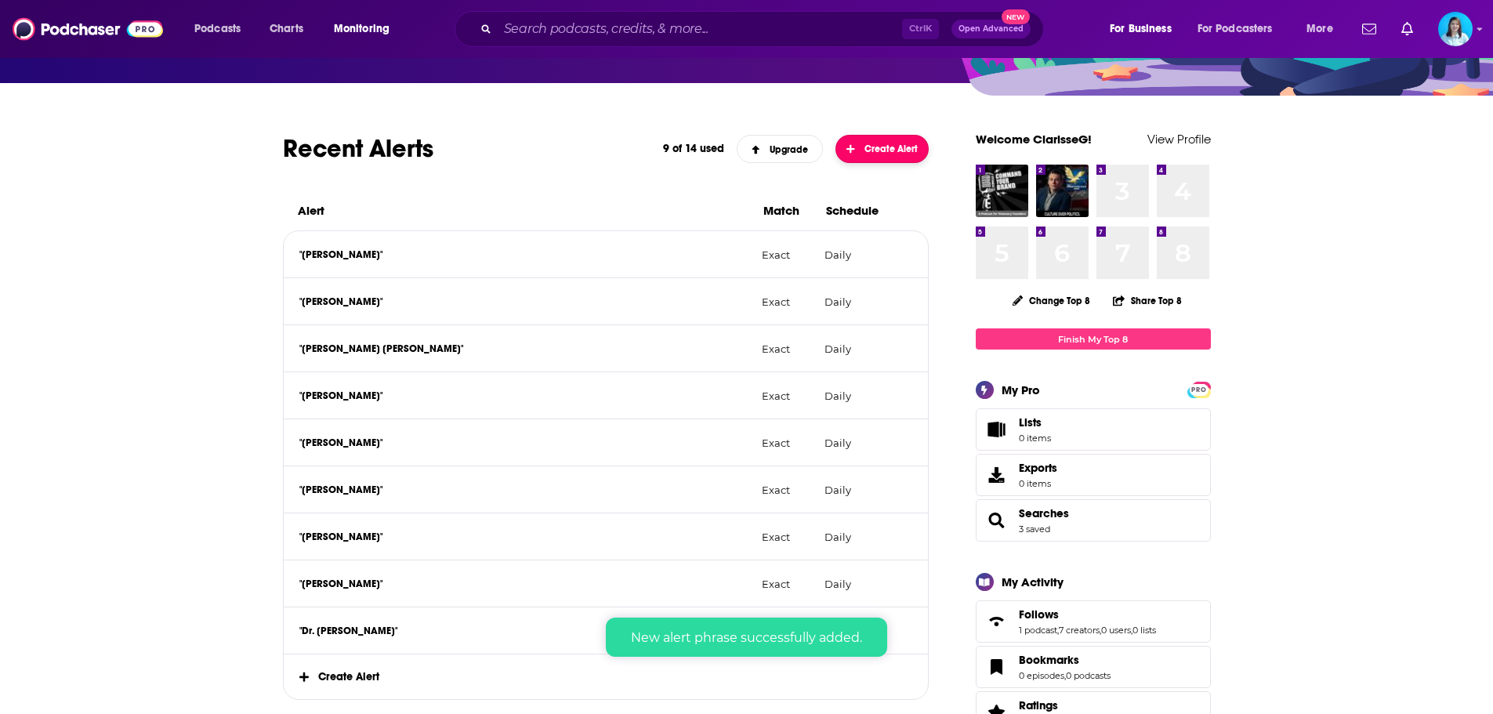
click at [887, 137] on button "Create Alert" at bounding box center [882, 149] width 94 height 28
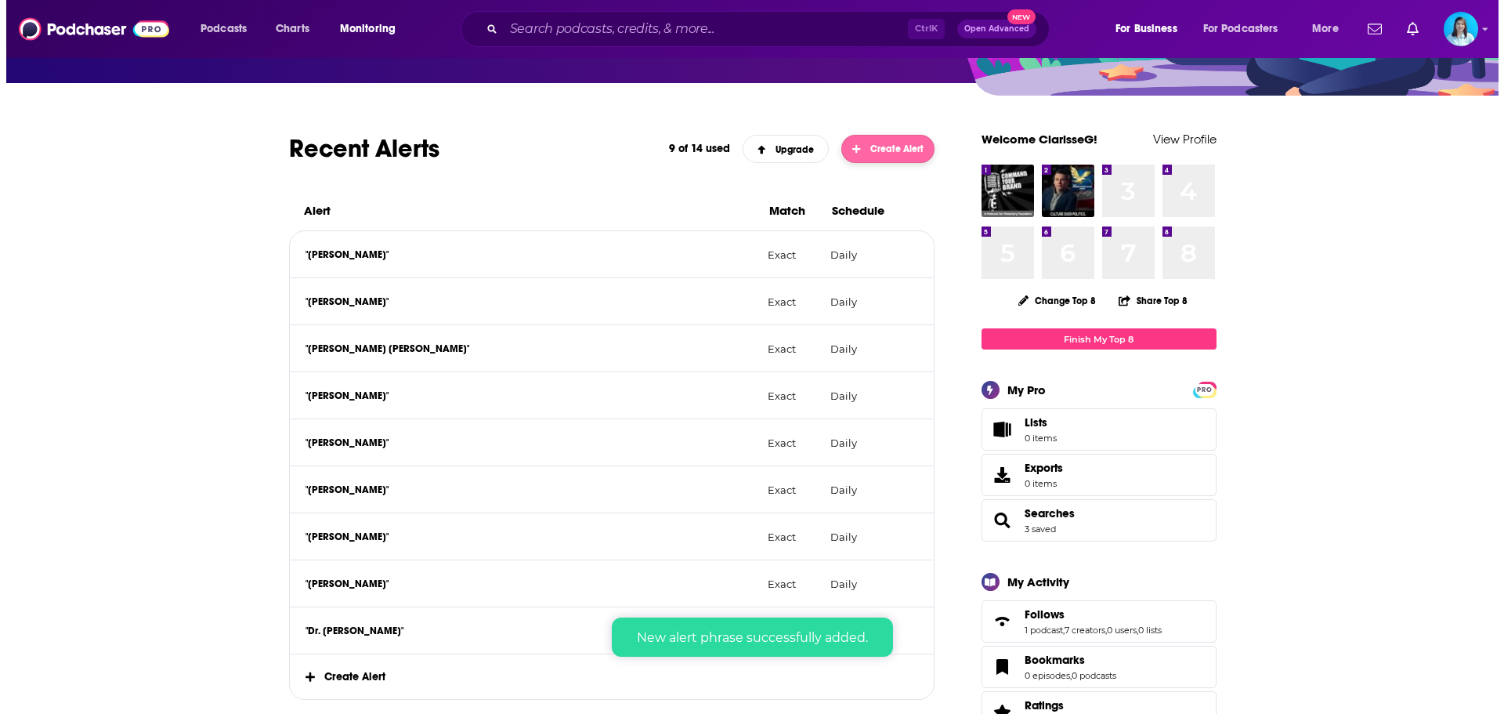
scroll to position [0, 0]
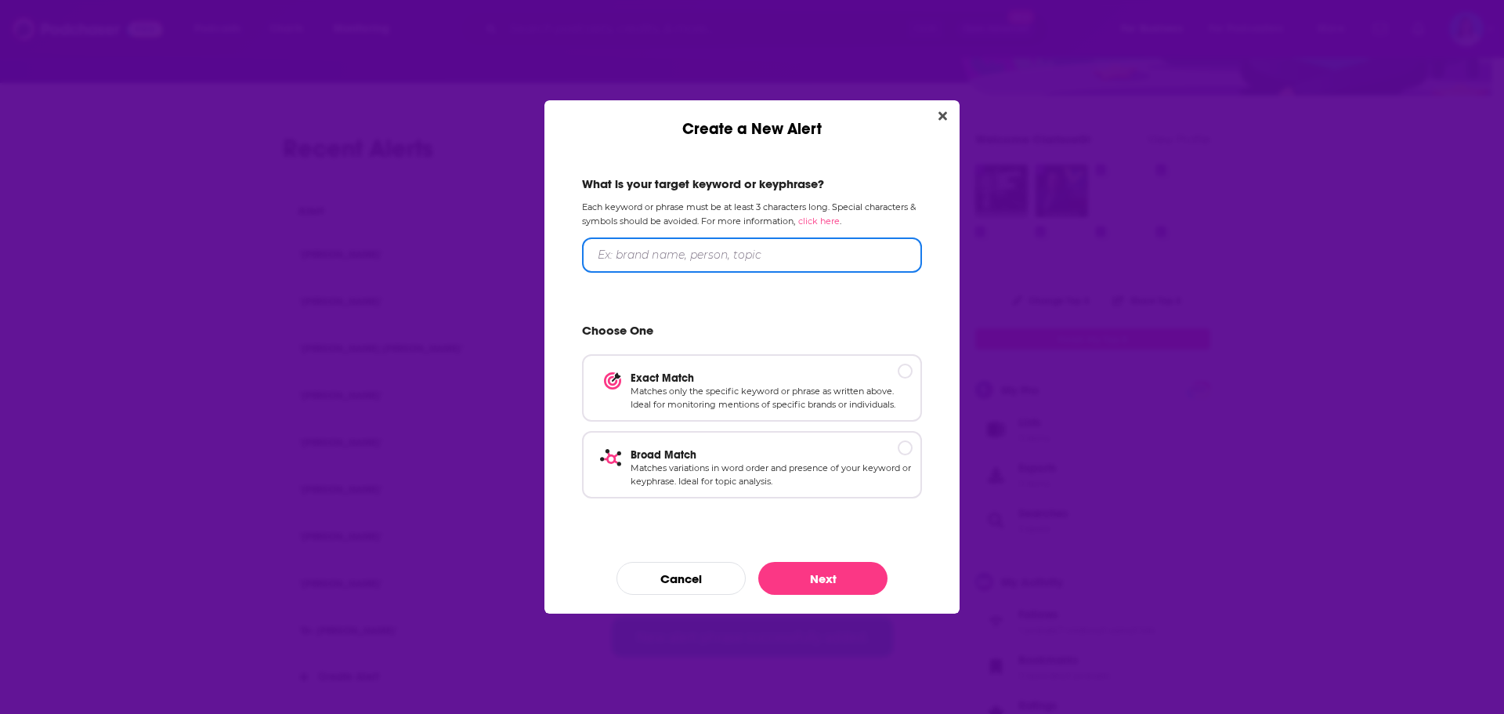
click at [685, 261] on input "Create a New Alert" at bounding box center [752, 254] width 340 height 35
type input "[PERSON_NAME]"
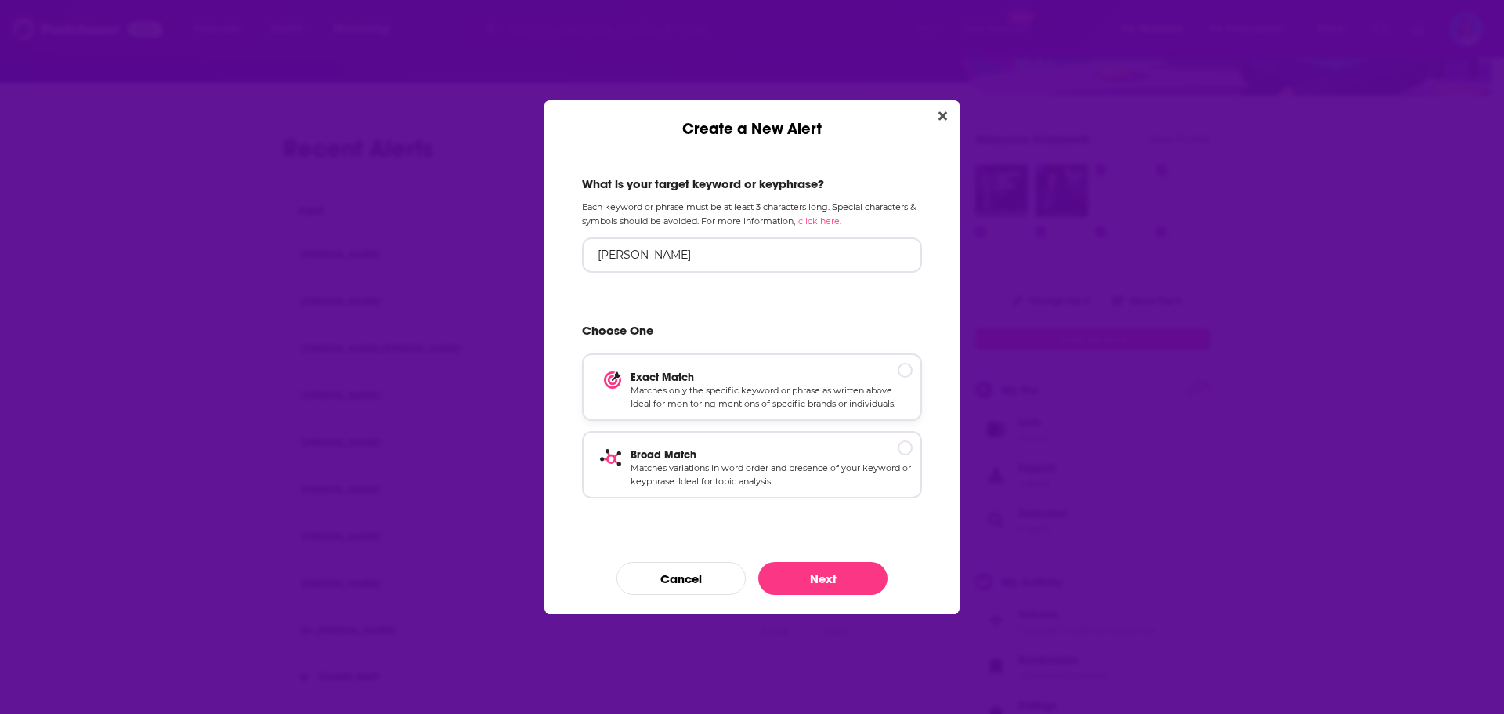
drag, startPoint x: 902, startPoint y: 372, endPoint x: 824, endPoint y: 497, distance: 146.8
click at [902, 373] on p "Exact Match" at bounding box center [772, 377] width 282 height 13
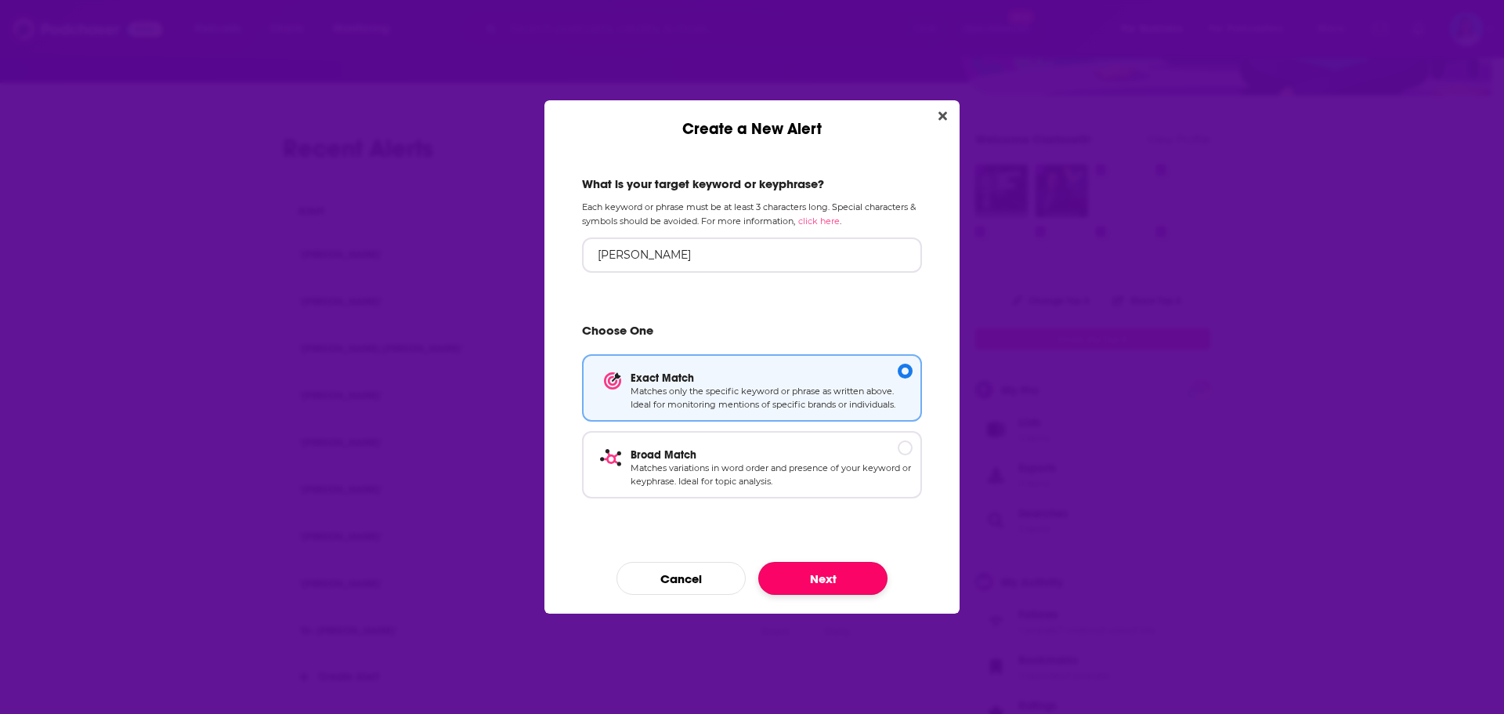
click at [808, 570] on button "Next" at bounding box center [822, 578] width 129 height 33
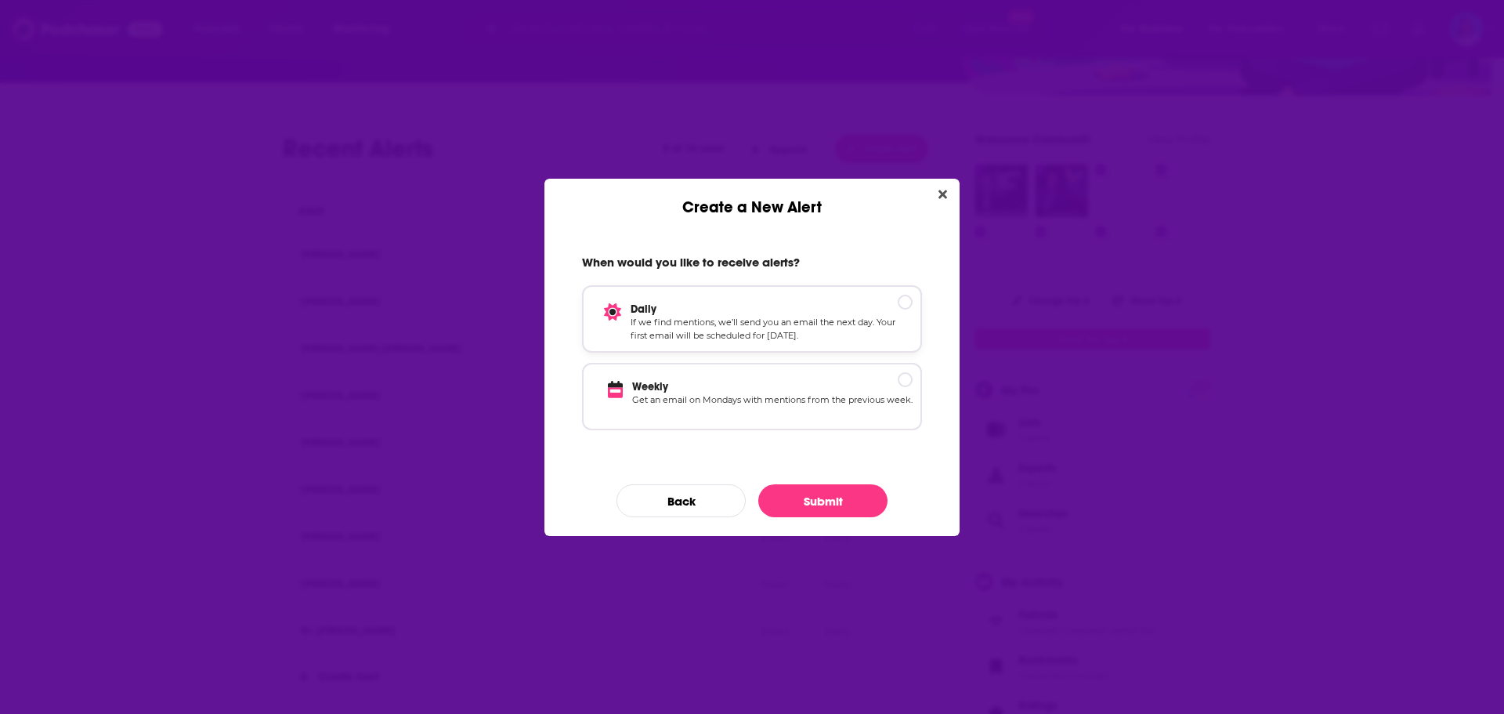
click at [903, 309] on p "Daily" at bounding box center [772, 308] width 282 height 13
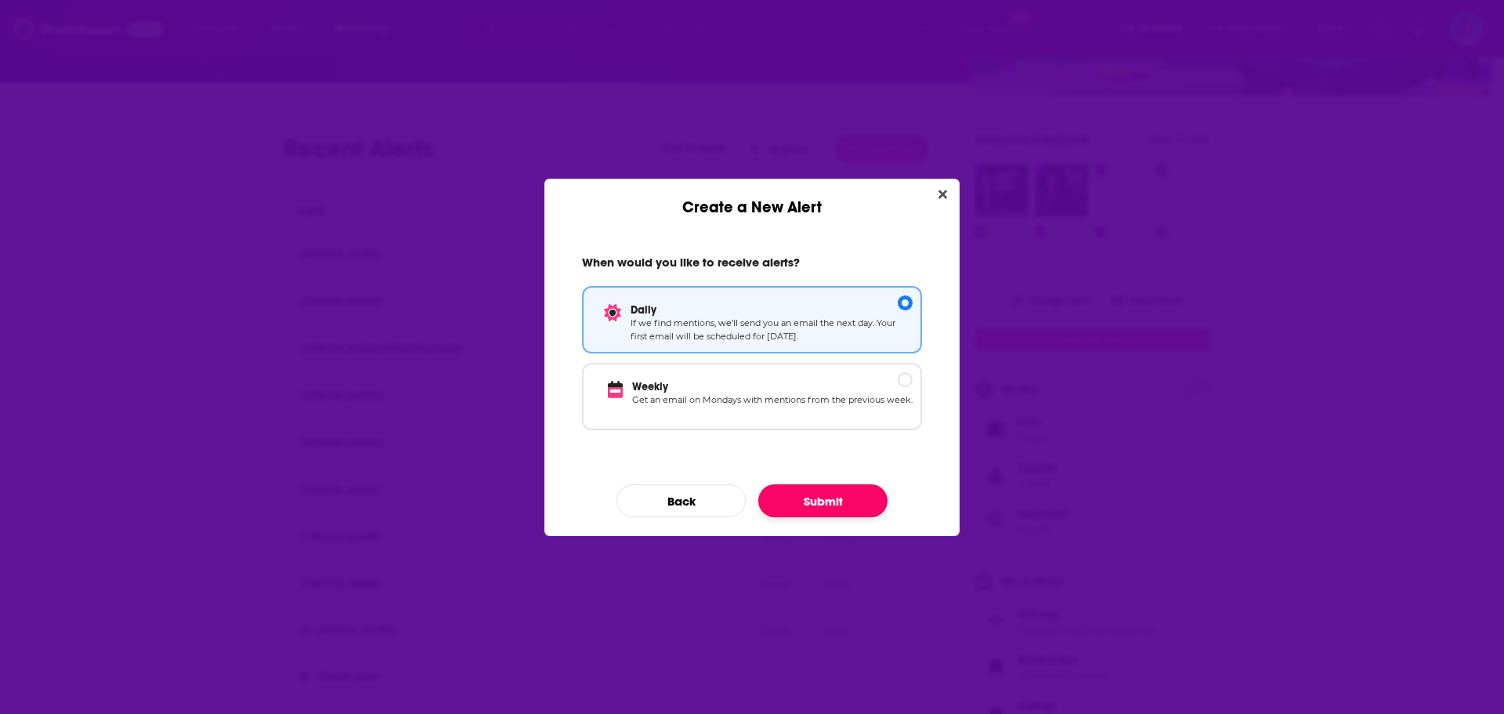
click at [827, 504] on button "Submit" at bounding box center [822, 500] width 129 height 33
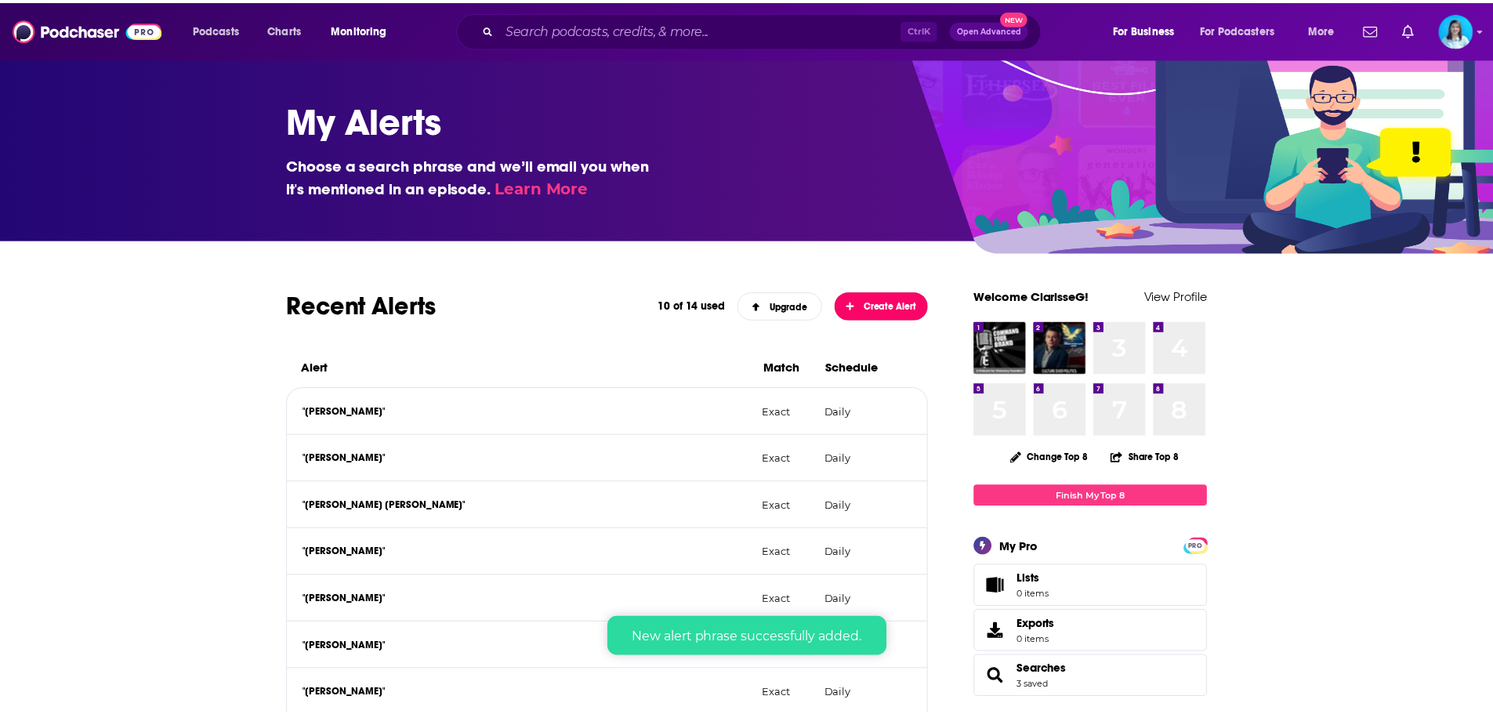
scroll to position [157, 0]
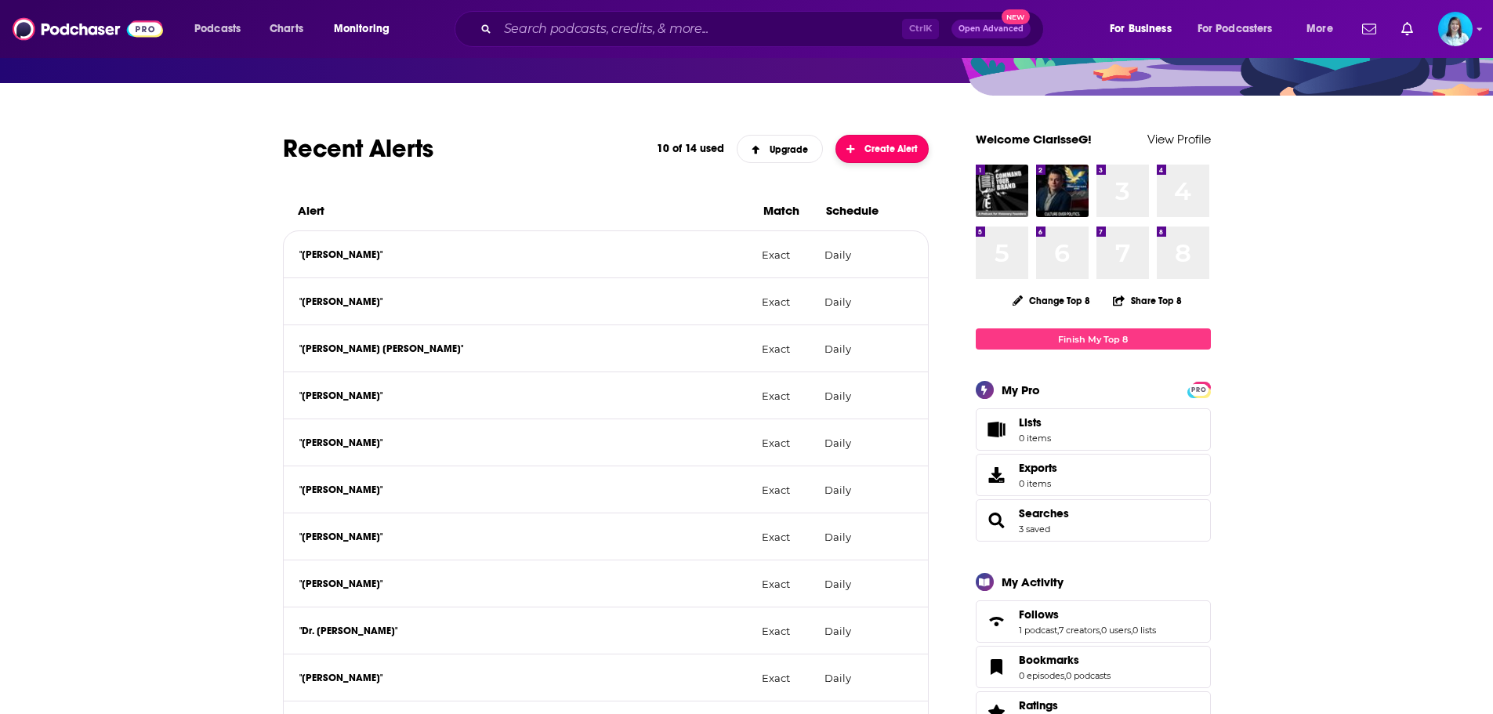
click at [863, 150] on span "Create Alert" at bounding box center [881, 148] width 71 height 11
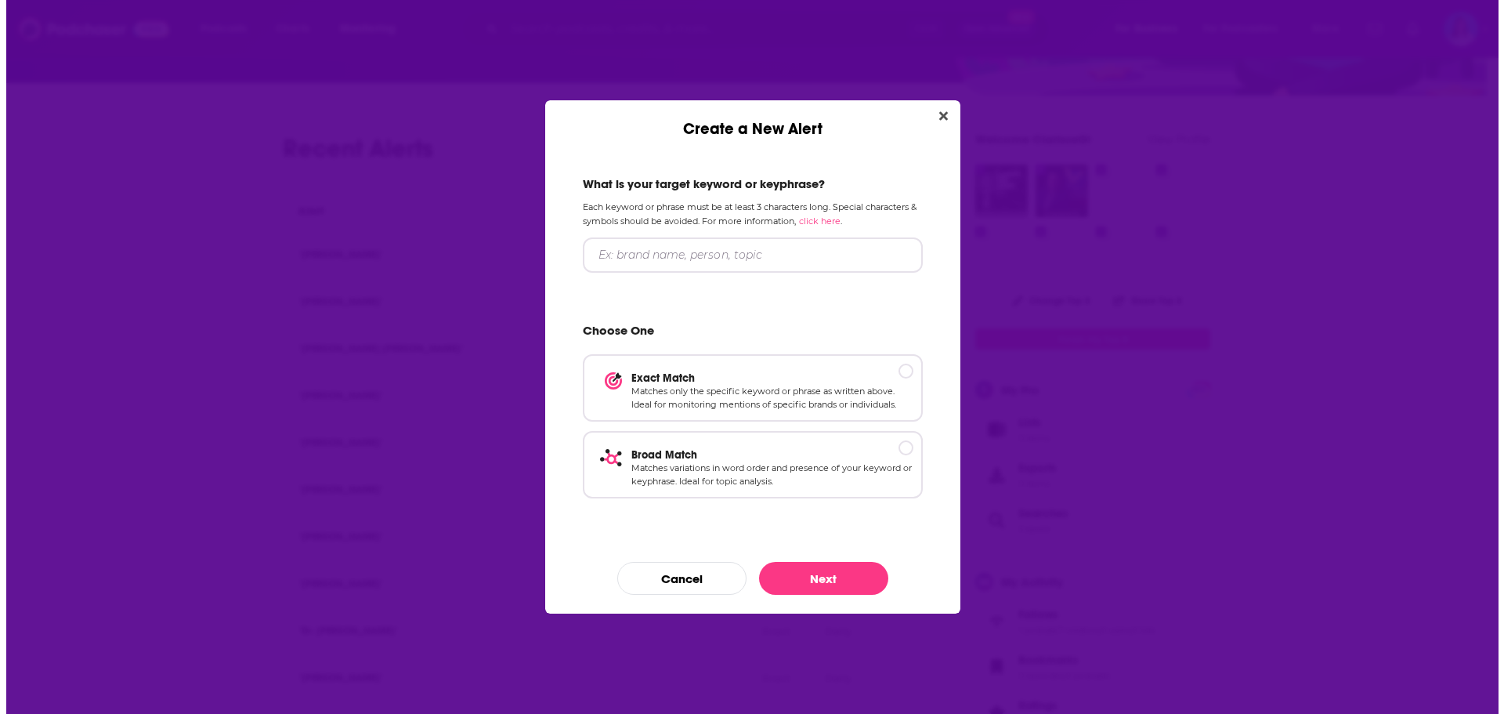
scroll to position [0, 0]
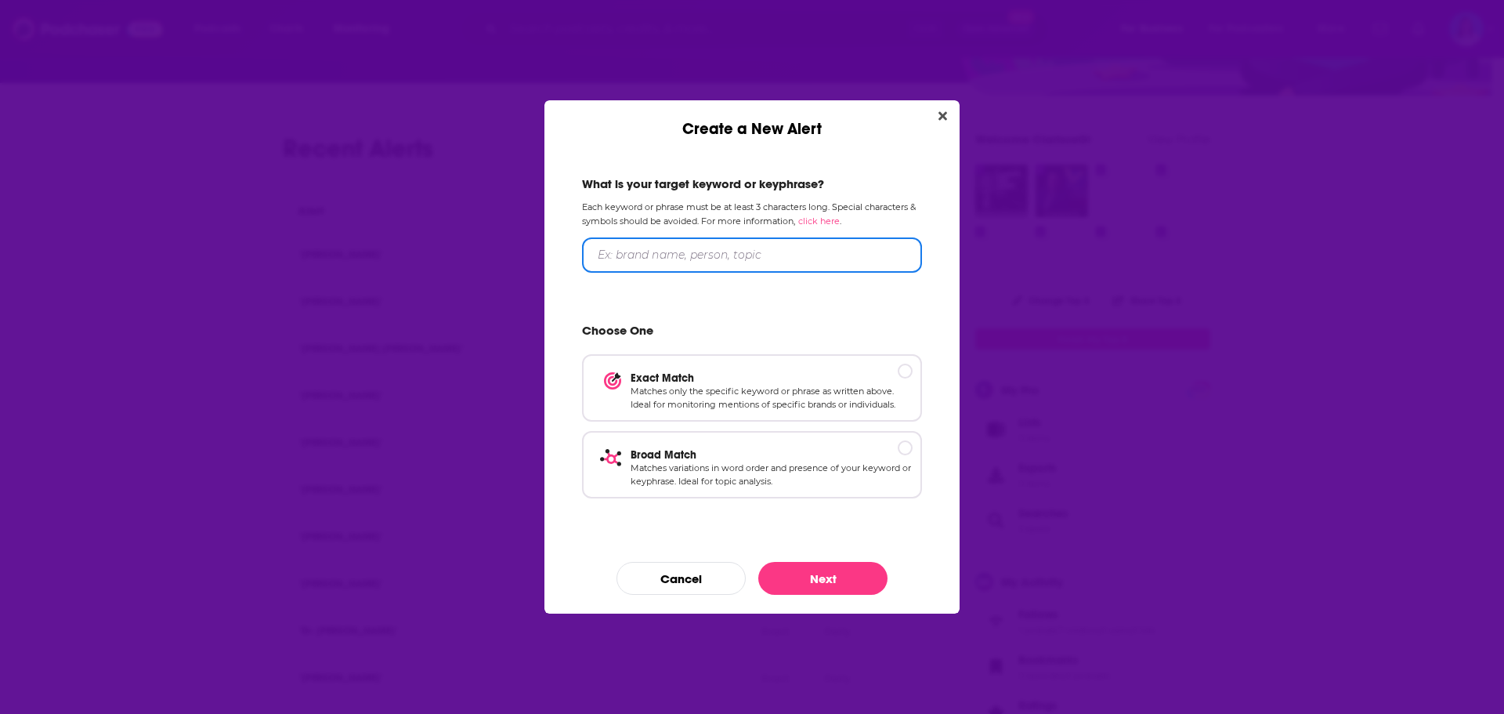
click at [650, 258] on input "Create a New Alert" at bounding box center [752, 254] width 340 height 35
paste input "[PERSON_NAME]"
type input "[PERSON_NAME]"
click at [903, 375] on p "Exact Match" at bounding box center [772, 377] width 282 height 13
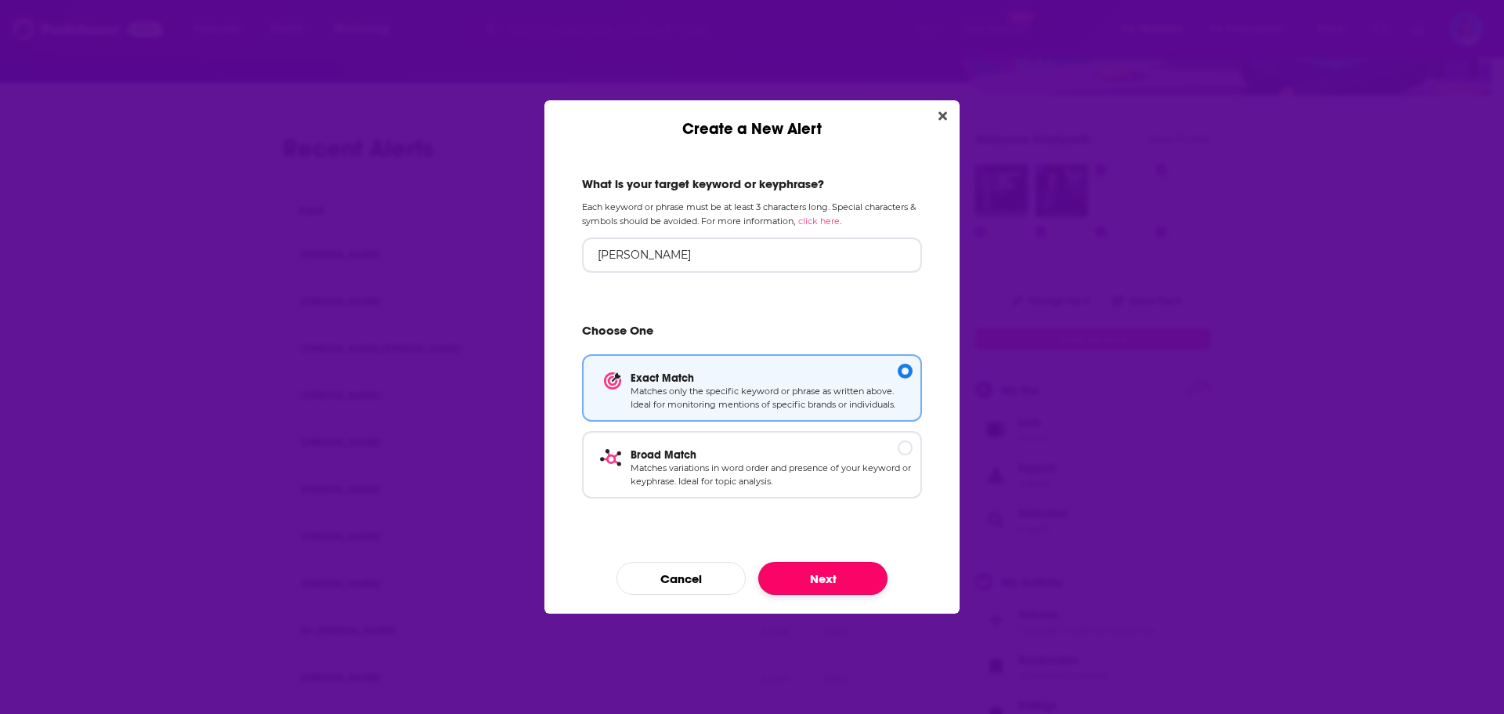
click at [835, 568] on button "Next" at bounding box center [822, 578] width 129 height 33
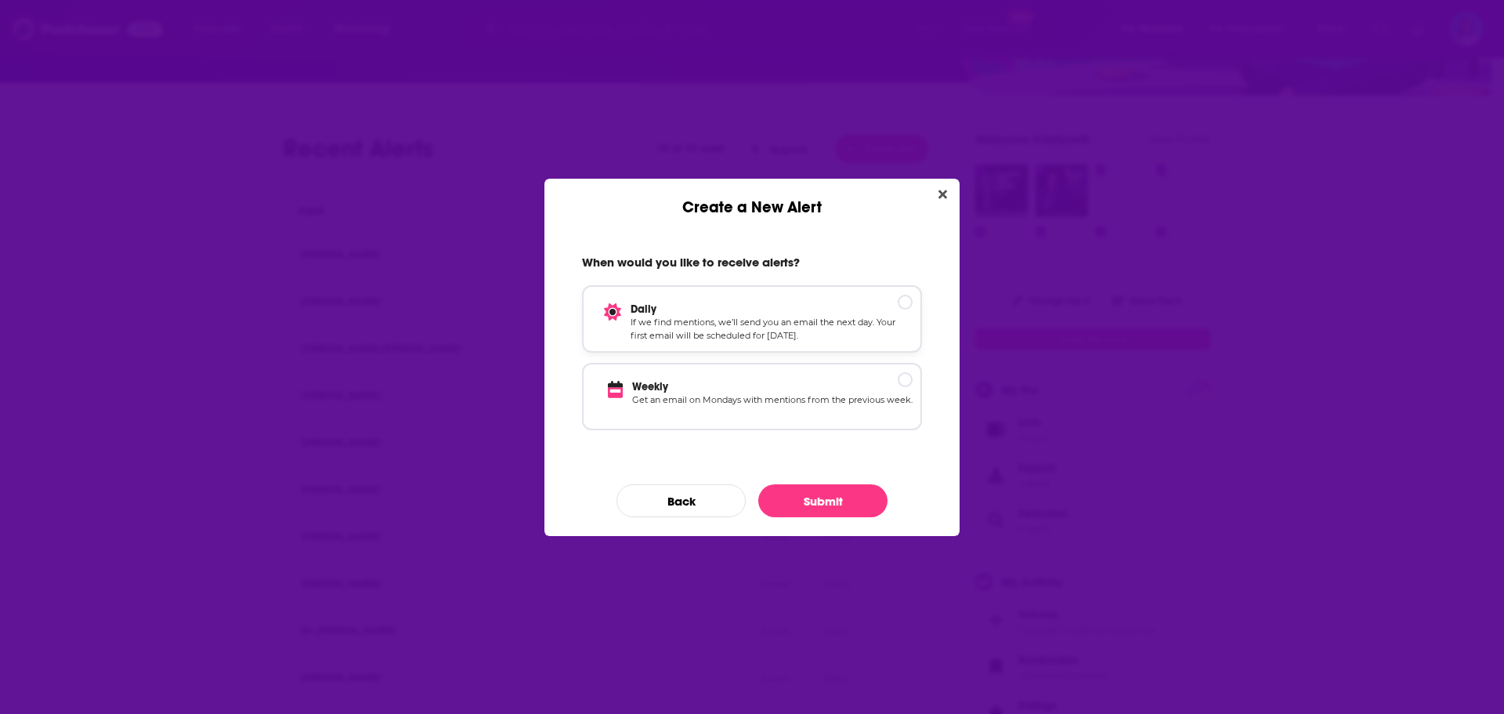
click at [903, 302] on p "Daily" at bounding box center [772, 308] width 282 height 13
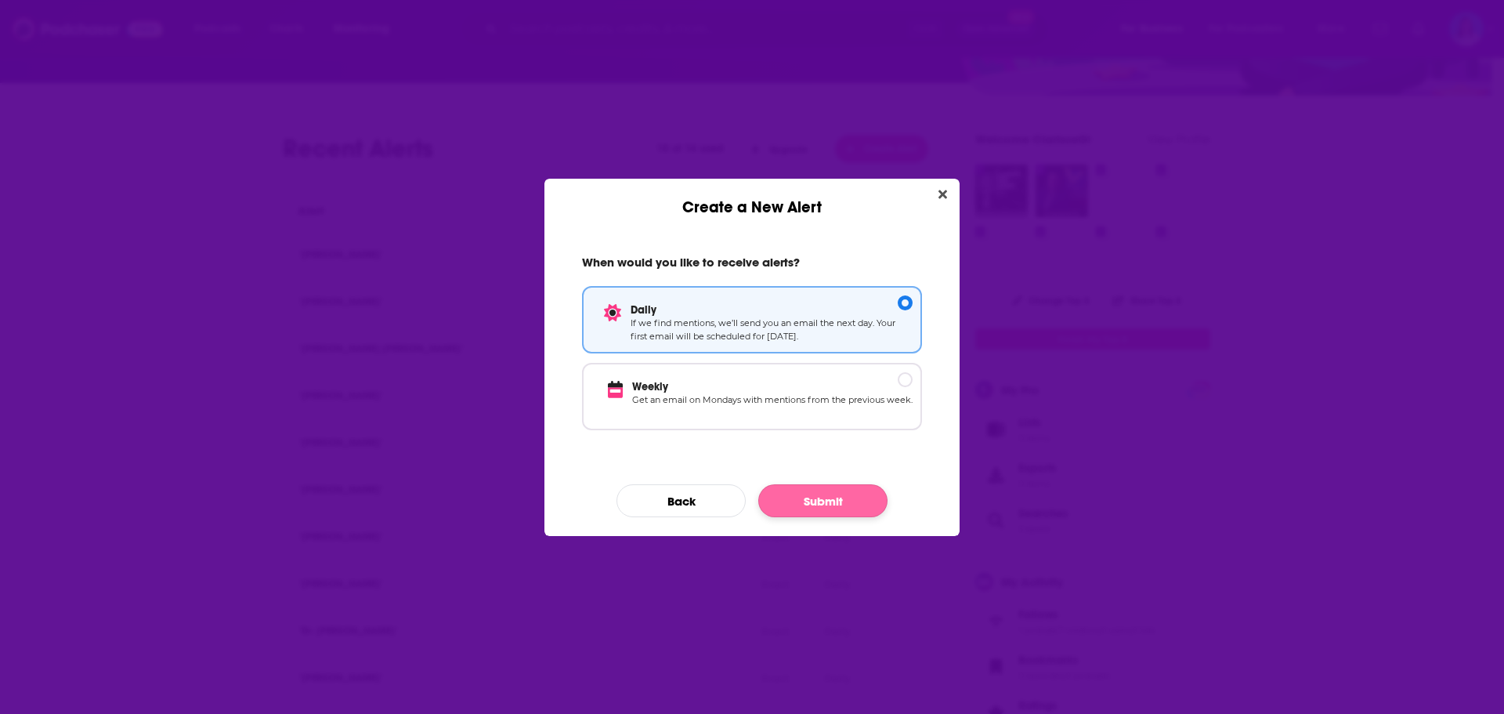
click at [848, 518] on div "When would you like to receive alerts? Daily If we find mentions, we’ll send yo…" at bounding box center [752, 376] width 415 height 319
click at [848, 506] on button "Submit" at bounding box center [822, 500] width 129 height 33
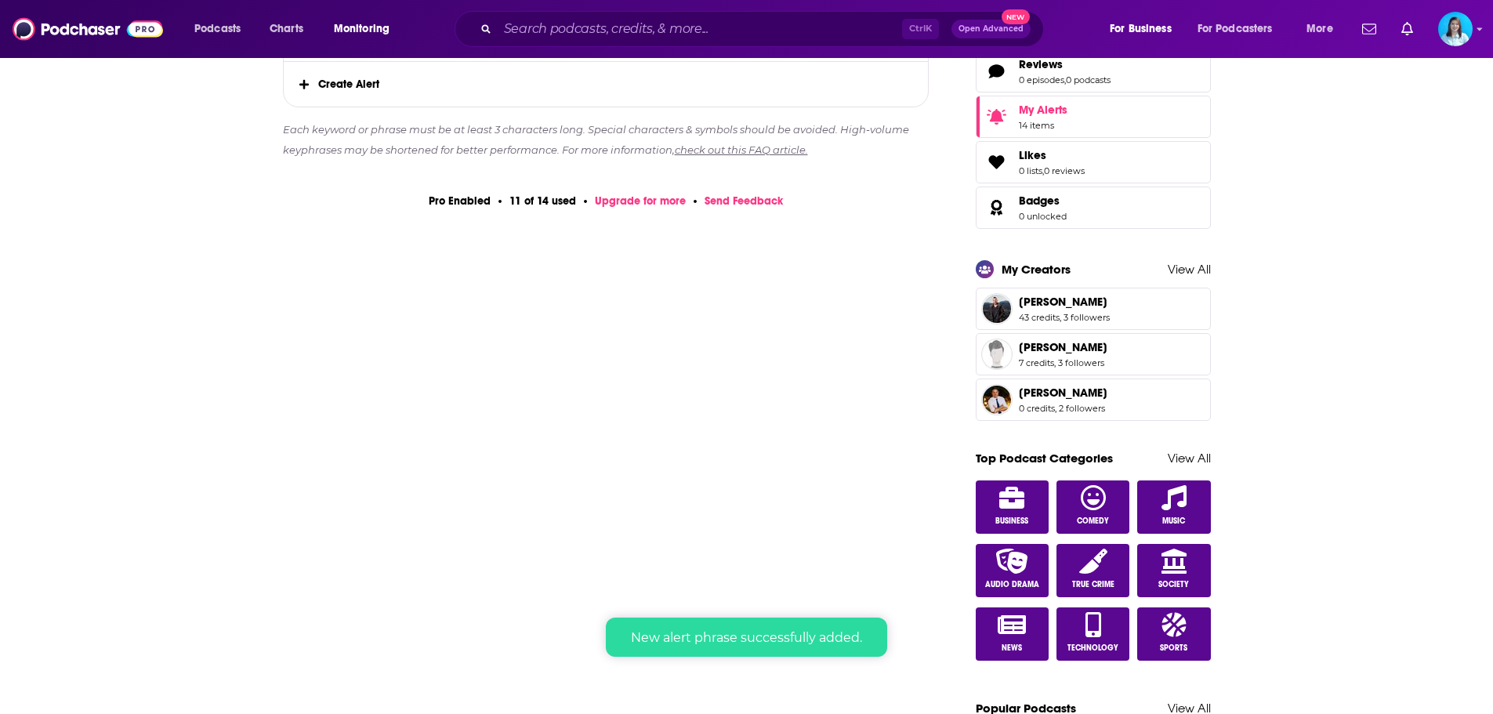
scroll to position [627, 0]
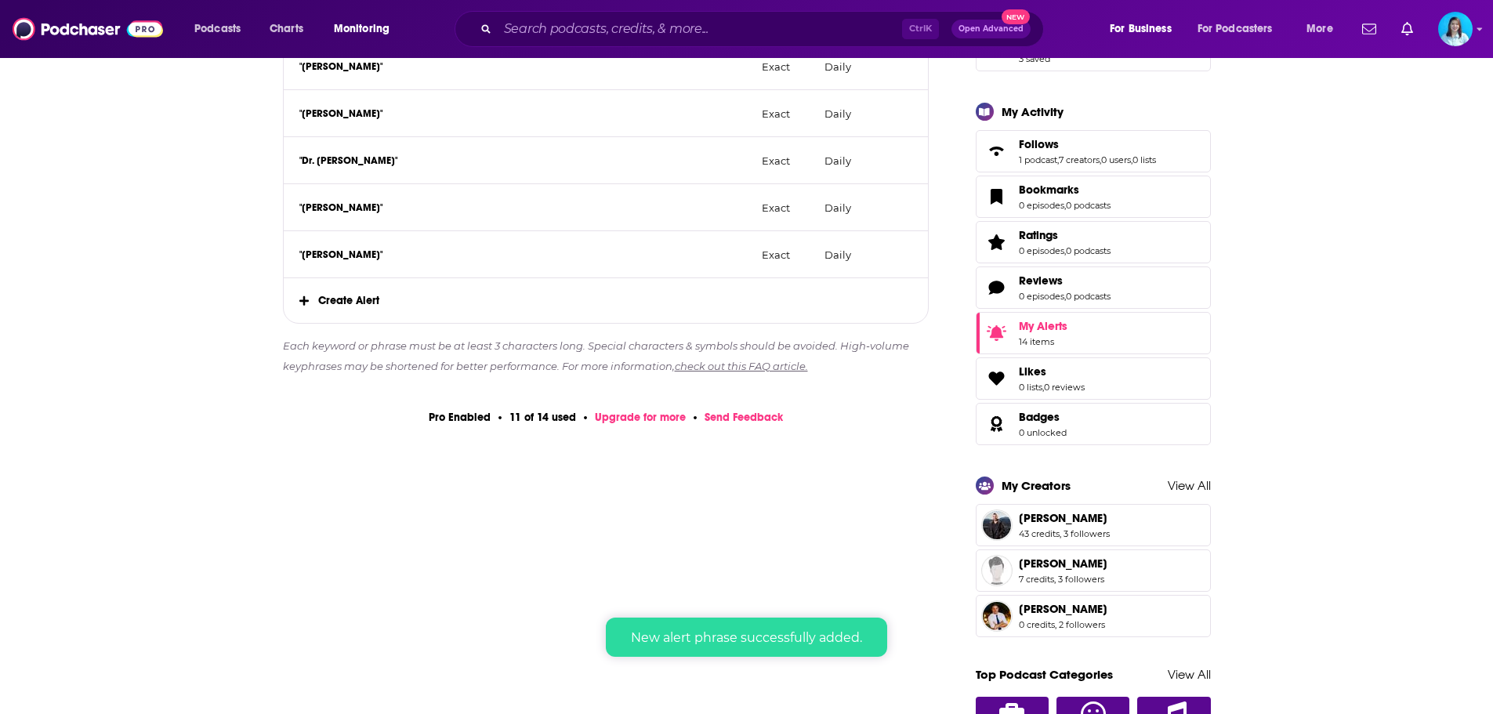
click at [337, 312] on span "Create Alert" at bounding box center [606, 300] width 645 height 45
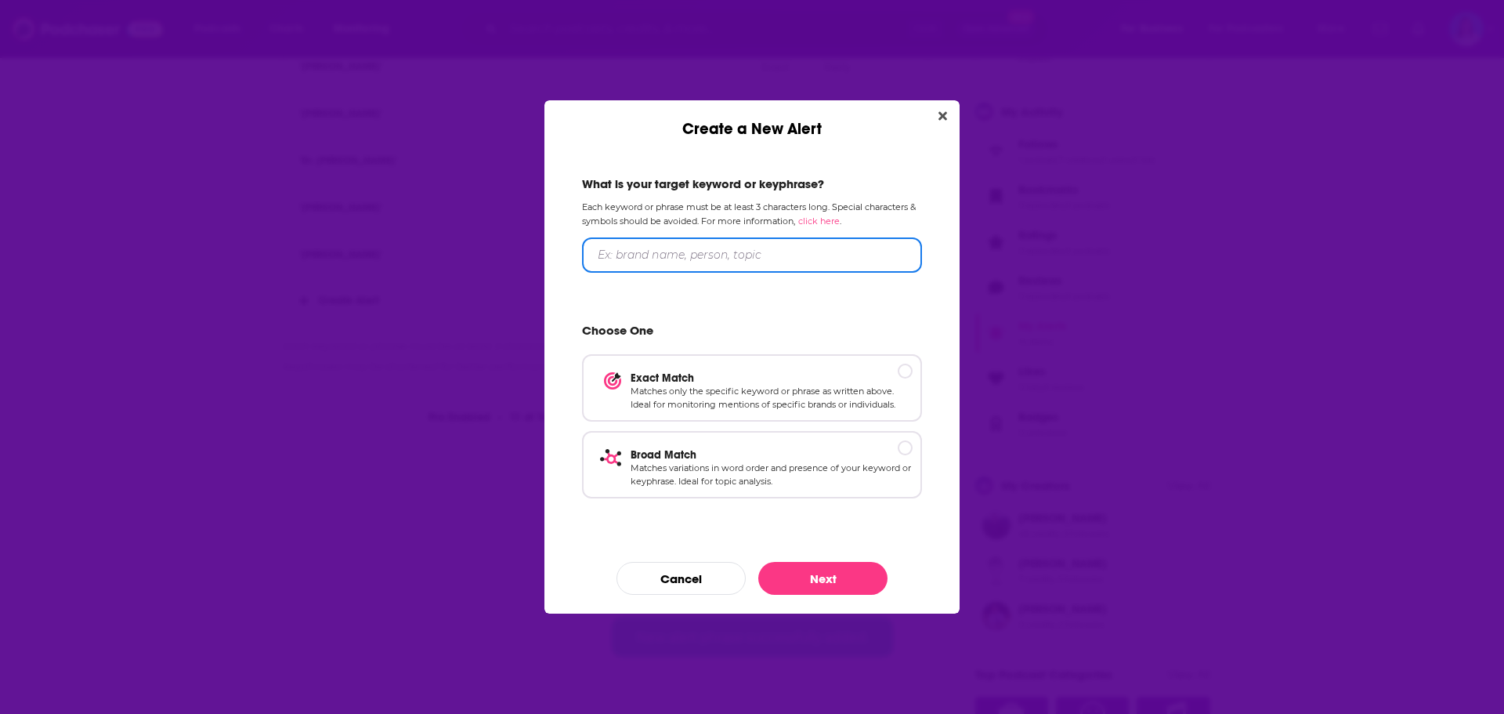
click at [739, 250] on input "Create a New Alert" at bounding box center [752, 254] width 340 height 35
type input "[PERSON_NAME]"
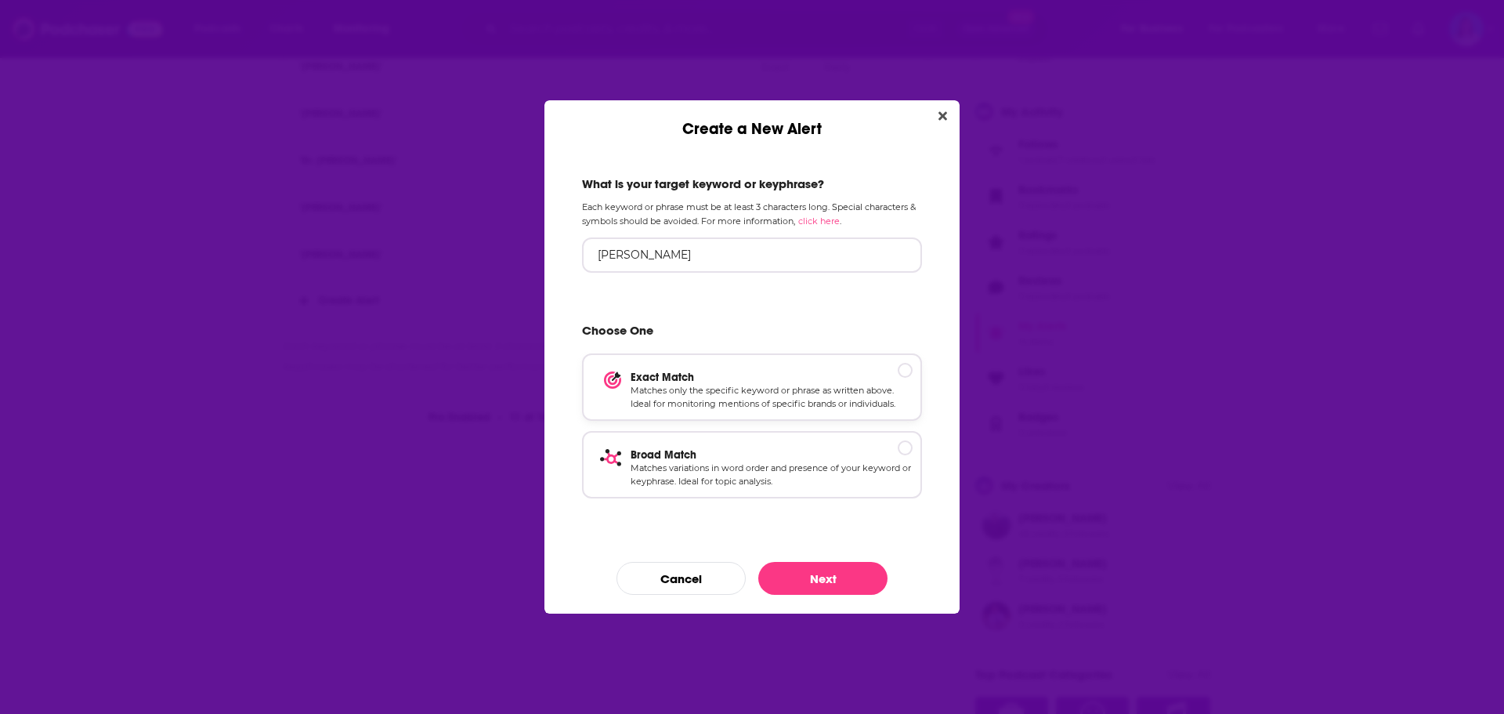
click at [909, 376] on p "Exact Match" at bounding box center [772, 377] width 282 height 13
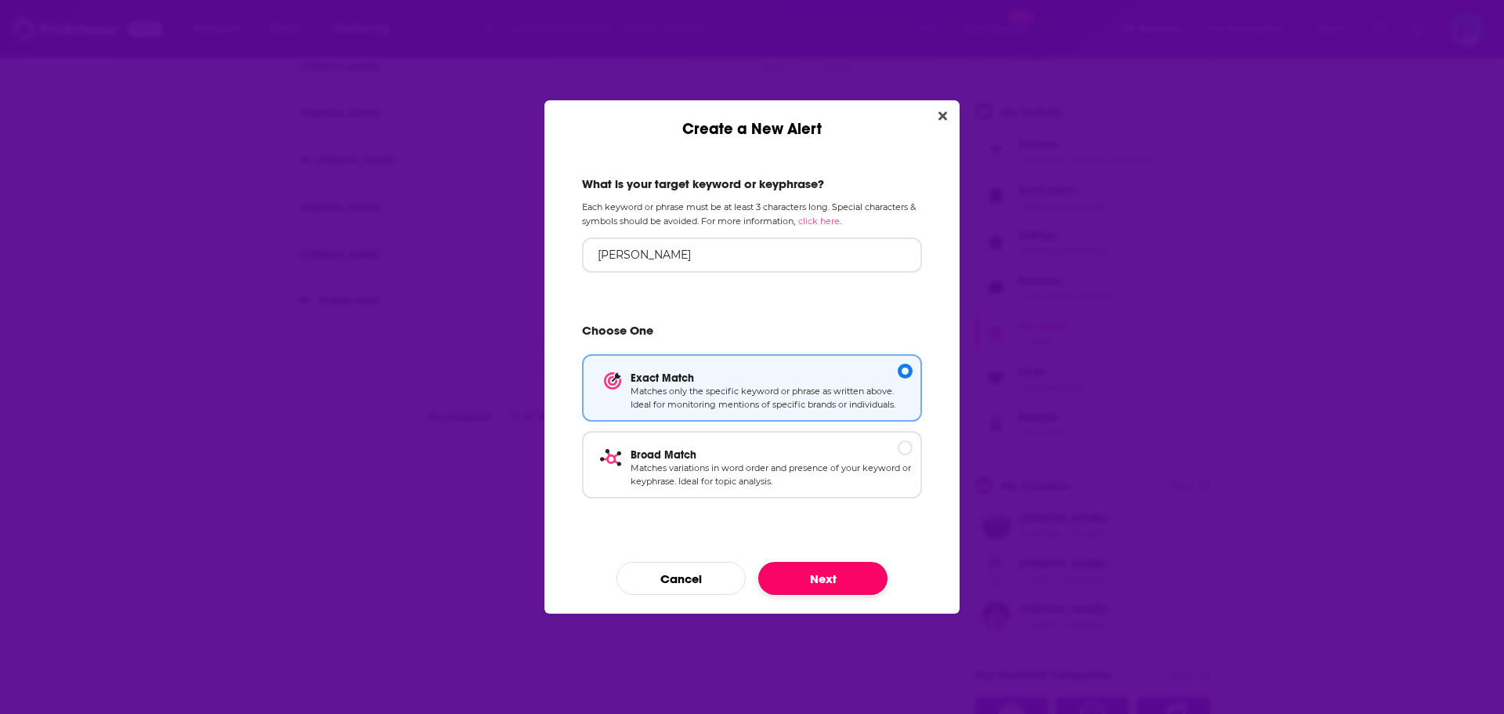
click at [848, 577] on button "Next" at bounding box center [822, 578] width 129 height 33
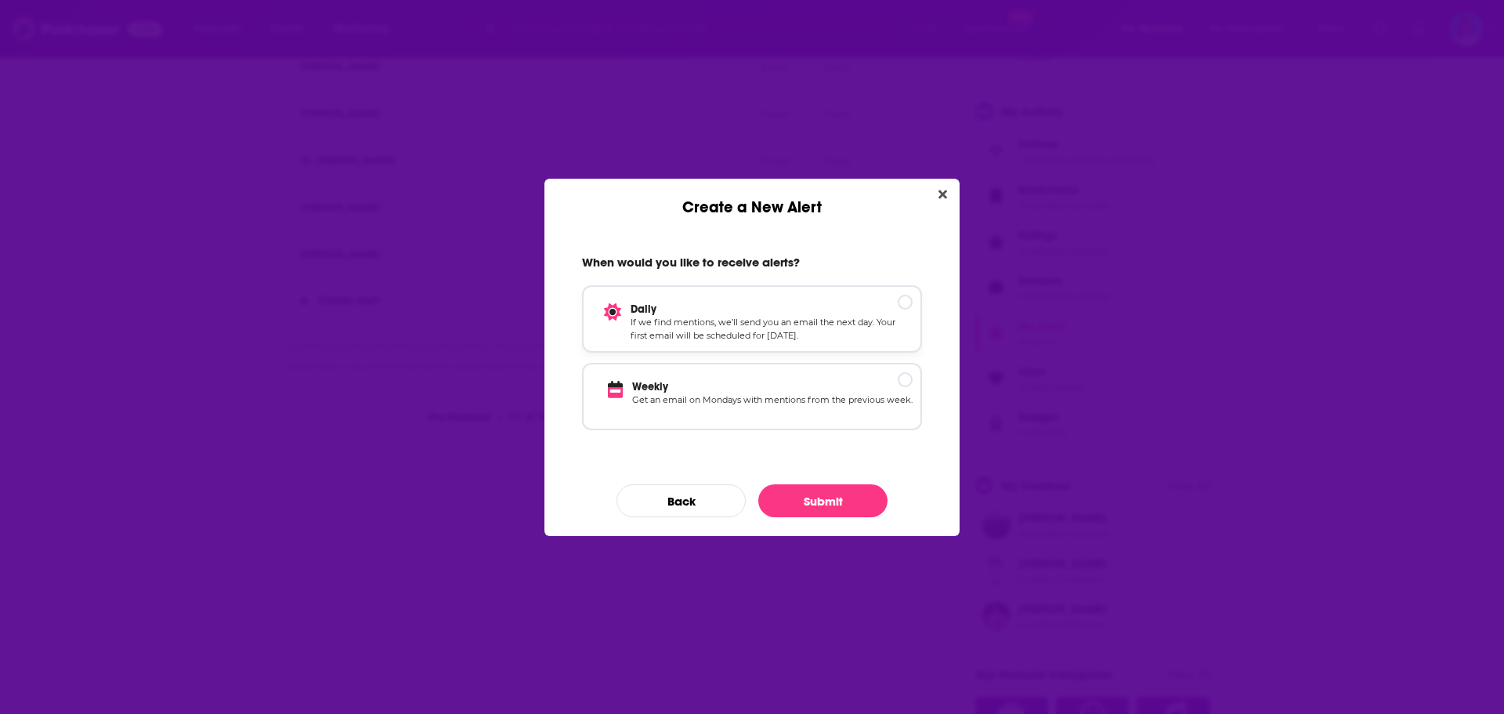
click at [896, 300] on div "Daily If we find mentions, we’ll send you an email the next day. Your first ema…" at bounding box center [752, 318] width 340 height 67
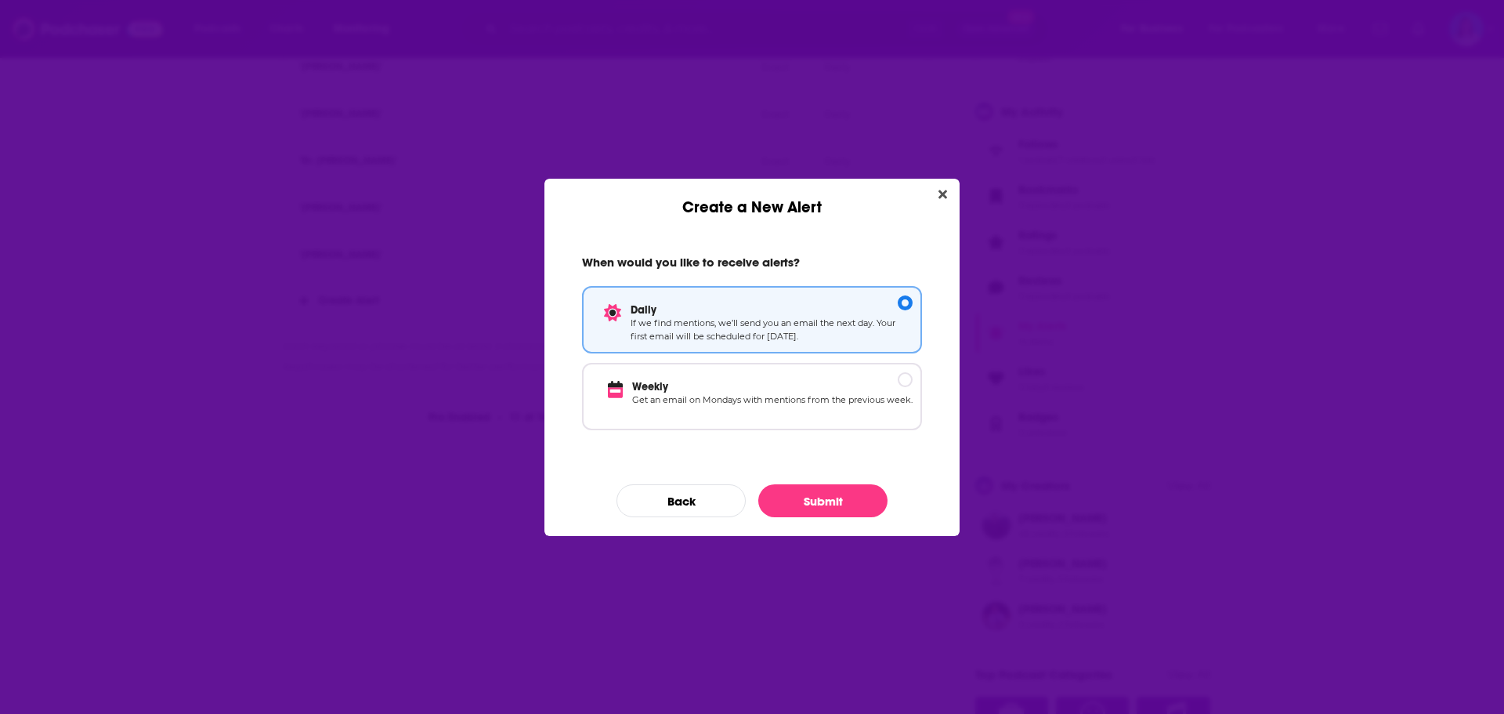
click at [819, 526] on div "When would you like to receive alerts? Daily If we find mentions, we’ll send yo…" at bounding box center [752, 376] width 415 height 319
click at [824, 499] on button "Submit" at bounding box center [822, 500] width 129 height 33
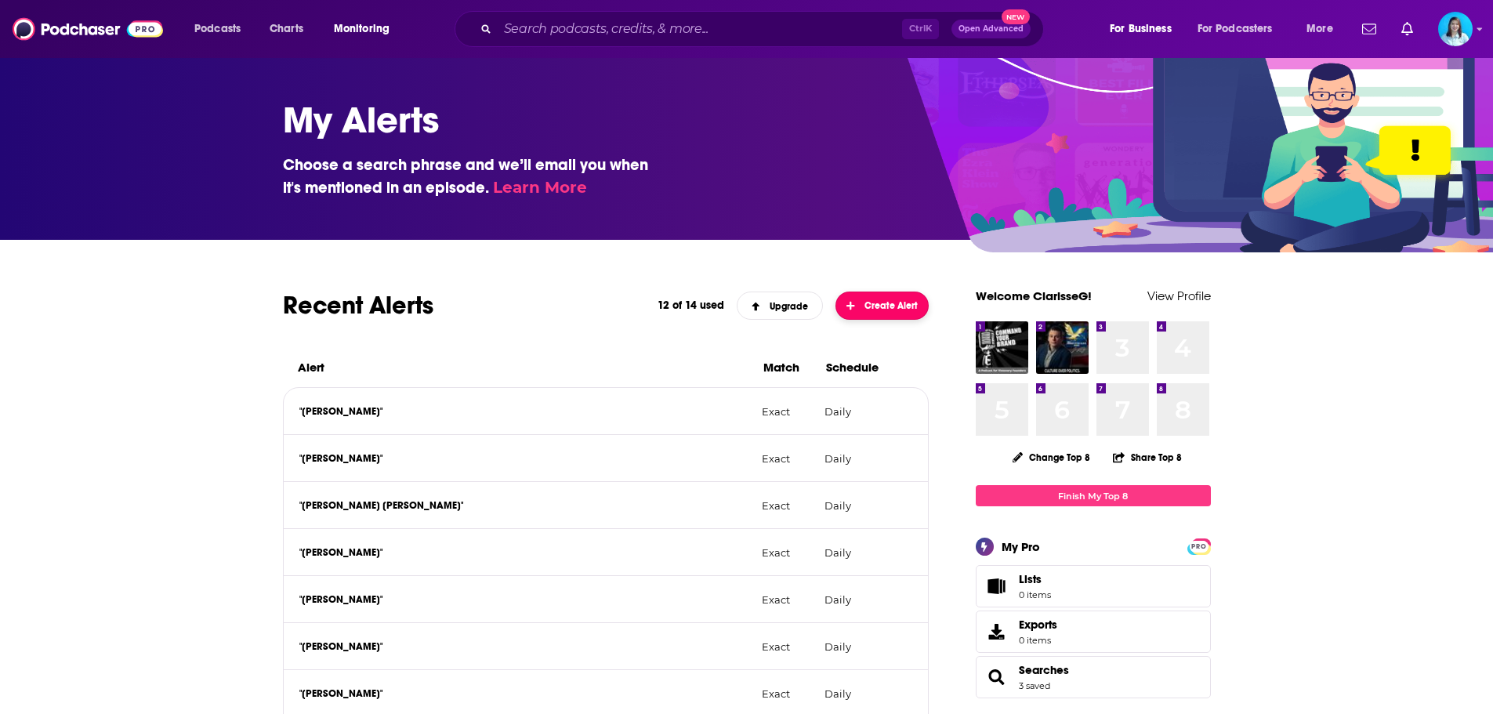
click at [876, 300] on span "Create Alert" at bounding box center [881, 305] width 71 height 11
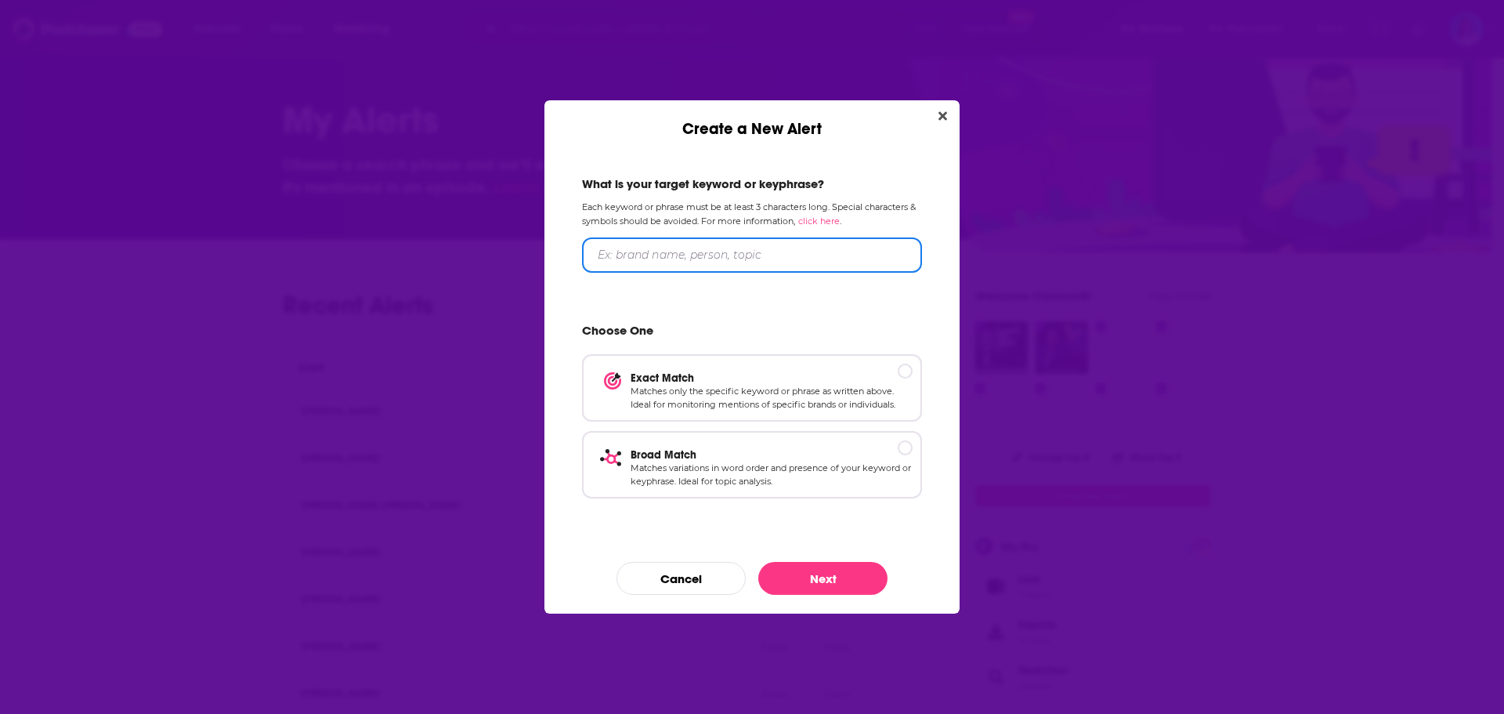
click at [753, 258] on input "Create a New Alert" at bounding box center [752, 254] width 340 height 35
paste input "[PERSON_NAME]"
type input "[PERSON_NAME]"
drag, startPoint x: 903, startPoint y: 371, endPoint x: 864, endPoint y: 477, distance: 113.5
click at [903, 378] on p "Exact Match" at bounding box center [772, 377] width 282 height 13
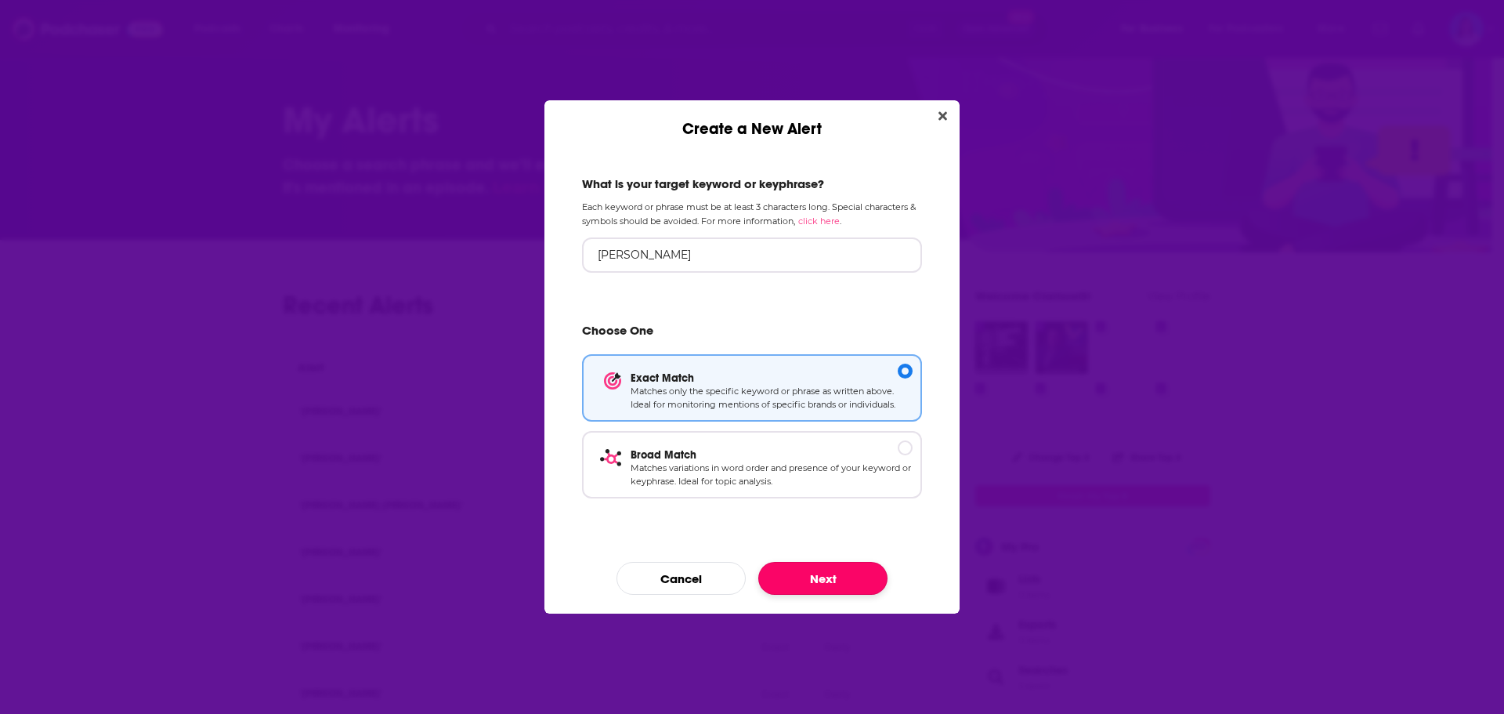
click at [823, 583] on button "Next" at bounding box center [822, 578] width 129 height 33
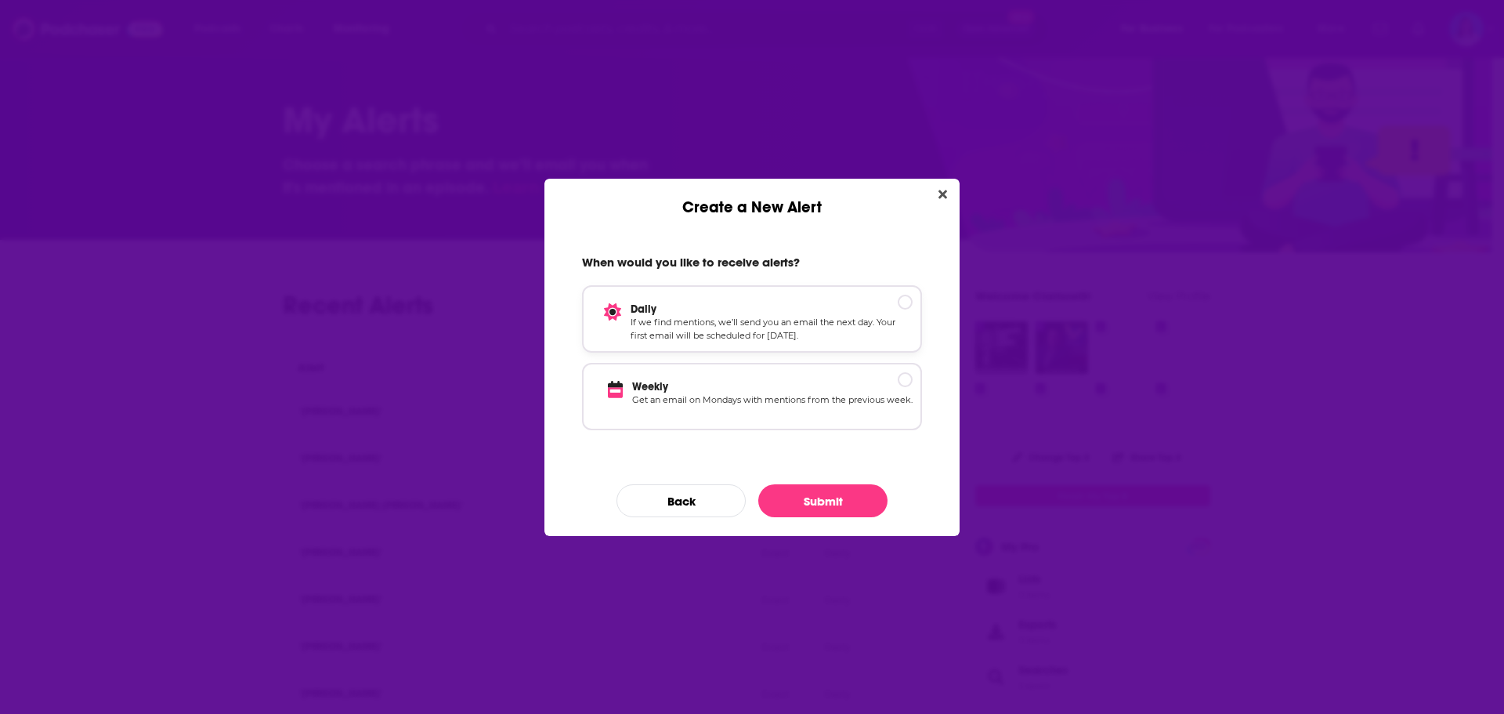
click at [912, 304] on p "Daily" at bounding box center [772, 308] width 282 height 13
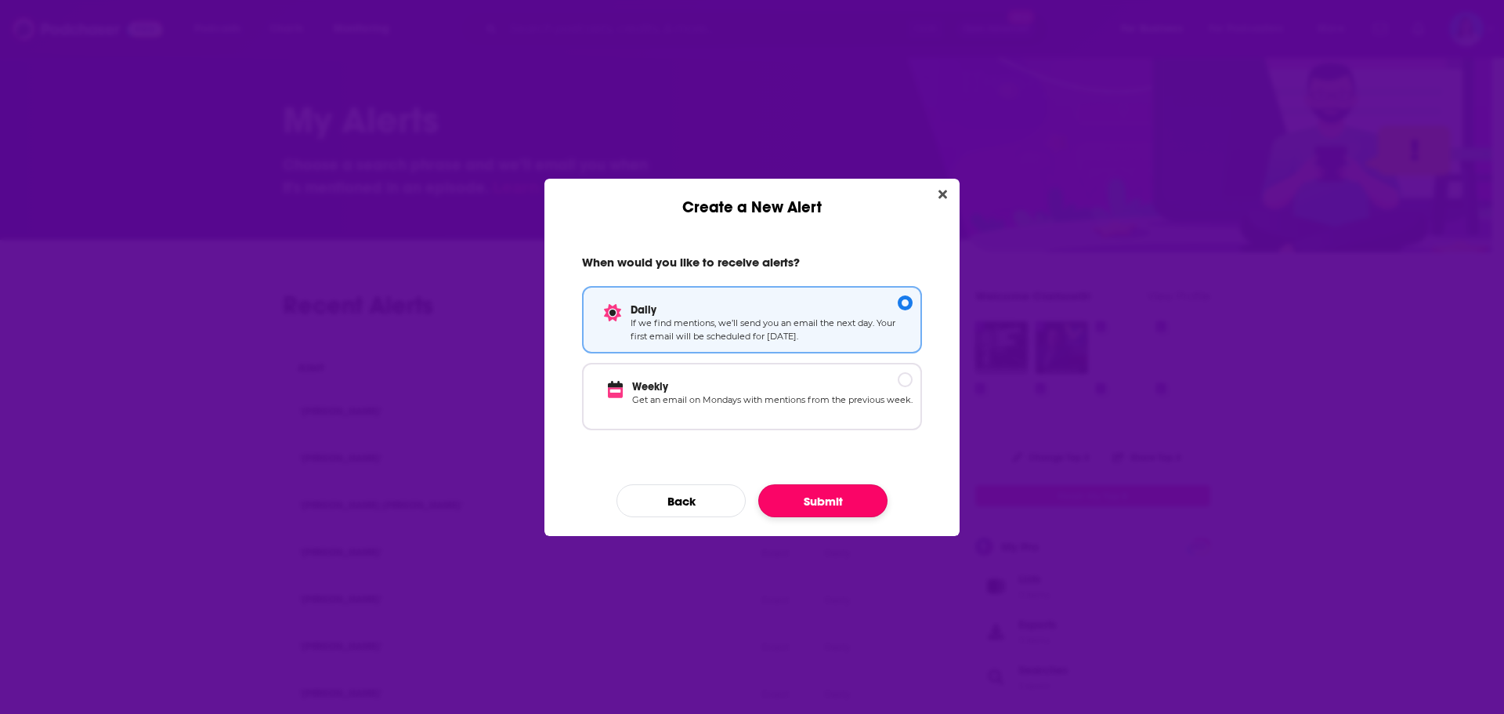
click at [832, 499] on button "Submit" at bounding box center [822, 500] width 129 height 33
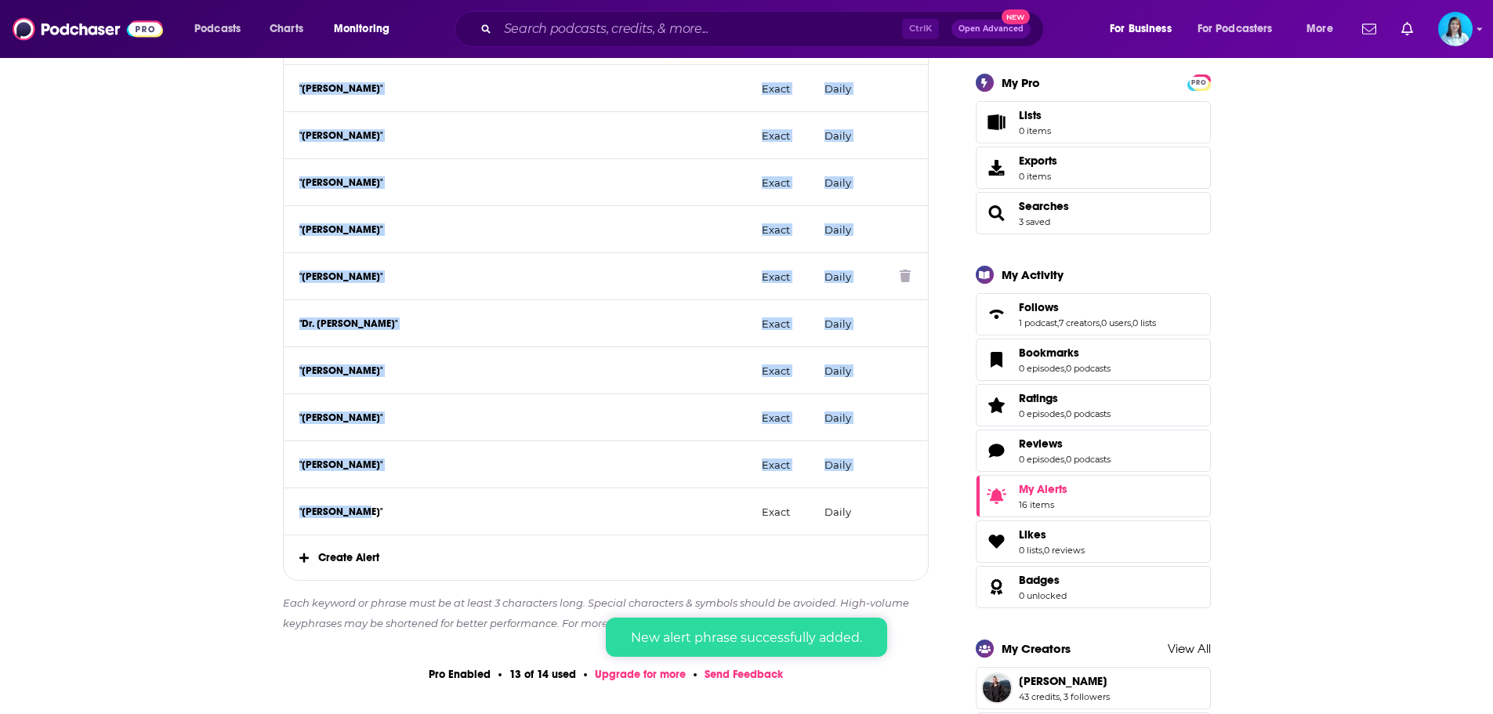
scroll to position [470, 0]
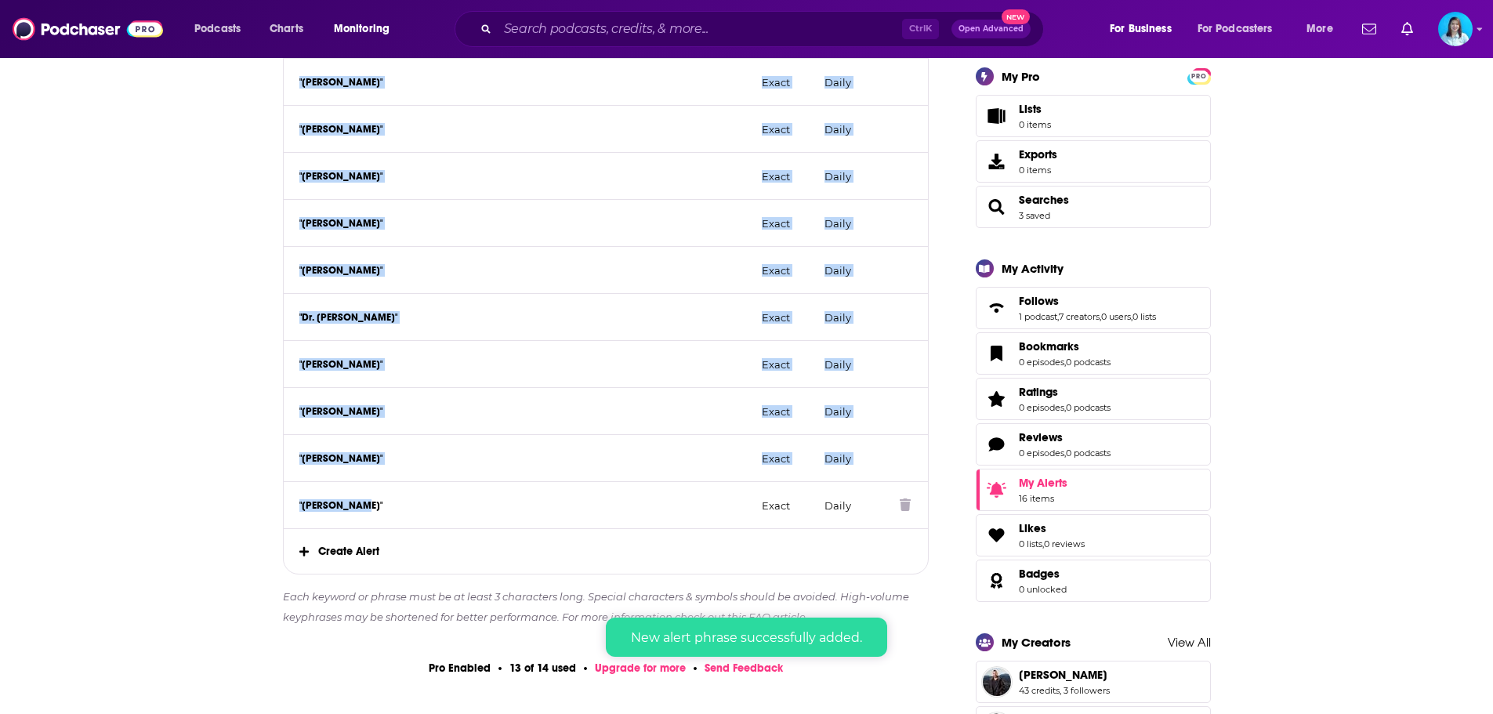
drag, startPoint x: 244, startPoint y: 161, endPoint x: 384, endPoint y: 526, distance: 391.1
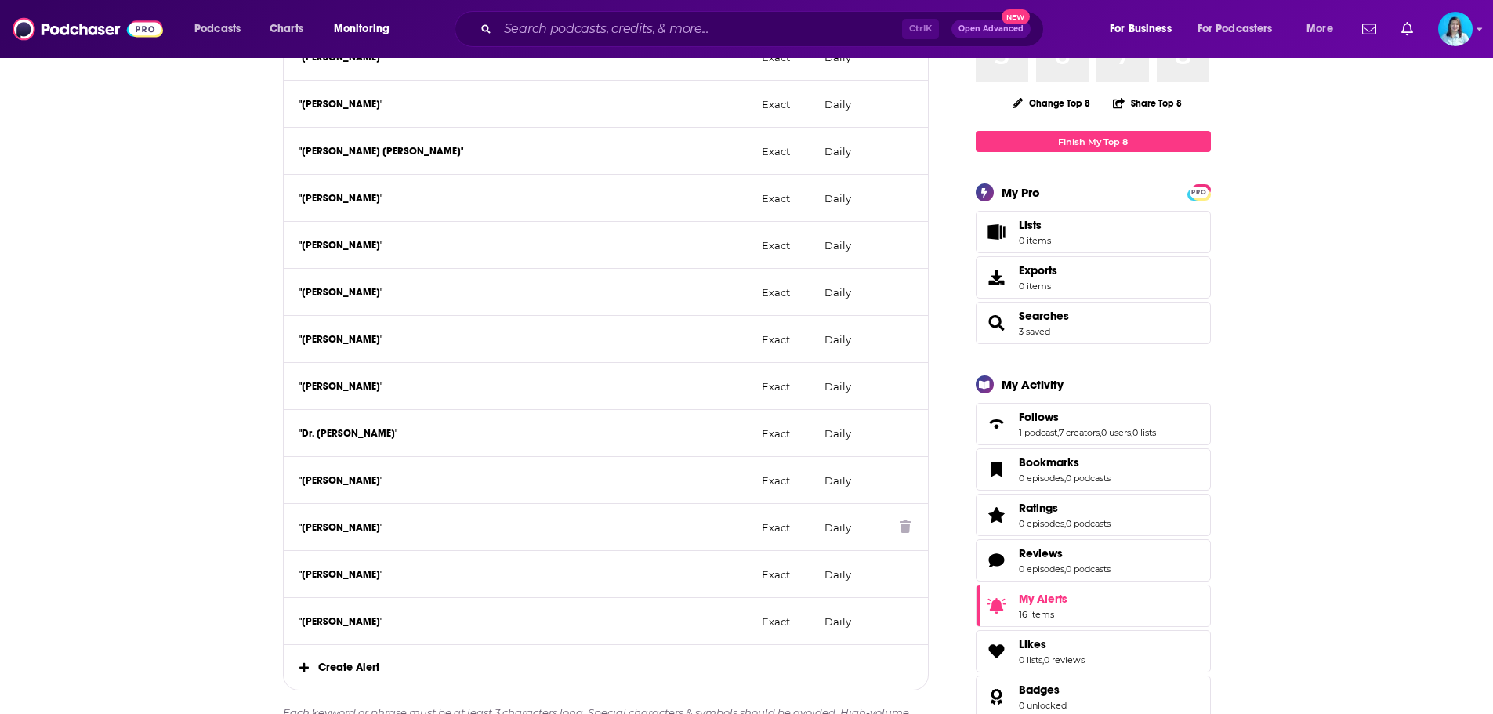
scroll to position [392, 0]
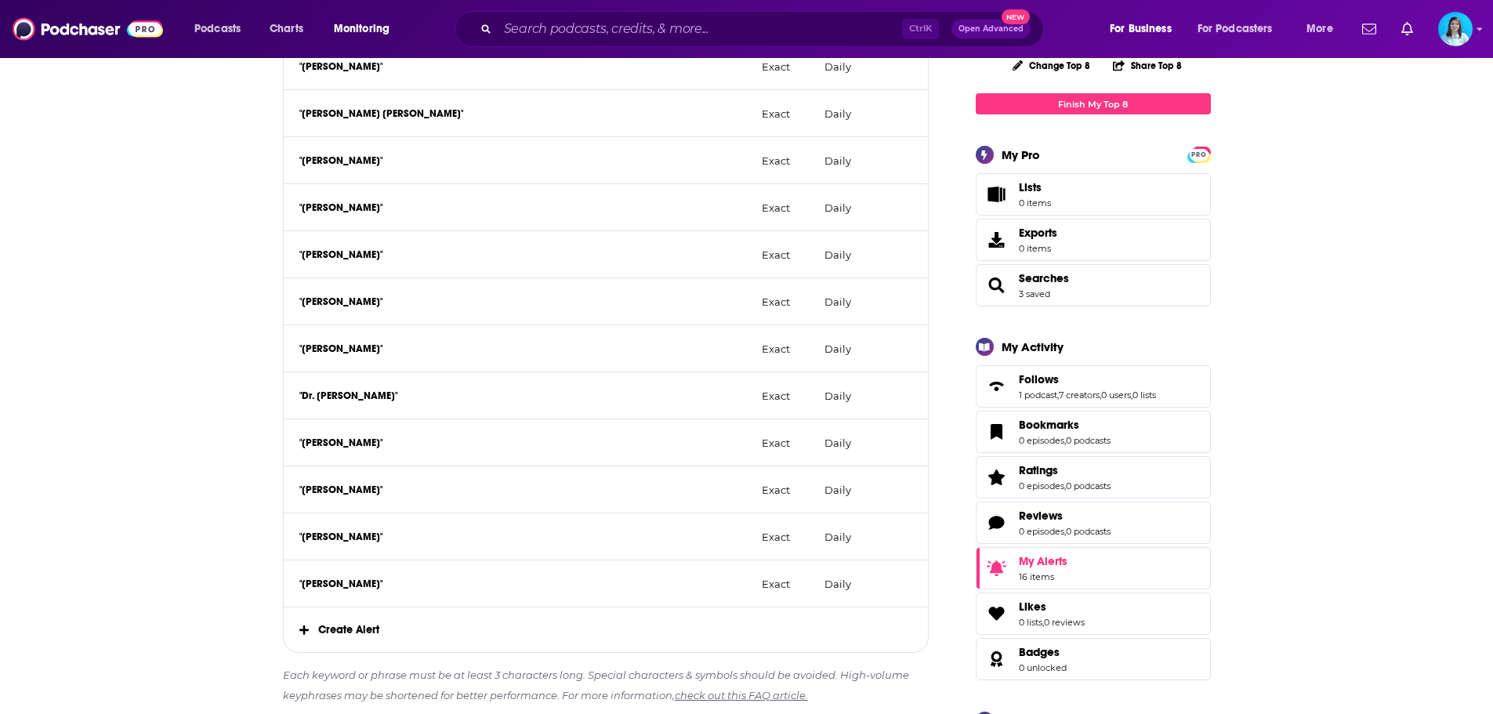
click at [372, 632] on span "Create Alert" at bounding box center [606, 629] width 645 height 45
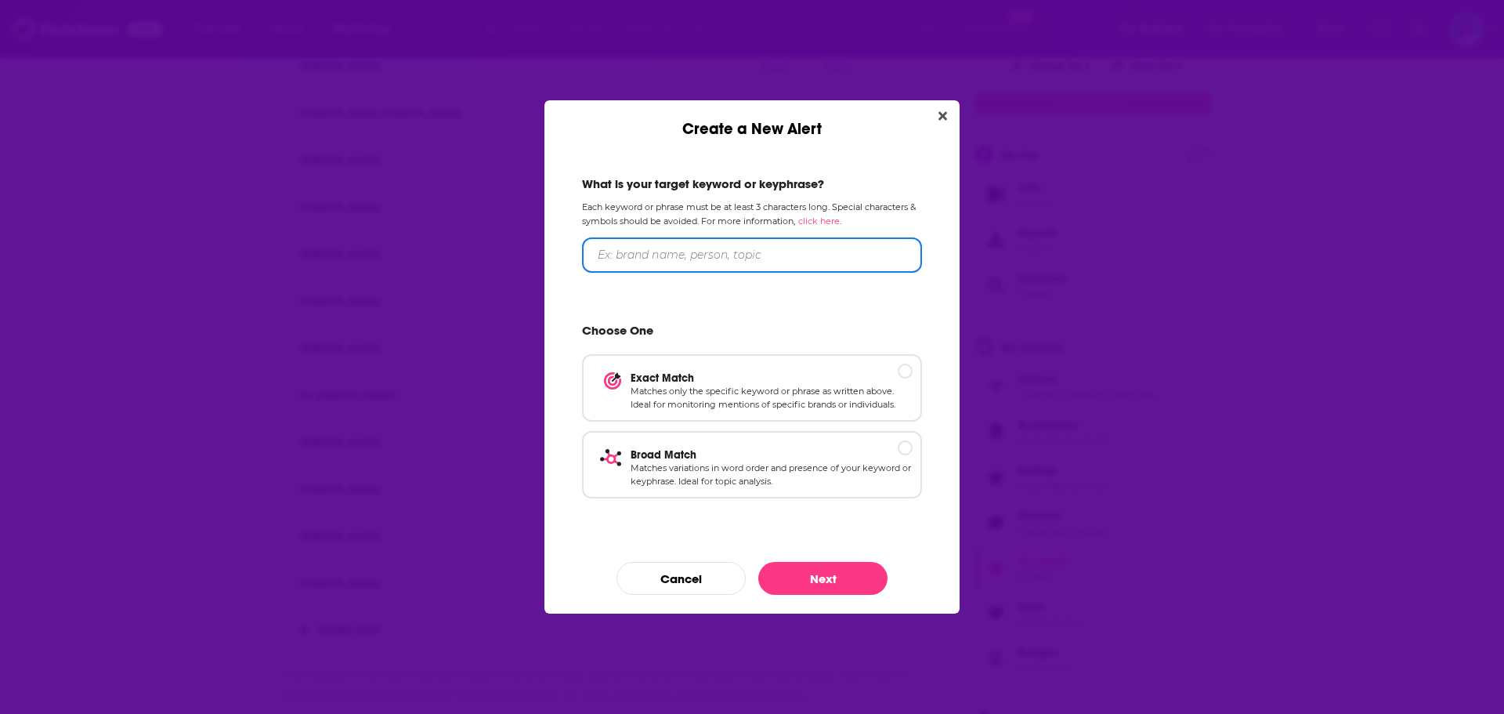
click at [703, 254] on input "Create a New Alert" at bounding box center [752, 254] width 340 height 35
paste input "[PERSON_NAME]"
type input "[PERSON_NAME]"
click at [902, 368] on div "Create a New Alert" at bounding box center [905, 370] width 15 height 15
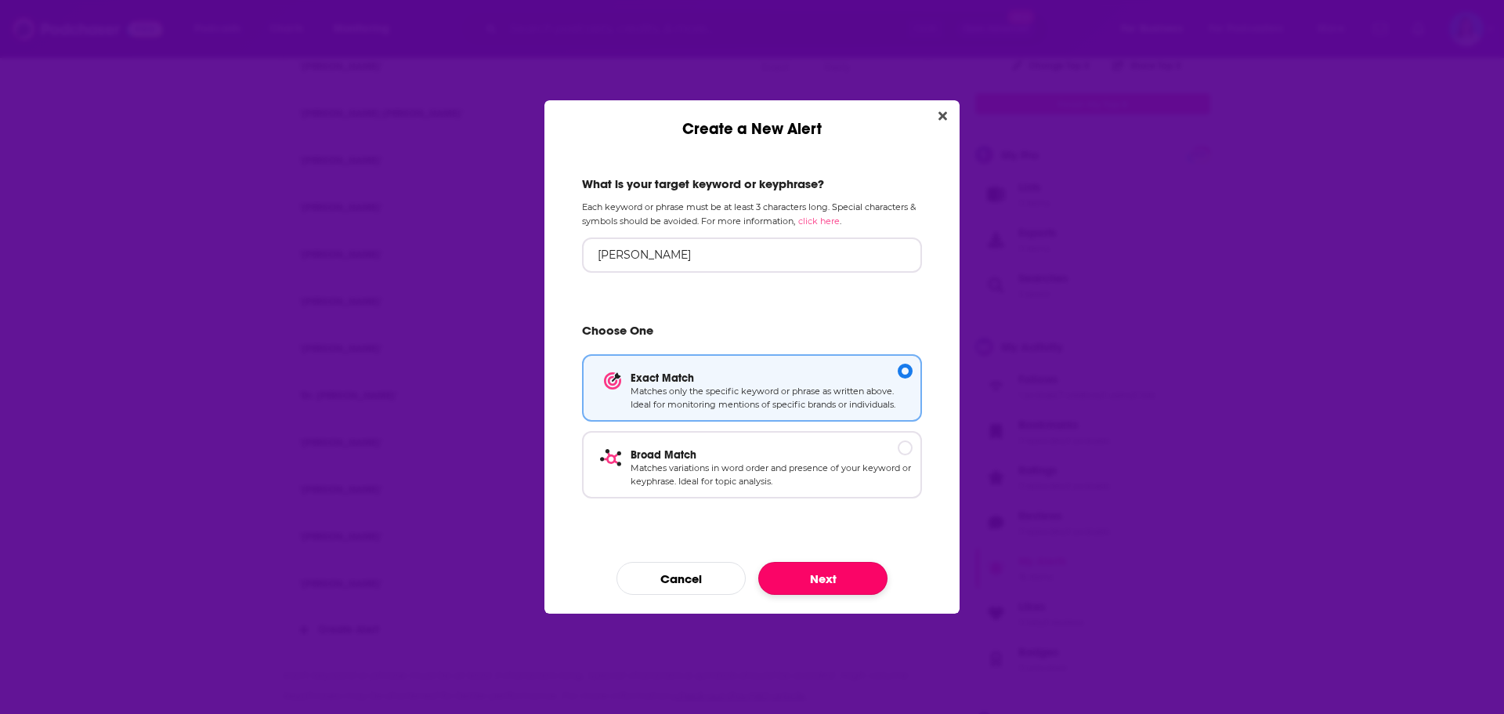
click at [842, 570] on button "Next" at bounding box center [822, 578] width 129 height 33
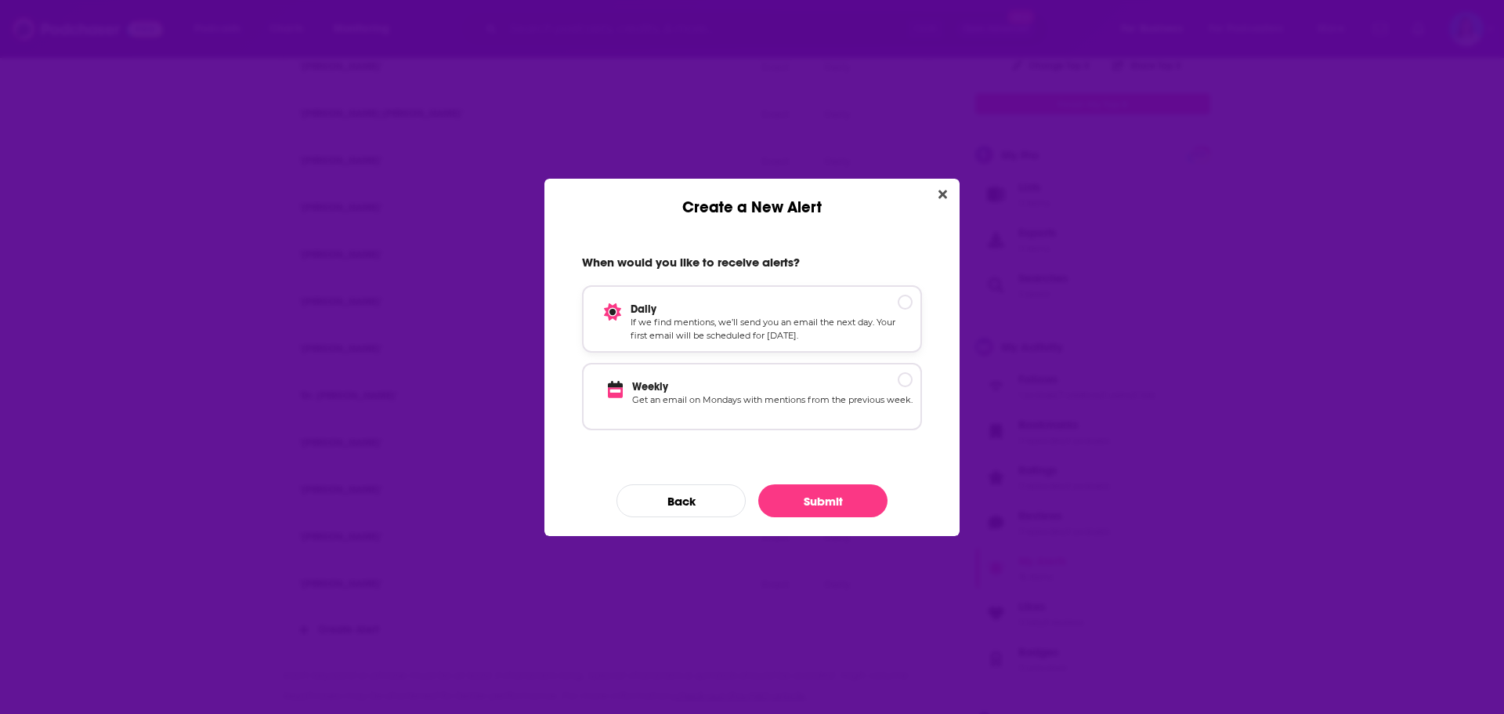
click at [908, 306] on p "Daily" at bounding box center [772, 308] width 282 height 13
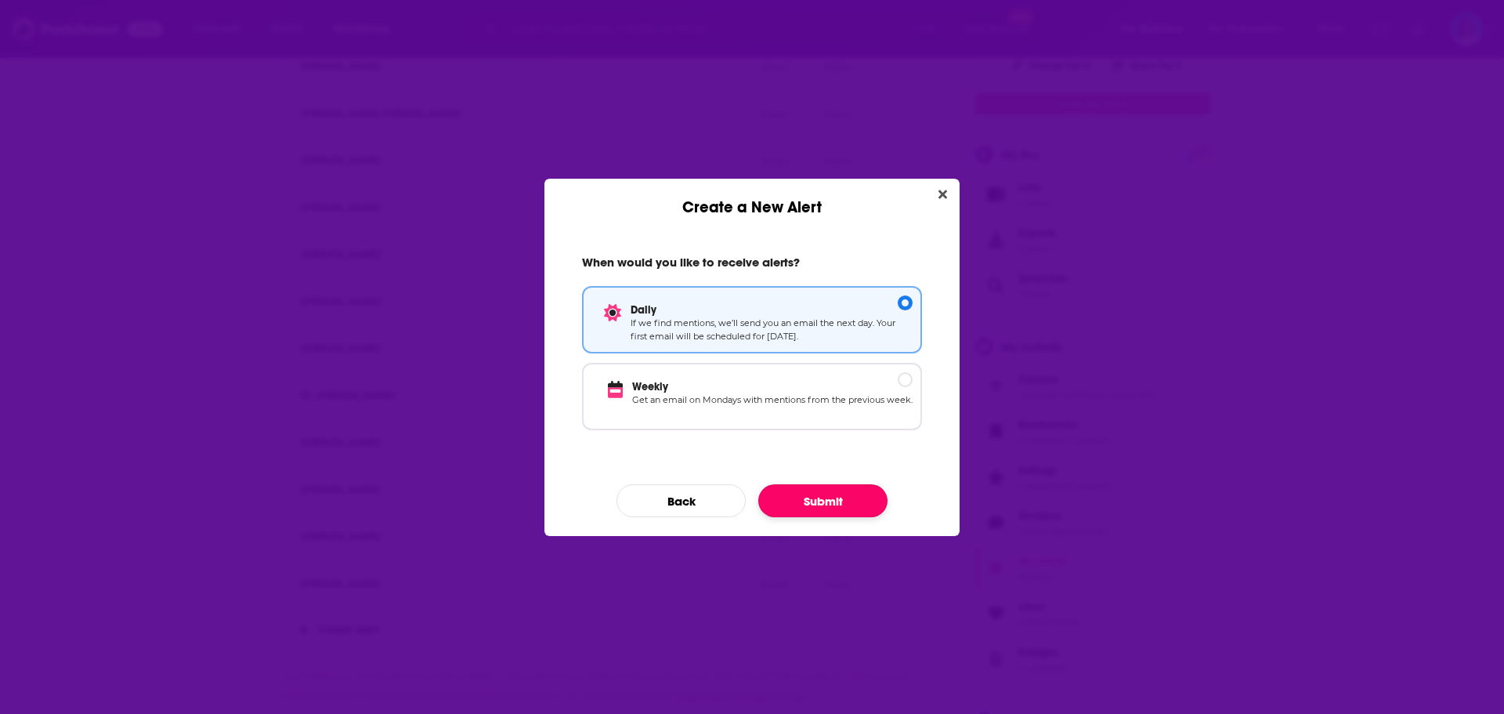
click at [831, 501] on button "Submit" at bounding box center [822, 500] width 129 height 33
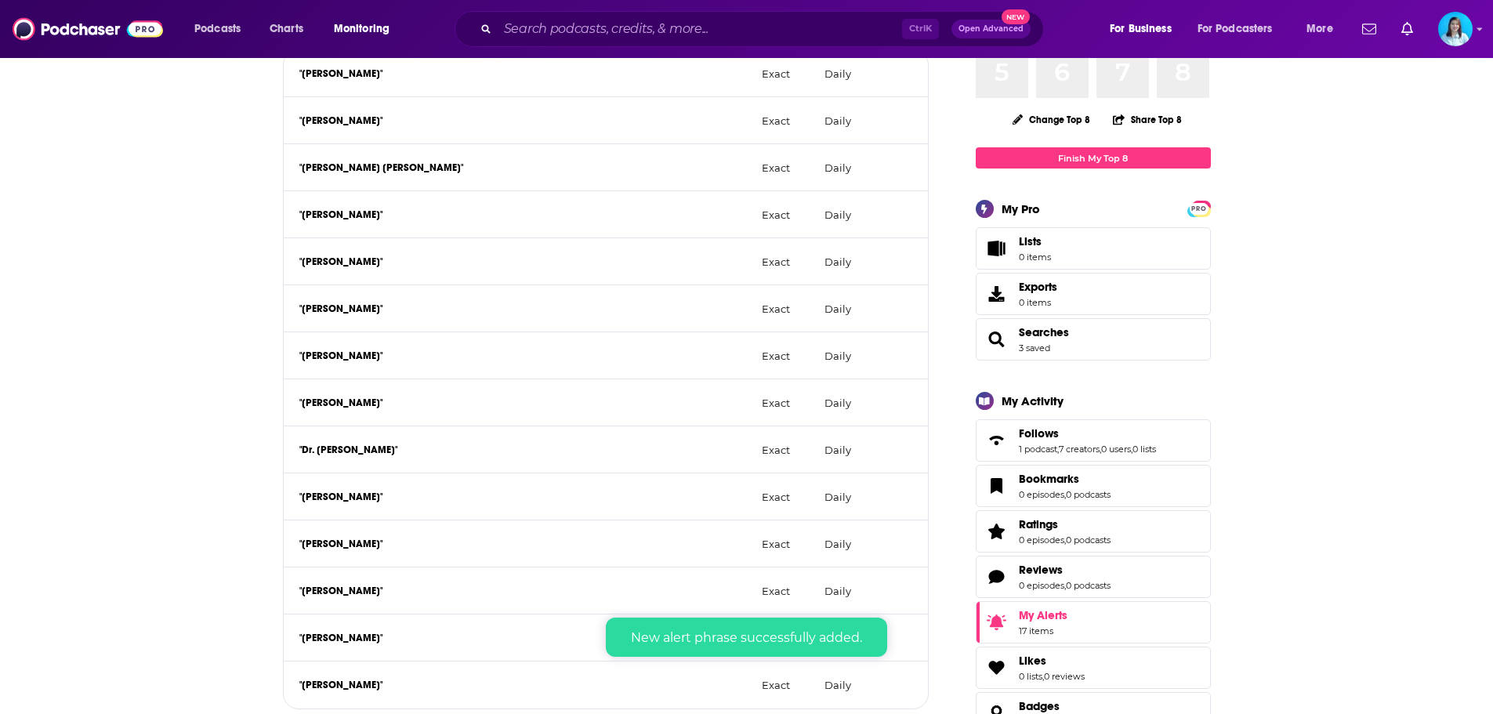
scroll to position [313, 0]
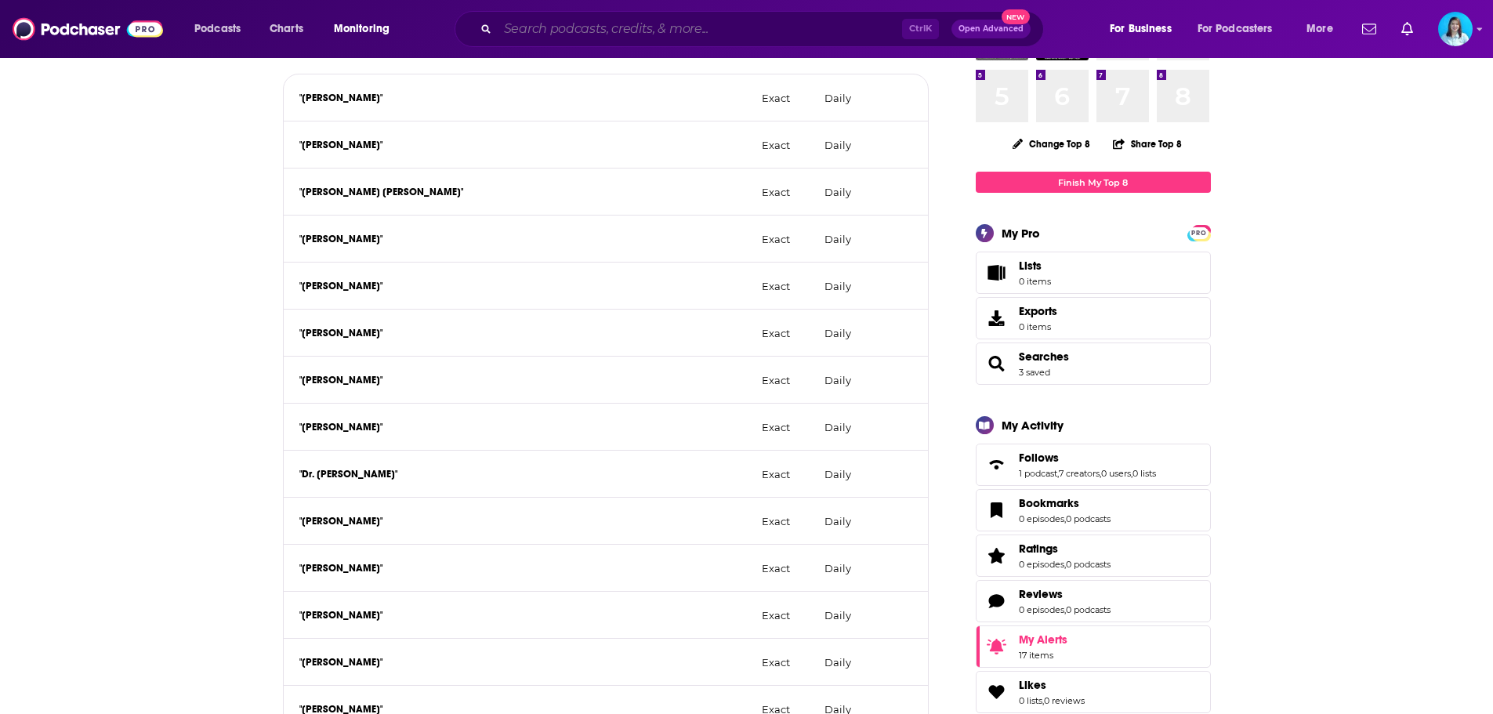
click at [559, 21] on input "Search podcasts, credits, & more..." at bounding box center [700, 28] width 404 height 25
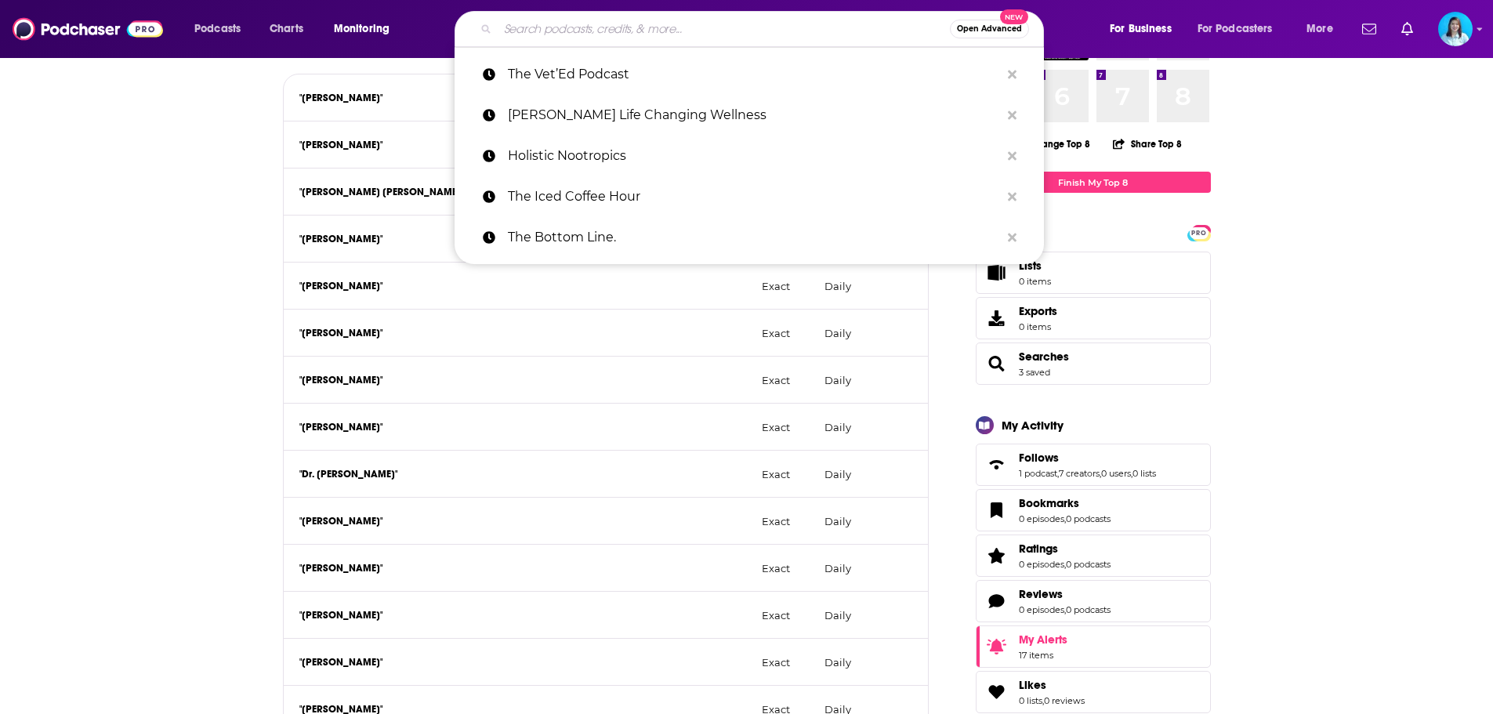
paste input "Brand for Good"
type input "Brand for Good"
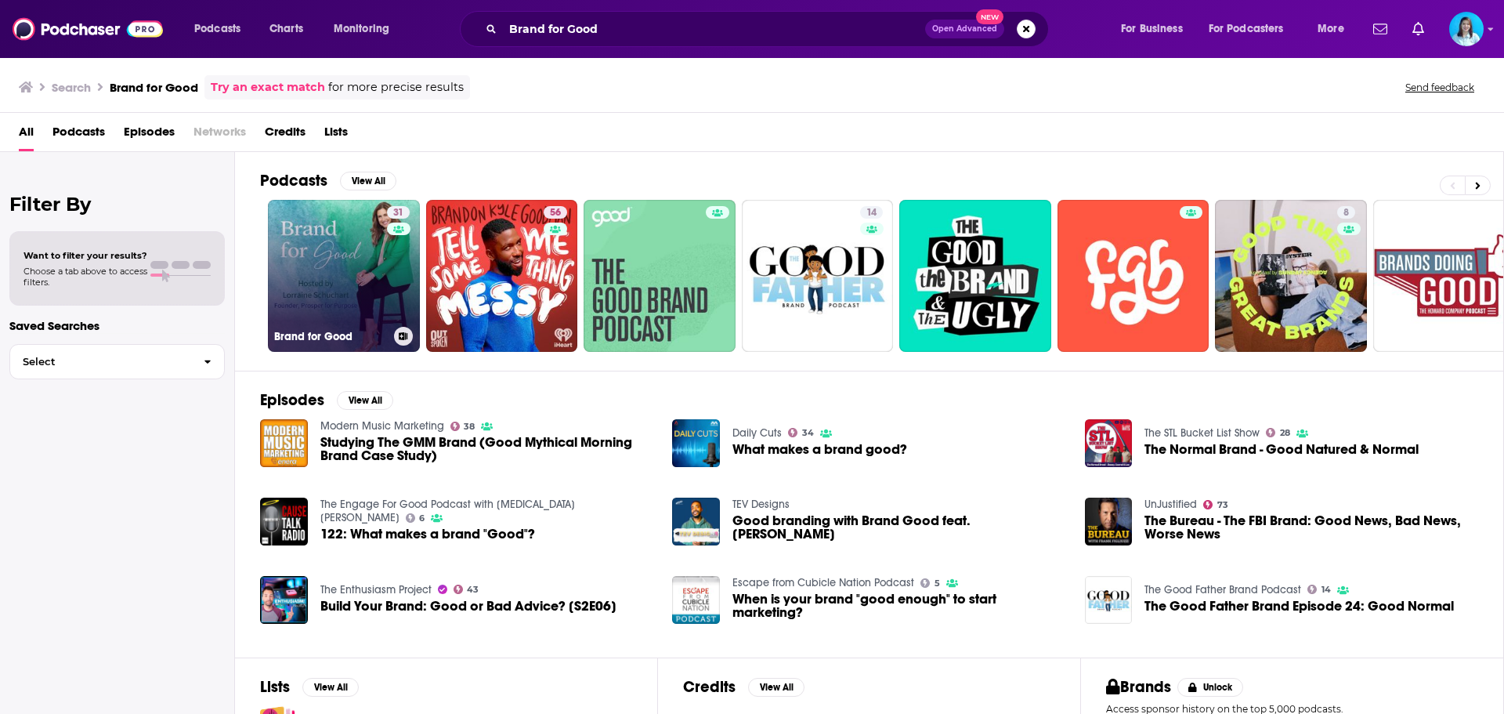
click at [357, 257] on link "31 Brand for Good" at bounding box center [344, 276] width 152 height 152
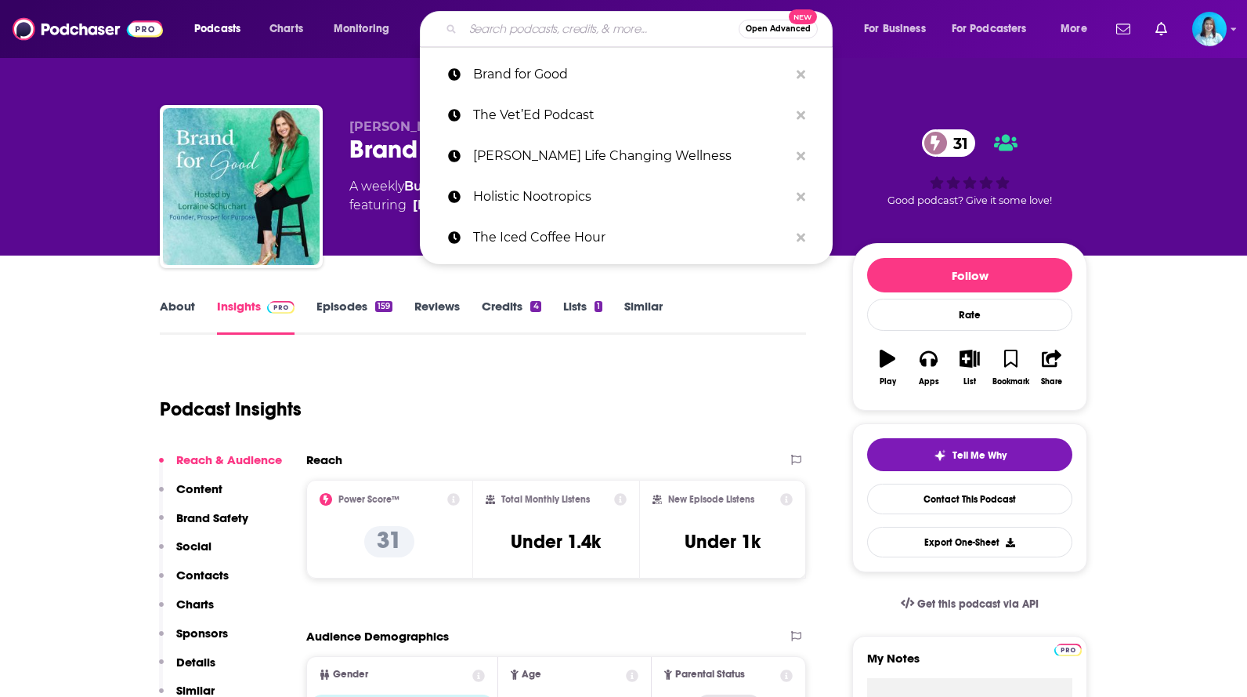
click at [553, 31] on input "Search podcasts, credits, & more..." at bounding box center [601, 28] width 276 height 25
